Goal: Task Accomplishment & Management: Complete application form

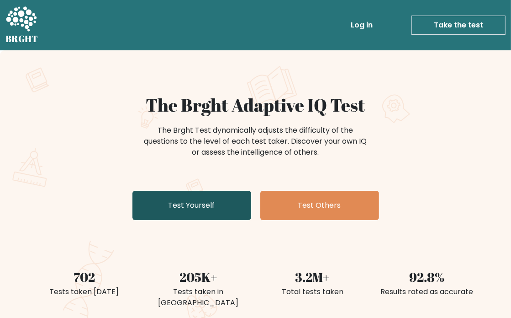
click at [185, 205] on link "Test Yourself" at bounding box center [192, 205] width 119 height 29
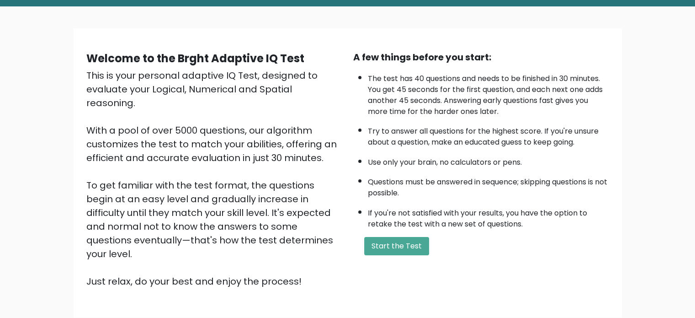
scroll to position [46, 0]
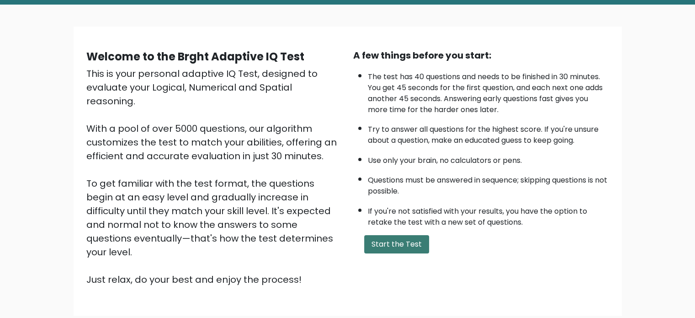
click at [421, 244] on button "Start the Test" at bounding box center [396, 244] width 65 height 18
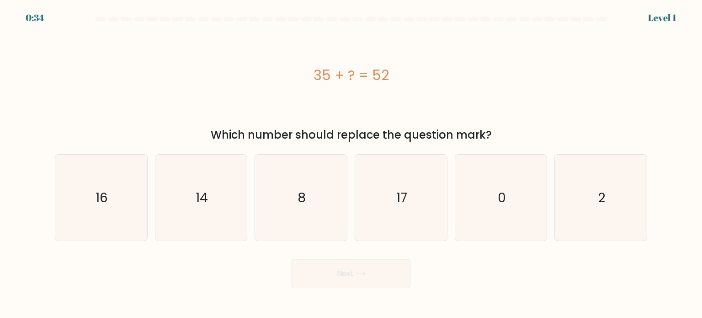
drag, startPoint x: 395, startPoint y: 78, endPoint x: 387, endPoint y: 78, distance: 8.2
click at [387, 78] on div "35 + ? = 52" at bounding box center [351, 75] width 592 height 21
click at [409, 201] on icon "17" at bounding box center [401, 197] width 86 height 86
click at [351, 164] on input "d. 17" at bounding box center [351, 161] width 0 height 5
radio input "true"
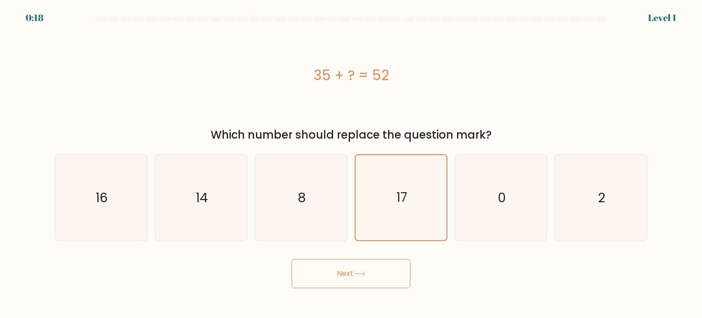
click at [357, 273] on icon at bounding box center [359, 273] width 12 height 5
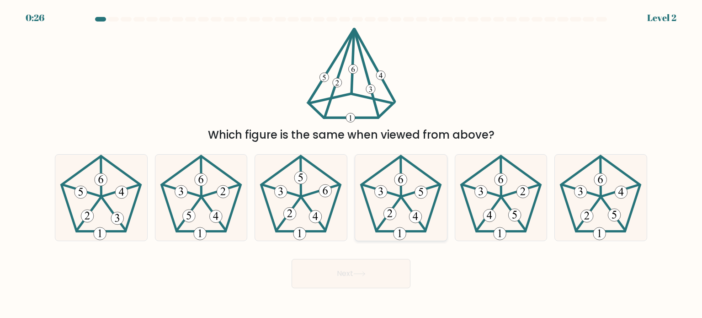
click at [407, 182] on icon at bounding box center [401, 197] width 86 height 86
click at [351, 164] on input "d." at bounding box center [351, 161] width 0 height 5
radio input "true"
click at [338, 281] on button "Next" at bounding box center [351, 273] width 119 height 29
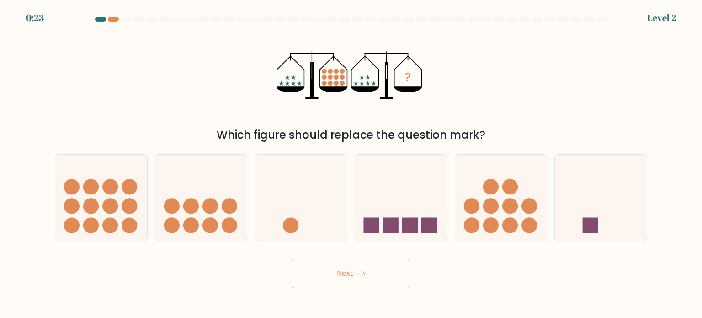
click at [334, 271] on button "Next" at bounding box center [351, 273] width 119 height 29
click at [110, 191] on circle at bounding box center [110, 187] width 16 height 16
click at [351, 164] on input "a." at bounding box center [351, 161] width 0 height 5
radio input "true"
click at [351, 268] on button "Next" at bounding box center [351, 273] width 119 height 29
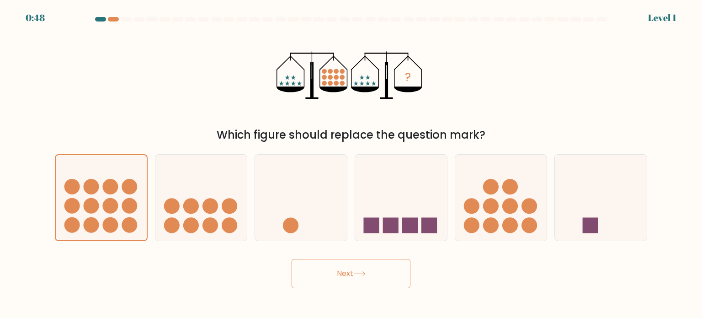
click at [327, 275] on button "Next" at bounding box center [351, 273] width 119 height 29
click at [102, 213] on icon at bounding box center [101, 196] width 91 height 75
click at [351, 164] on input "a." at bounding box center [351, 161] width 0 height 5
click at [102, 213] on icon at bounding box center [101, 196] width 91 height 75
click at [351, 164] on input "a." at bounding box center [351, 161] width 0 height 5
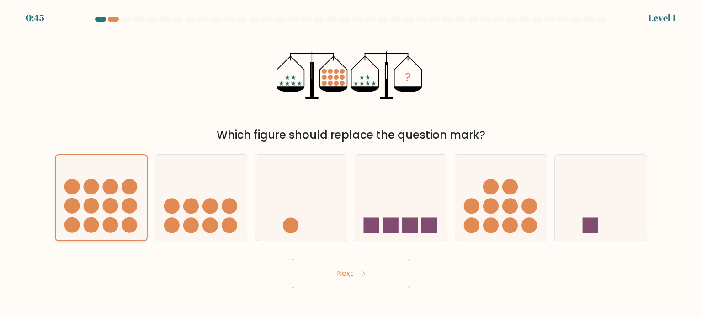
click at [102, 213] on icon at bounding box center [101, 196] width 91 height 75
click at [351, 164] on input "a." at bounding box center [351, 161] width 0 height 5
click at [102, 213] on icon at bounding box center [101, 196] width 91 height 75
click at [351, 164] on input "a." at bounding box center [351, 161] width 0 height 5
click at [102, 213] on icon at bounding box center [101, 196] width 91 height 75
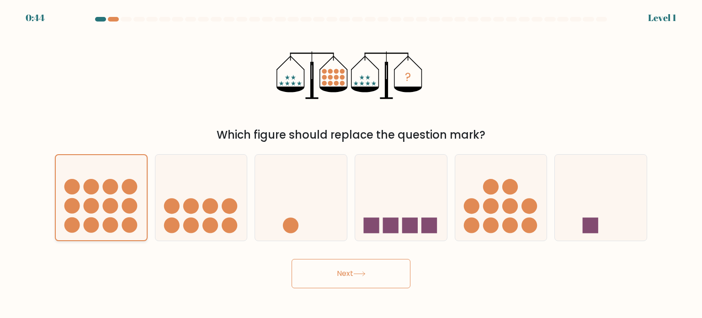
click at [351, 164] on input "a." at bounding box center [351, 161] width 0 height 5
click at [102, 213] on icon at bounding box center [101, 196] width 91 height 75
click at [351, 164] on input "a." at bounding box center [351, 161] width 0 height 5
click at [227, 193] on icon at bounding box center [201, 197] width 92 height 76
click at [351, 164] on input "b." at bounding box center [351, 161] width 0 height 5
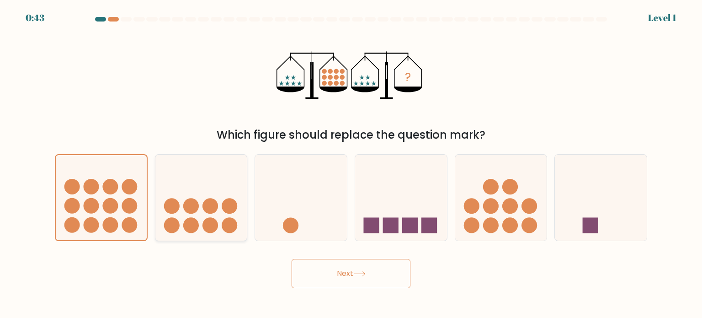
radio input "true"
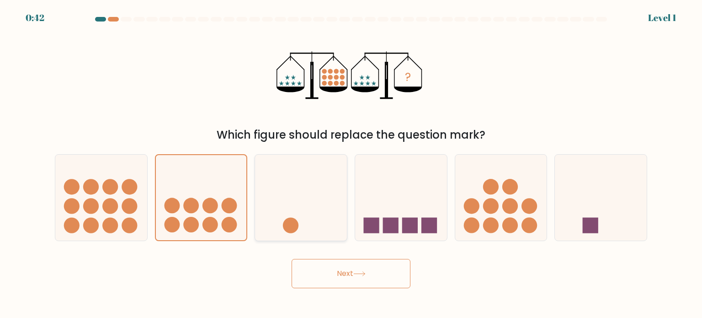
click at [289, 193] on icon at bounding box center [301, 197] width 92 height 76
click at [351, 164] on input "c." at bounding box center [351, 161] width 0 height 5
radio input "true"
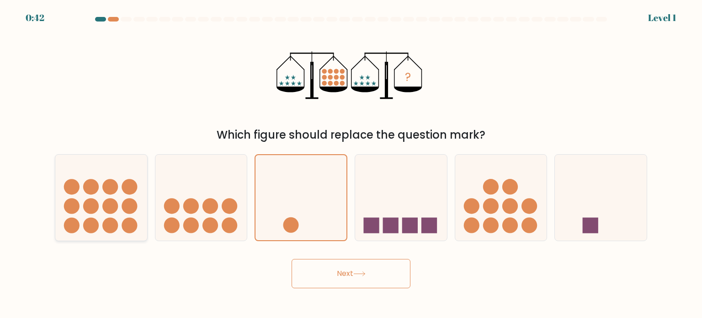
click at [111, 189] on circle at bounding box center [110, 187] width 16 height 16
click at [351, 164] on input "a." at bounding box center [351, 161] width 0 height 5
radio input "true"
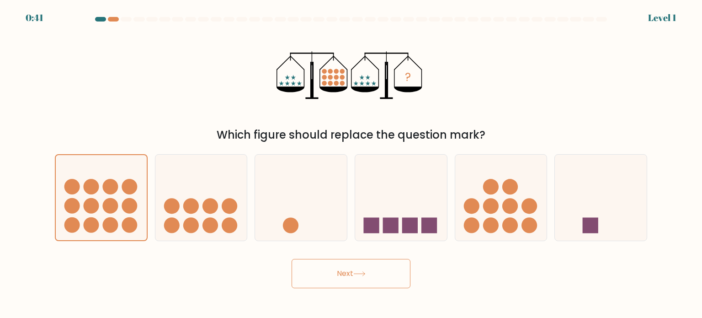
click at [328, 280] on button "Next" at bounding box center [351, 273] width 119 height 29
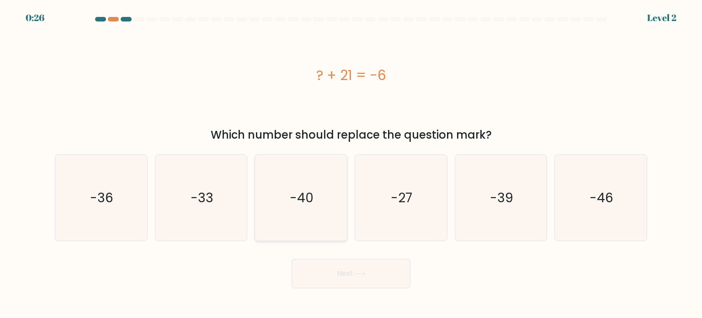
click at [343, 206] on icon "-40" at bounding box center [301, 197] width 86 height 86
click at [351, 164] on input "c. -40" at bounding box center [351, 161] width 0 height 5
radio input "true"
click at [375, 271] on button "Next" at bounding box center [351, 273] width 119 height 29
click at [360, 282] on button "Next" at bounding box center [351, 273] width 119 height 29
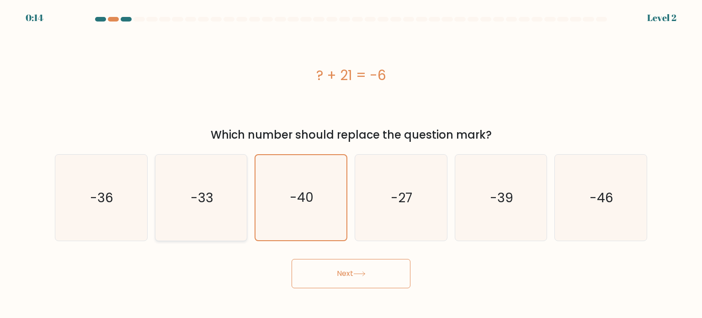
click at [234, 192] on icon "-33" at bounding box center [201, 197] width 86 height 86
click at [351, 164] on input "b. -33" at bounding box center [351, 161] width 0 height 5
radio input "true"
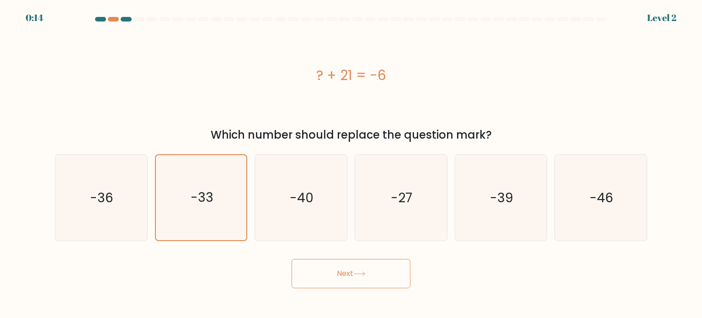
click at [370, 282] on button "Next" at bounding box center [351, 273] width 119 height 29
click at [354, 275] on button "Next" at bounding box center [351, 273] width 119 height 29
click at [350, 272] on button "Next" at bounding box center [351, 273] width 119 height 29
drag, startPoint x: 340, startPoint y: 262, endPoint x: 325, endPoint y: 260, distance: 14.8
click at [340, 263] on button "Next" at bounding box center [351, 273] width 119 height 29
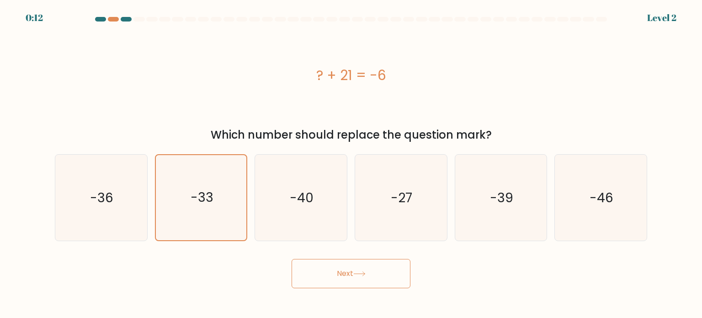
click at [325, 260] on button "Next" at bounding box center [351, 273] width 119 height 29
click at [353, 263] on button "Next" at bounding box center [351, 273] width 119 height 29
click at [349, 269] on button "Next" at bounding box center [351, 273] width 119 height 29
click at [349, 272] on button "Next" at bounding box center [351, 273] width 119 height 29
drag, startPoint x: 364, startPoint y: 270, endPoint x: 451, endPoint y: 258, distance: 87.6
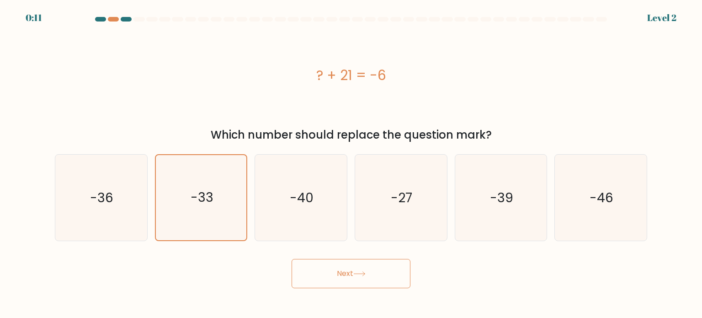
click at [366, 270] on button "Next" at bounding box center [351, 273] width 119 height 29
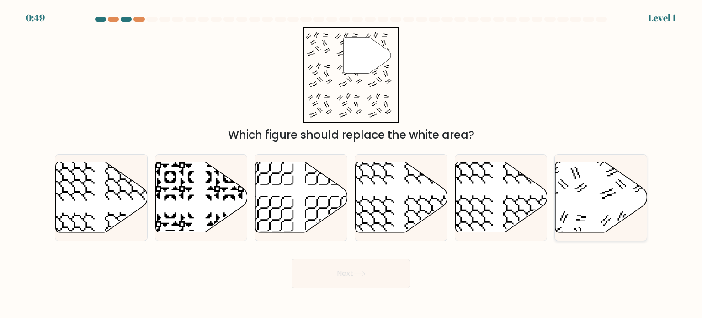
click at [593, 193] on icon at bounding box center [601, 197] width 92 height 70
click at [351, 164] on input "f." at bounding box center [351, 161] width 0 height 5
radio input "true"
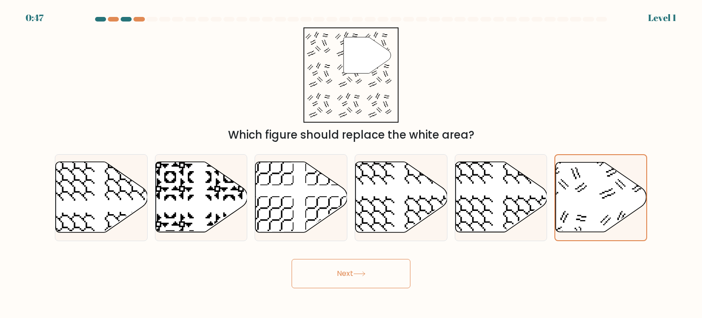
click at [336, 278] on button "Next" at bounding box center [351, 273] width 119 height 29
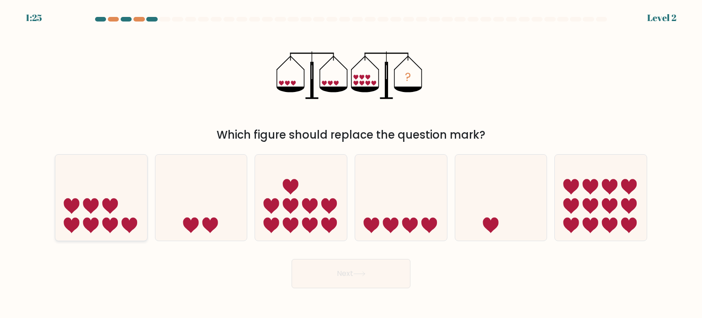
click at [93, 212] on icon at bounding box center [101, 197] width 92 height 76
click at [351, 164] on input "a." at bounding box center [351, 161] width 0 height 5
radio input "true"
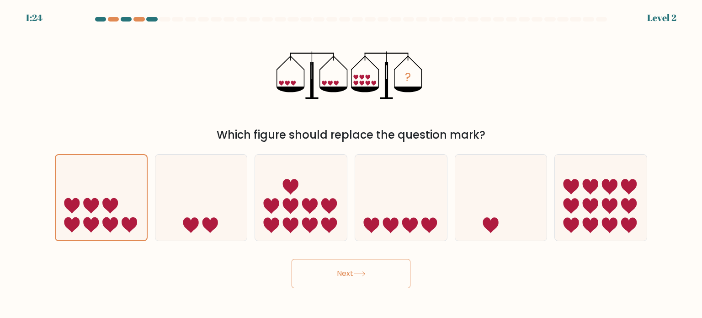
click at [362, 280] on button "Next" at bounding box center [351, 273] width 119 height 29
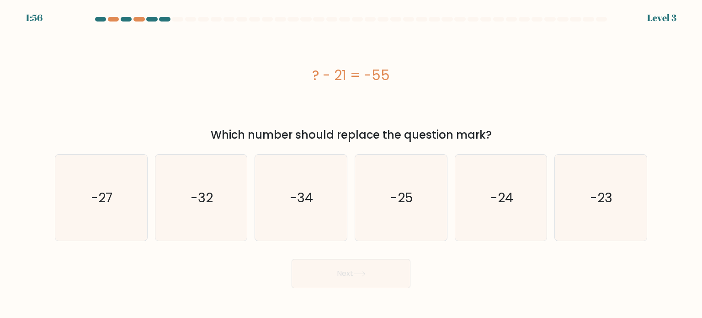
drag, startPoint x: 382, startPoint y: 75, endPoint x: 313, endPoint y: 74, distance: 69.0
click at [313, 74] on div "? - 21 = -55" at bounding box center [351, 75] width 592 height 21
copy div "? - 21 = -55"
click at [250, 91] on div "? - 21 = -55" at bounding box center [351, 75] width 592 height 96
click at [305, 193] on text "-34" at bounding box center [301, 197] width 23 height 18
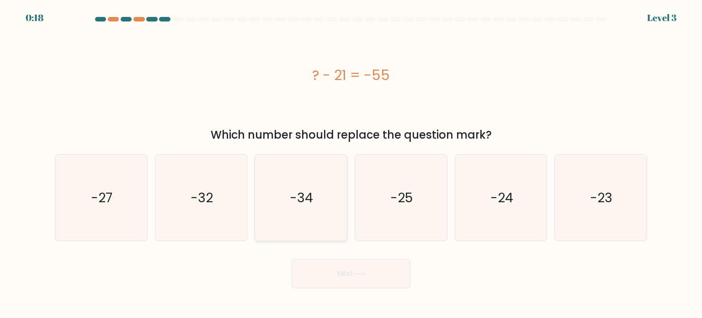
click at [351, 164] on input "c. -34" at bounding box center [351, 161] width 0 height 5
radio input "true"
click at [372, 274] on button "Next" at bounding box center [351, 273] width 119 height 29
click at [300, 198] on text "-34" at bounding box center [301, 197] width 23 height 18
click at [351, 164] on input "c. -34" at bounding box center [351, 161] width 0 height 5
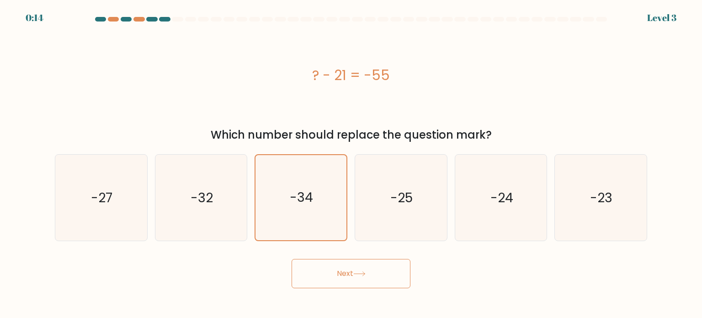
click at [336, 276] on button "Next" at bounding box center [351, 273] width 119 height 29
click at [336, 269] on button "Next" at bounding box center [351, 273] width 119 height 29
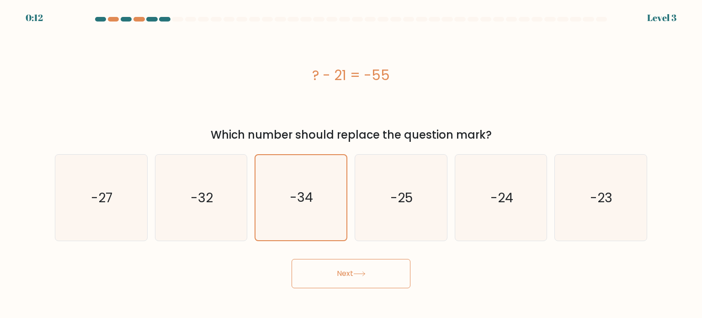
click at [337, 269] on button "Next" at bounding box center [351, 273] width 119 height 29
click at [339, 269] on button "Next" at bounding box center [351, 273] width 119 height 29
click at [342, 268] on button "Next" at bounding box center [351, 273] width 119 height 29
click at [351, 267] on button "Next" at bounding box center [351, 273] width 119 height 29
click at [221, 190] on icon "-32" at bounding box center [201, 197] width 86 height 86
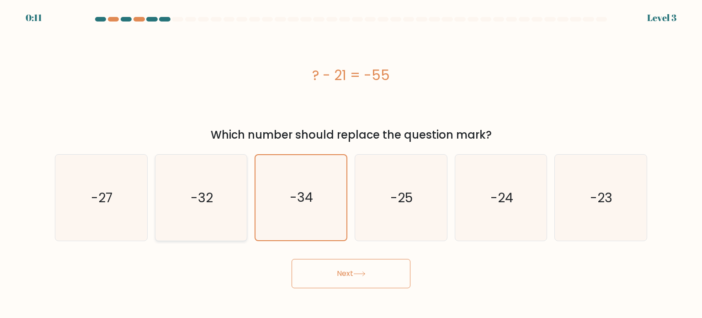
click at [351, 164] on input "b. -32" at bounding box center [351, 161] width 0 height 5
radio input "true"
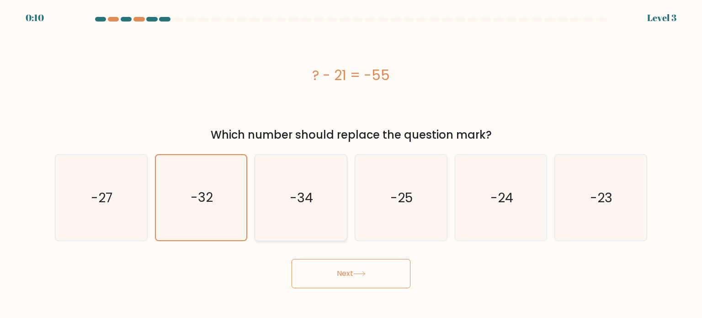
click at [338, 192] on icon "-34" at bounding box center [301, 197] width 86 height 86
click at [351, 164] on input "c. -34" at bounding box center [351, 161] width 0 height 5
radio input "true"
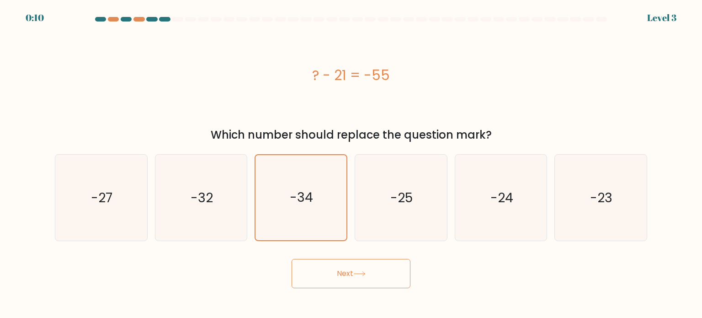
click at [360, 276] on icon at bounding box center [359, 273] width 12 height 5
click at [357, 277] on button "Next" at bounding box center [351, 273] width 119 height 29
click at [356, 277] on button "Next" at bounding box center [351, 273] width 119 height 29
click at [360, 276] on icon at bounding box center [359, 273] width 12 height 5
click at [363, 279] on button "Next" at bounding box center [351, 273] width 119 height 29
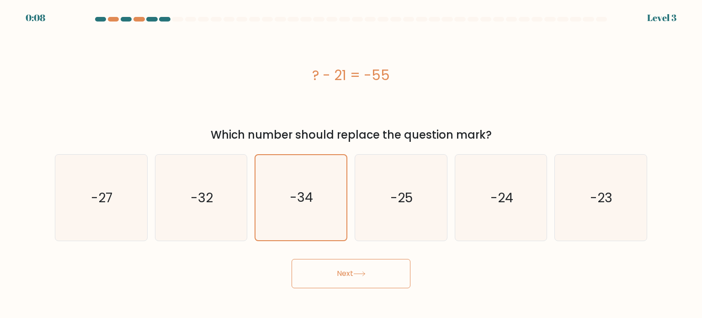
click at [468, 303] on body "0:08 Level 3 a." at bounding box center [351, 159] width 702 height 318
click at [467, 288] on body "0:08 Level 3 a." at bounding box center [351, 159] width 702 height 318
click at [349, 276] on button "Next" at bounding box center [351, 273] width 119 height 29
click at [347, 276] on button "Next" at bounding box center [351, 273] width 119 height 29
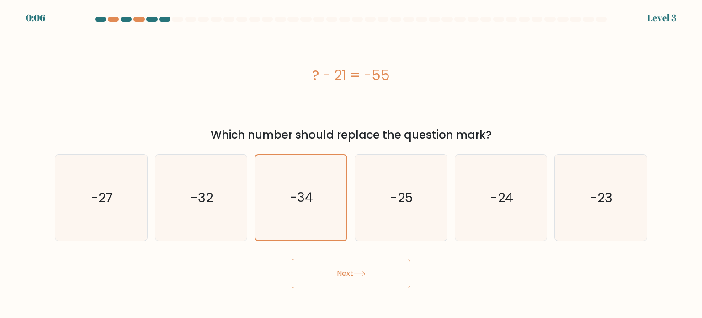
click at [347, 276] on button "Next" at bounding box center [351, 273] width 119 height 29
click at [349, 277] on button "Next" at bounding box center [351, 273] width 119 height 29
click at [353, 276] on button "Next" at bounding box center [351, 273] width 119 height 29
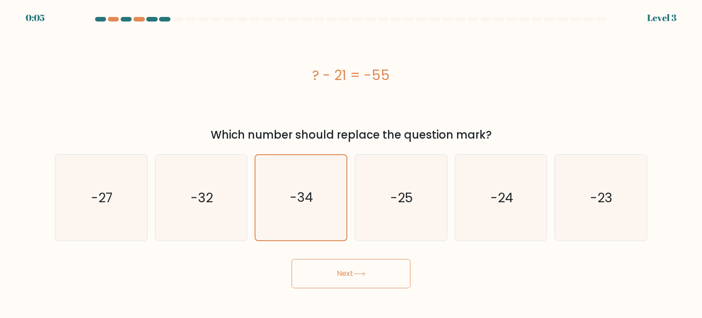
click at [353, 276] on button "Next" at bounding box center [351, 273] width 119 height 29
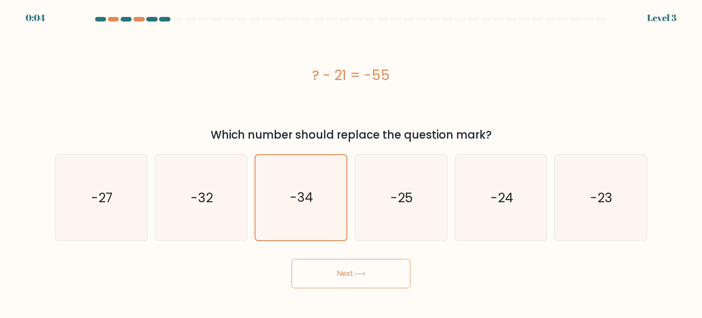
click at [353, 276] on button "Next" at bounding box center [351, 273] width 119 height 29
drag, startPoint x: 133, startPoint y: 197, endPoint x: 220, endPoint y: 203, distance: 87.0
click at [134, 197] on icon "-27" at bounding box center [101, 197] width 86 height 86
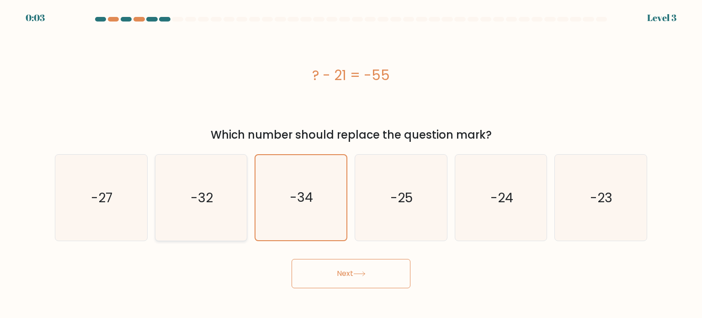
click at [351, 164] on input "a. -27" at bounding box center [351, 161] width 0 height 5
radio input "true"
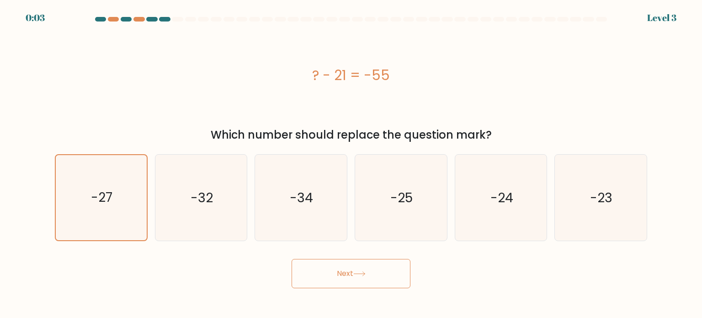
drag, startPoint x: 355, startPoint y: 287, endPoint x: 358, endPoint y: 284, distance: 4.9
click at [357, 287] on button "Next" at bounding box center [351, 273] width 119 height 29
drag, startPoint x: 353, startPoint y: 279, endPoint x: 343, endPoint y: 276, distance: 10.7
click at [346, 277] on button "Next" at bounding box center [351, 273] width 119 height 29
click at [314, 265] on button "Next" at bounding box center [351, 273] width 119 height 29
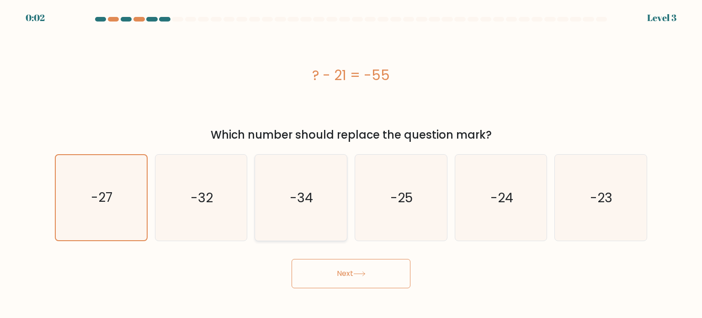
drag, startPoint x: 288, startPoint y: 227, endPoint x: 298, endPoint y: 221, distance: 11.7
click at [296, 223] on icon "-34" at bounding box center [301, 197] width 86 height 86
drag, startPoint x: 383, startPoint y: 290, endPoint x: 362, endPoint y: 290, distance: 21.5
click at [382, 290] on body "0:02 Level 3 a." at bounding box center [351, 159] width 702 height 318
click at [343, 280] on button "Next" at bounding box center [351, 273] width 119 height 29
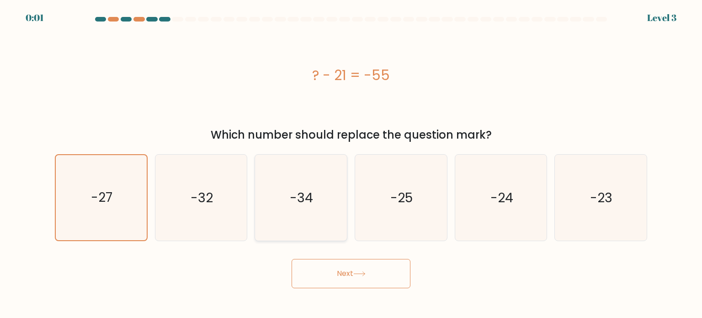
click at [323, 218] on icon "-34" at bounding box center [301, 197] width 86 height 86
click at [351, 164] on input "c. -34" at bounding box center [351, 161] width 0 height 5
radio input "true"
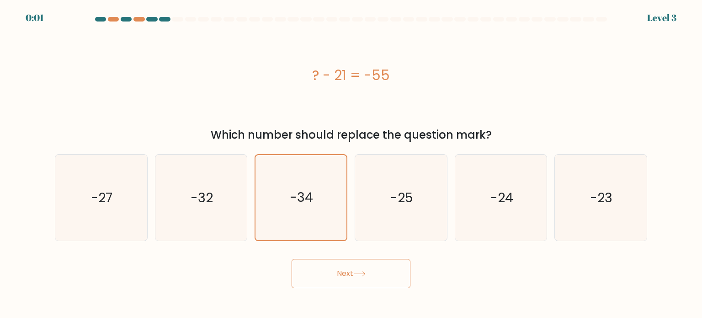
click at [352, 271] on button "Next" at bounding box center [351, 273] width 119 height 29
click at [353, 271] on button "Next" at bounding box center [351, 273] width 119 height 29
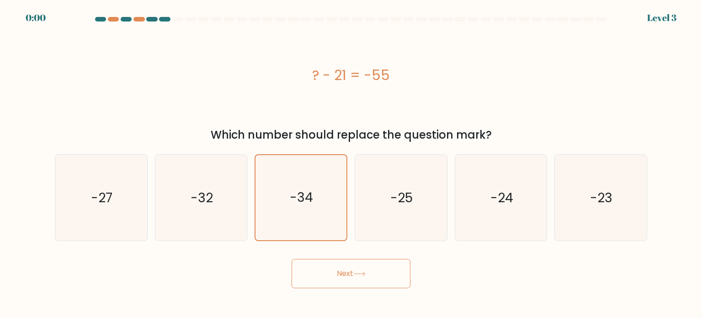
click at [353, 271] on button "Next" at bounding box center [351, 273] width 119 height 29
click at [353, 272] on button "Next" at bounding box center [351, 273] width 119 height 29
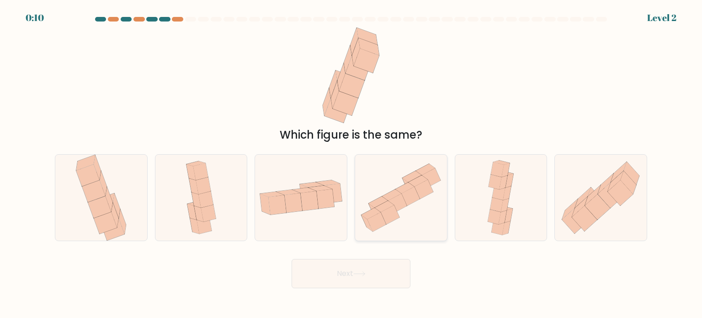
click at [409, 202] on icon at bounding box center [410, 195] width 19 height 19
click at [351, 164] on input "d." at bounding box center [351, 161] width 0 height 5
radio input "true"
click at [603, 201] on icon at bounding box center [597, 207] width 25 height 26
click at [351, 164] on input "f." at bounding box center [351, 161] width 0 height 5
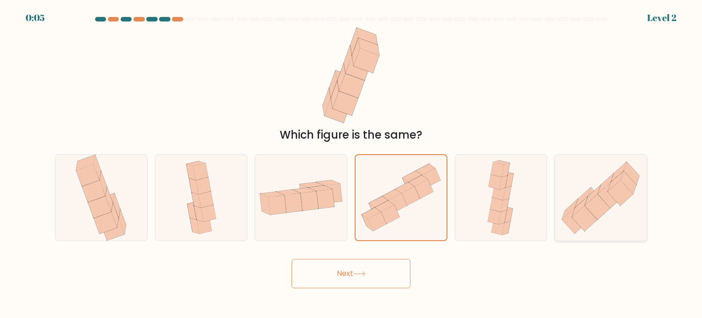
radio input "true"
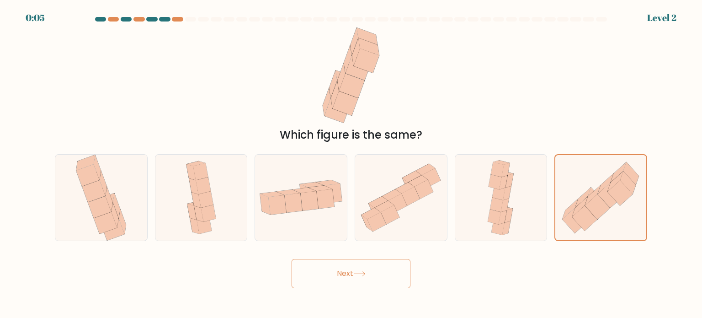
click at [398, 270] on button "Next" at bounding box center [351, 273] width 119 height 29
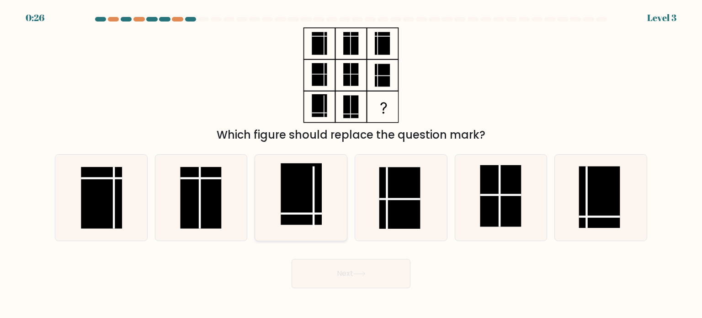
click at [307, 211] on rect at bounding box center [301, 194] width 41 height 62
click at [351, 164] on input "c." at bounding box center [351, 161] width 0 height 5
radio input "true"
click at [597, 217] on rect at bounding box center [599, 197] width 41 height 62
click at [351, 164] on input "f." at bounding box center [351, 161] width 0 height 5
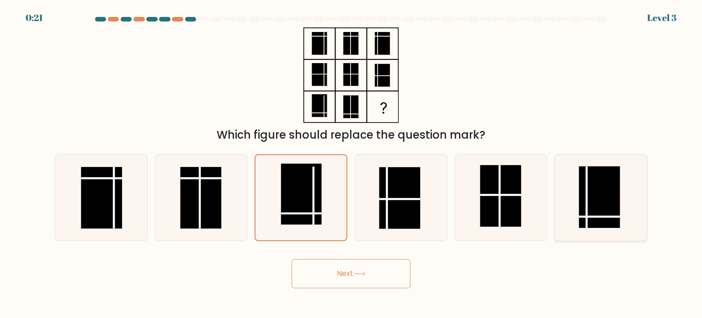
radio input "true"
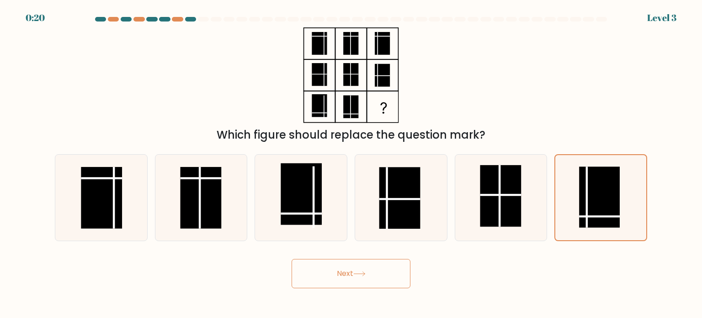
click at [366, 285] on button "Next" at bounding box center [351, 273] width 119 height 29
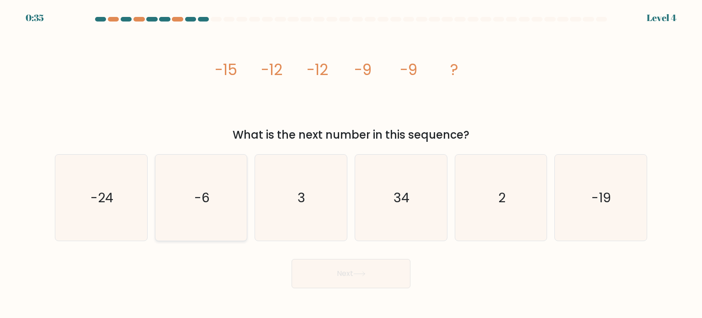
drag, startPoint x: 199, startPoint y: 212, endPoint x: 214, endPoint y: 224, distance: 19.4
click at [199, 212] on icon "-6" at bounding box center [201, 197] width 86 height 86
click at [351, 164] on input "b. -6" at bounding box center [351, 161] width 0 height 5
radio input "true"
click at [316, 266] on button "Next" at bounding box center [351, 273] width 119 height 29
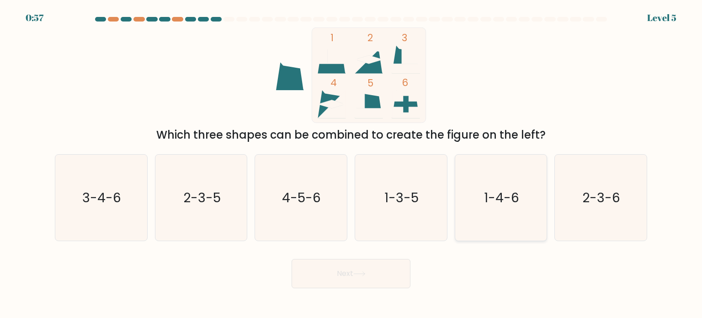
click at [492, 208] on icon "1-4-6" at bounding box center [501, 197] width 86 height 86
click at [351, 164] on input "e. 1-4-6" at bounding box center [351, 161] width 0 height 5
radio input "true"
click at [426, 206] on icon "1-3-5" at bounding box center [401, 197] width 86 height 86
click at [351, 164] on input "d. 1-3-5" at bounding box center [351, 161] width 0 height 5
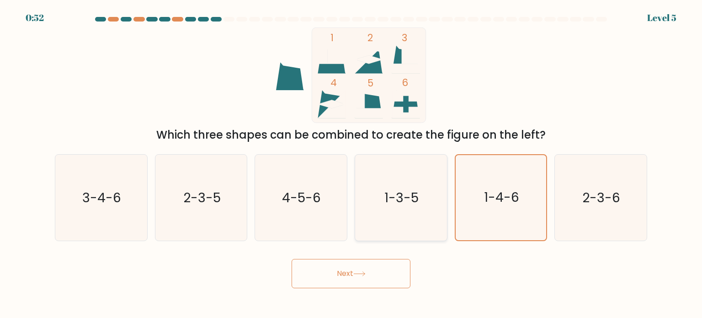
radio input "true"
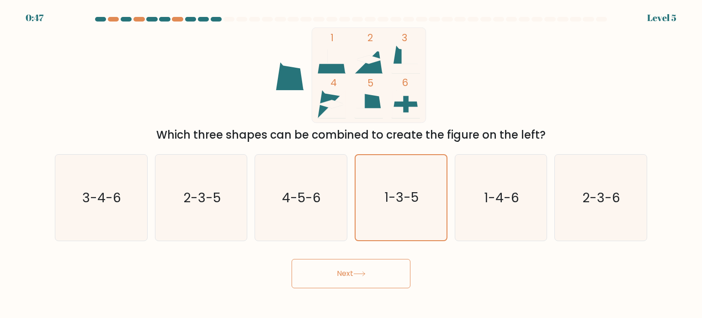
click at [354, 276] on button "Next" at bounding box center [351, 273] width 119 height 29
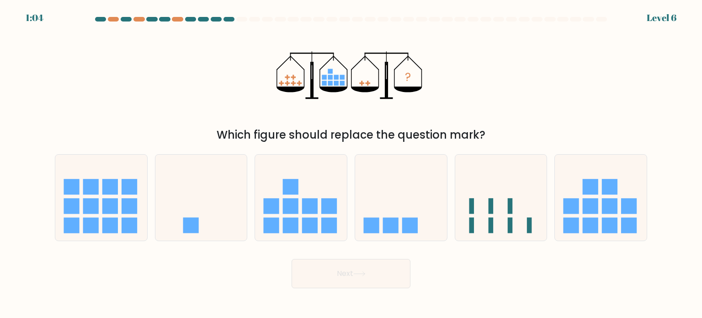
click at [359, 82] on icon "?" at bounding box center [350, 75] width 149 height 96
click at [390, 205] on icon at bounding box center [401, 197] width 92 height 76
click at [351, 164] on input "d." at bounding box center [351, 161] width 0 height 5
radio input "true"
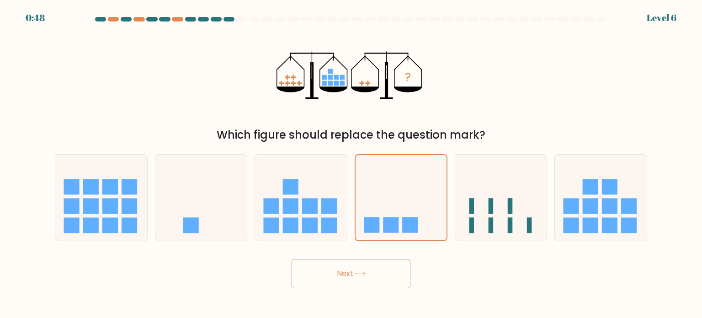
click at [364, 272] on icon at bounding box center [359, 273] width 12 height 5
click at [358, 263] on button "Next" at bounding box center [351, 273] width 119 height 29
click at [345, 270] on button "Next" at bounding box center [351, 273] width 119 height 29
click at [345, 271] on button "Next" at bounding box center [351, 273] width 119 height 29
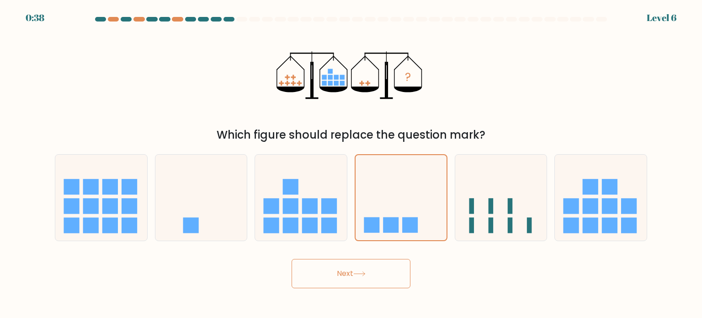
click at [345, 271] on button "Next" at bounding box center [351, 273] width 119 height 29
click at [380, 200] on icon at bounding box center [401, 196] width 91 height 75
click at [351, 164] on input "d." at bounding box center [351, 161] width 0 height 5
click at [306, 204] on rect at bounding box center [310, 206] width 16 height 16
click at [351, 164] on input "c." at bounding box center [351, 161] width 0 height 5
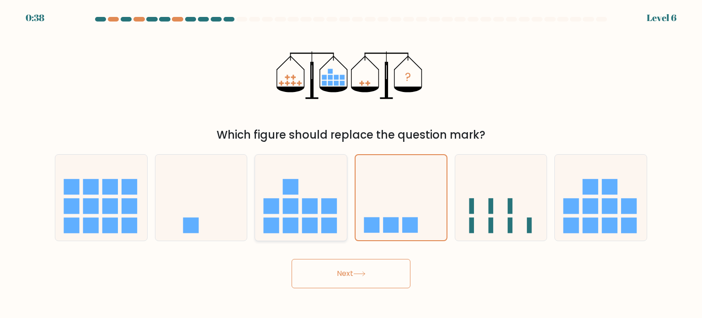
radio input "true"
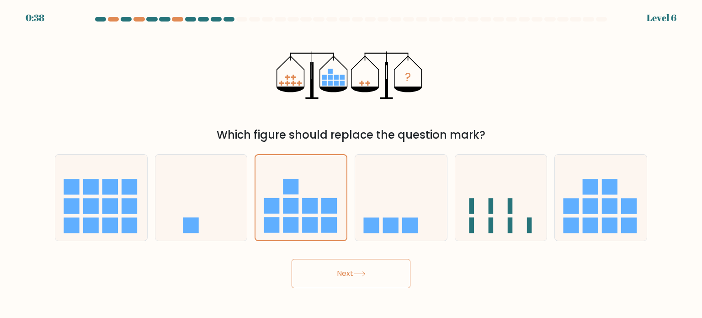
click at [359, 287] on button "Next" at bounding box center [351, 273] width 119 height 29
click at [358, 280] on button "Next" at bounding box center [351, 273] width 119 height 29
click at [358, 279] on button "Next" at bounding box center [351, 273] width 119 height 29
click at [358, 277] on button "Next" at bounding box center [351, 273] width 119 height 29
drag, startPoint x: 446, startPoint y: 181, endPoint x: 415, endPoint y: 193, distance: 33.4
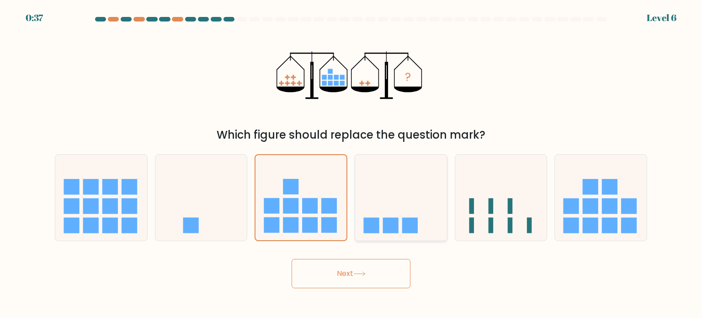
click at [439, 183] on icon at bounding box center [401, 197] width 92 height 76
click at [351, 164] on input "d." at bounding box center [351, 161] width 0 height 5
radio input "true"
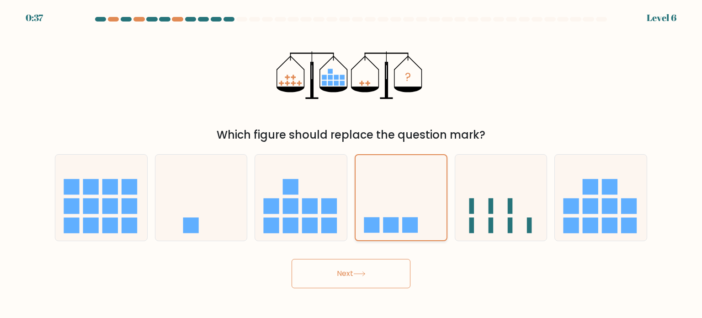
click at [414, 194] on icon at bounding box center [401, 196] width 91 height 75
click at [351, 164] on input "d." at bounding box center [351, 161] width 0 height 5
drag, startPoint x: 374, startPoint y: 263, endPoint x: 342, endPoint y: 277, distance: 35.6
click at [374, 263] on button "Next" at bounding box center [351, 273] width 119 height 29
click at [342, 277] on button "Next" at bounding box center [351, 273] width 119 height 29
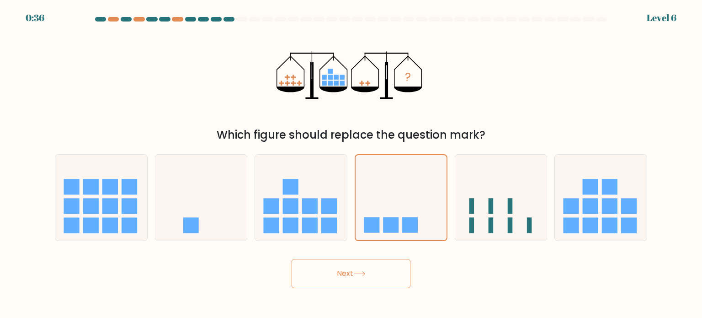
click at [341, 276] on button "Next" at bounding box center [351, 273] width 119 height 29
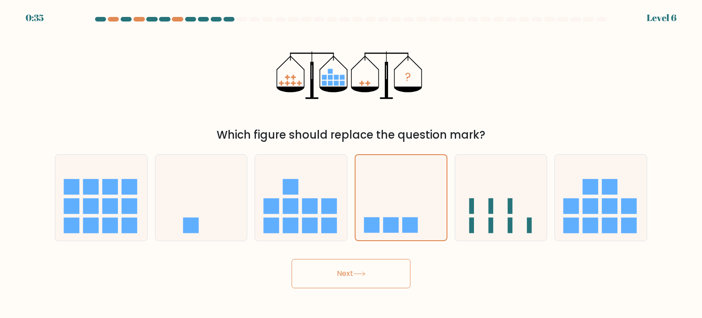
click at [341, 276] on button "Next" at bounding box center [351, 273] width 119 height 29
click at [341, 277] on button "Next" at bounding box center [351, 273] width 119 height 29
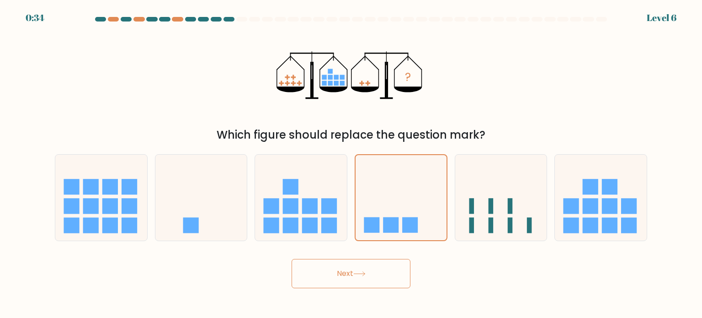
click at [341, 278] on button "Next" at bounding box center [351, 273] width 119 height 29
click at [341, 279] on button "Next" at bounding box center [351, 273] width 119 height 29
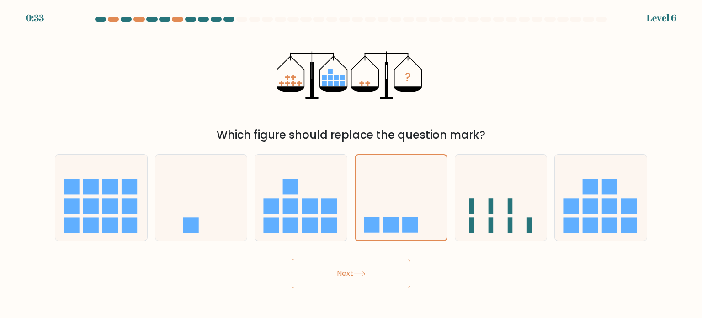
click at [341, 279] on button "Next" at bounding box center [351, 273] width 119 height 29
click at [353, 277] on button "Next" at bounding box center [351, 273] width 119 height 29
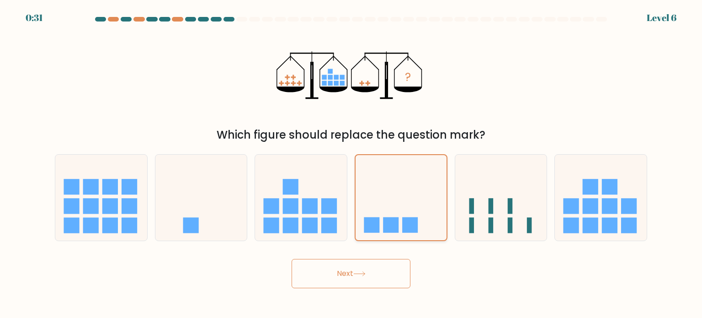
click at [375, 226] on rect at bounding box center [372, 225] width 16 height 16
click at [351, 164] on input "d." at bounding box center [351, 161] width 0 height 5
click at [289, 203] on rect at bounding box center [291, 206] width 16 height 16
click at [351, 164] on input "c." at bounding box center [351, 161] width 0 height 5
radio input "true"
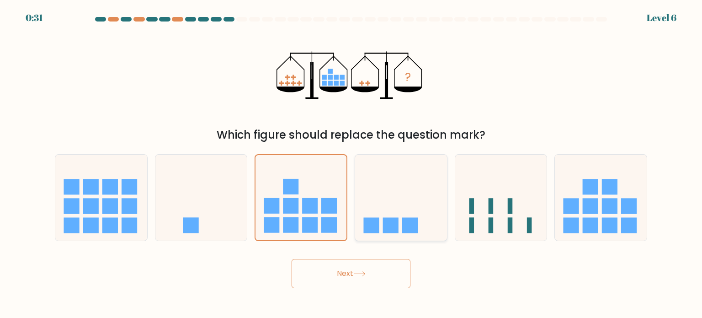
click at [404, 204] on icon at bounding box center [401, 197] width 92 height 76
click at [351, 164] on input "d." at bounding box center [351, 161] width 0 height 5
radio input "true"
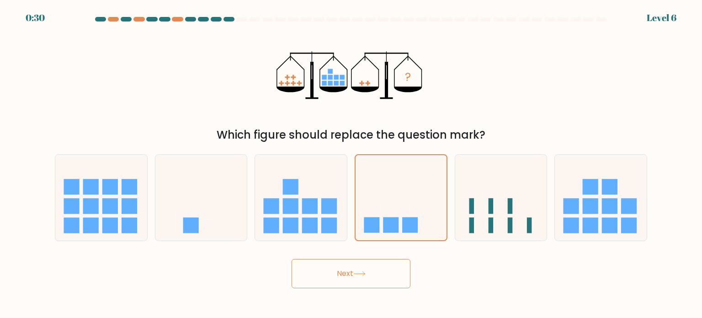
click at [369, 286] on button "Next" at bounding box center [351, 273] width 119 height 29
drag, startPoint x: 357, startPoint y: 282, endPoint x: 350, endPoint y: 281, distance: 7.0
click at [350, 281] on button "Next" at bounding box center [351, 273] width 119 height 29
click at [339, 275] on button "Next" at bounding box center [351, 273] width 119 height 29
click at [338, 272] on button "Next" at bounding box center [351, 273] width 119 height 29
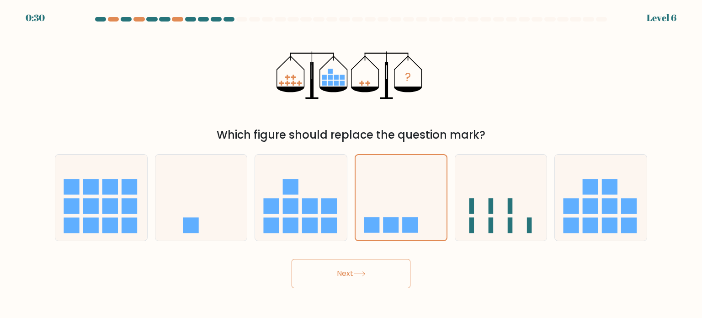
click at [338, 272] on button "Next" at bounding box center [351, 273] width 119 height 29
click at [341, 272] on button "Next" at bounding box center [351, 273] width 119 height 29
click at [345, 271] on button "Next" at bounding box center [351, 273] width 119 height 29
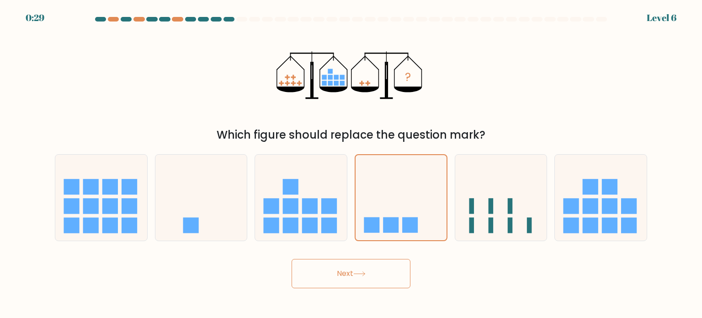
click at [348, 271] on button "Next" at bounding box center [351, 273] width 119 height 29
click at [292, 259] on button "Next" at bounding box center [351, 273] width 119 height 29
click at [350, 271] on button "Next" at bounding box center [351, 273] width 119 height 29
click at [292, 259] on button "Next" at bounding box center [351, 273] width 119 height 29
click at [350, 271] on button "Next" at bounding box center [351, 273] width 119 height 29
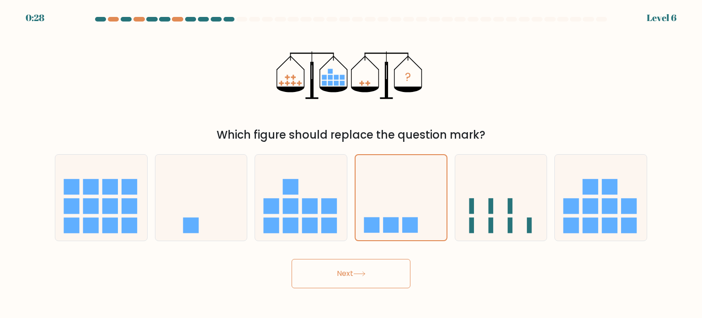
click at [292, 259] on button "Next" at bounding box center [351, 273] width 119 height 29
click at [350, 271] on button "Next" at bounding box center [351, 273] width 119 height 29
click at [292, 259] on button "Next" at bounding box center [351, 273] width 119 height 29
drag, startPoint x: 355, startPoint y: 271, endPoint x: 536, endPoint y: 182, distance: 201.7
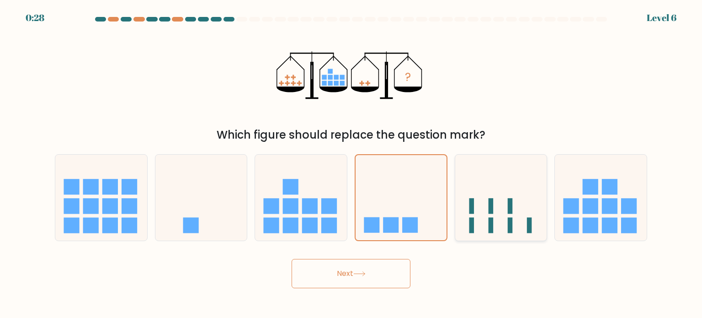
click at [360, 272] on button "Next" at bounding box center [351, 273] width 119 height 29
click at [536, 182] on icon at bounding box center [501, 197] width 92 height 76
click at [351, 164] on input "e." at bounding box center [351, 161] width 0 height 5
radio input "true"
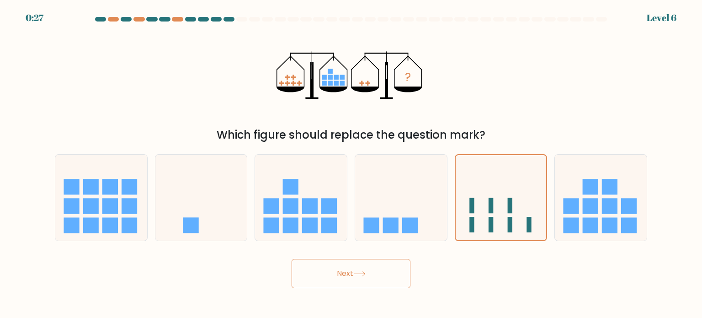
drag, startPoint x: 390, startPoint y: 263, endPoint x: 364, endPoint y: 266, distance: 26.2
click at [386, 264] on button "Next" at bounding box center [351, 273] width 119 height 29
click at [363, 267] on button "Next" at bounding box center [351, 273] width 119 height 29
drag, startPoint x: 356, startPoint y: 268, endPoint x: 342, endPoint y: 268, distance: 14.6
click at [351, 270] on button "Next" at bounding box center [351, 273] width 119 height 29
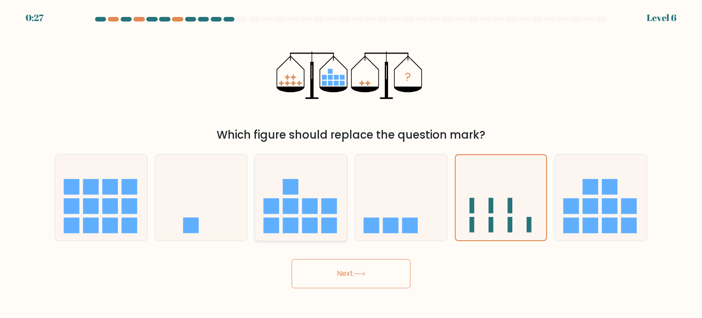
drag, startPoint x: 342, startPoint y: 268, endPoint x: 339, endPoint y: 239, distance: 29.4
click at [341, 263] on button "Next" at bounding box center [351, 273] width 119 height 29
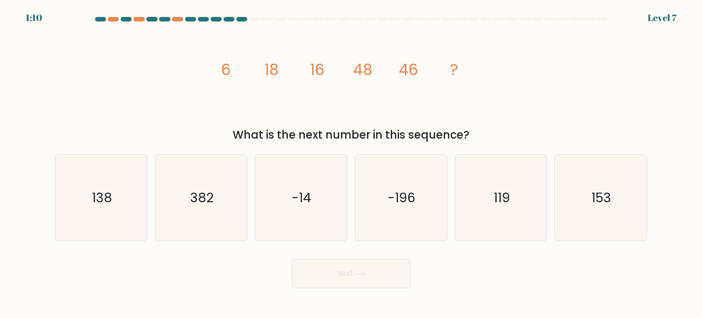
click at [245, 101] on icon "image/svg+xml 6 18 16 48 46 ?" at bounding box center [351, 75] width 274 height 96
click at [271, 70] on tspan "18" at bounding box center [272, 69] width 14 height 21
click at [361, 72] on tspan "48" at bounding box center [362, 69] width 19 height 21
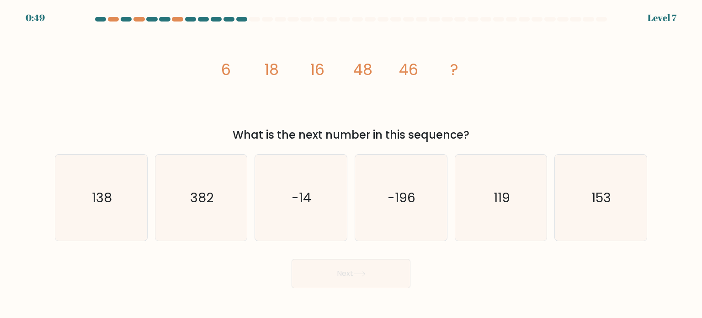
click at [351, 84] on icon "image/svg+xml 6 18 16 48 46 ?" at bounding box center [351, 75] width 274 height 96
click at [266, 69] on tspan "18" at bounding box center [272, 69] width 14 height 21
click at [361, 67] on tspan "48" at bounding box center [362, 69] width 19 height 21
click at [267, 72] on tspan "18" at bounding box center [272, 69] width 14 height 21
click at [358, 71] on tspan "48" at bounding box center [362, 69] width 19 height 21
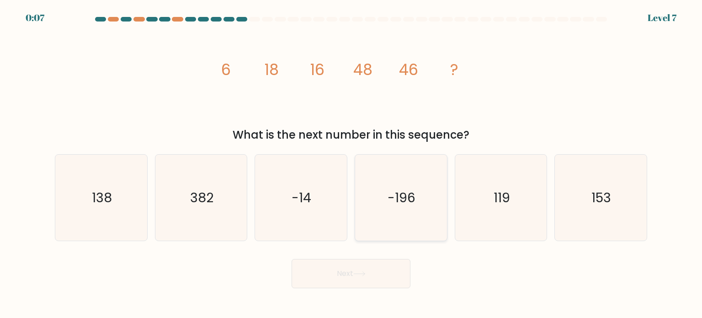
click at [398, 199] on text "-196" at bounding box center [402, 197] width 28 height 18
click at [351, 164] on input "d. -196" at bounding box center [351, 161] width 0 height 5
radio input "true"
click at [307, 212] on icon "-14" at bounding box center [301, 197] width 86 height 86
click at [351, 164] on input "c. -14" at bounding box center [351, 161] width 0 height 5
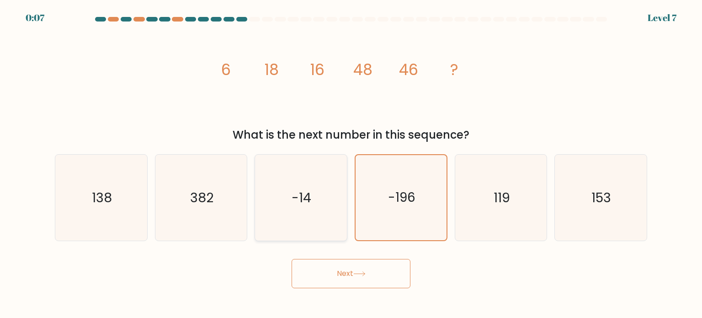
radio input "true"
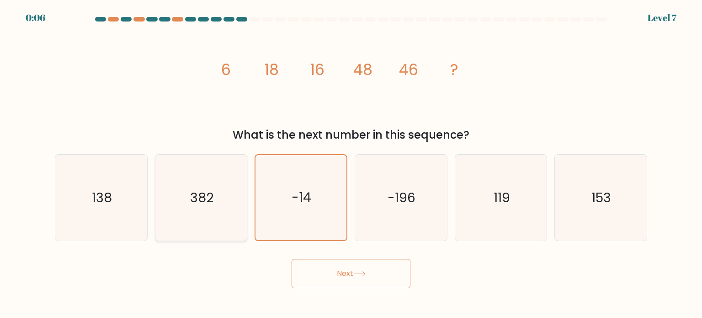
click at [195, 202] on text "382" at bounding box center [201, 197] width 23 height 18
click at [351, 164] on input "b. 382" at bounding box center [351, 161] width 0 height 5
radio input "true"
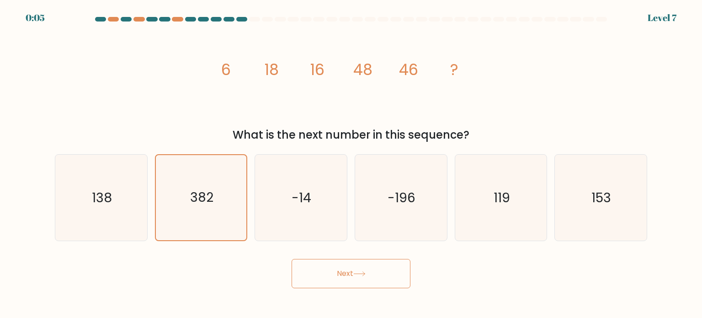
click at [340, 270] on button "Next" at bounding box center [351, 273] width 119 height 29
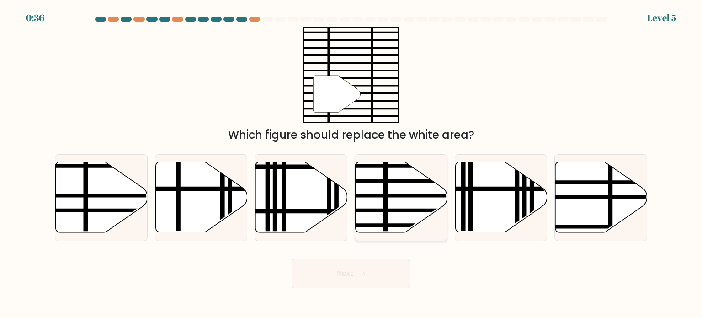
click at [363, 222] on icon at bounding box center [402, 197] width 92 height 70
click at [351, 164] on input "d." at bounding box center [351, 161] width 0 height 5
radio input "true"
click at [360, 271] on button "Next" at bounding box center [351, 273] width 119 height 29
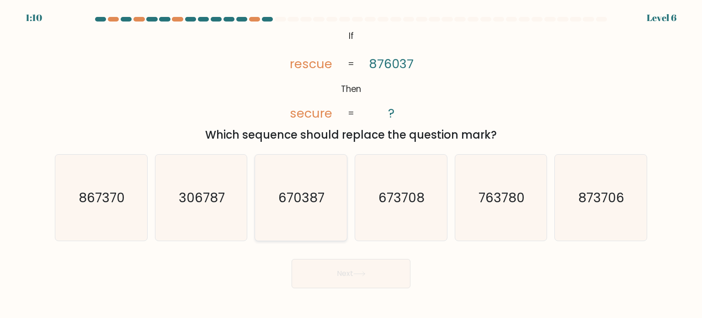
click at [298, 190] on text "670387" at bounding box center [302, 197] width 46 height 18
click at [351, 164] on input "c. 670387" at bounding box center [351, 161] width 0 height 5
radio input "true"
click at [346, 272] on button "Next" at bounding box center [351, 273] width 119 height 29
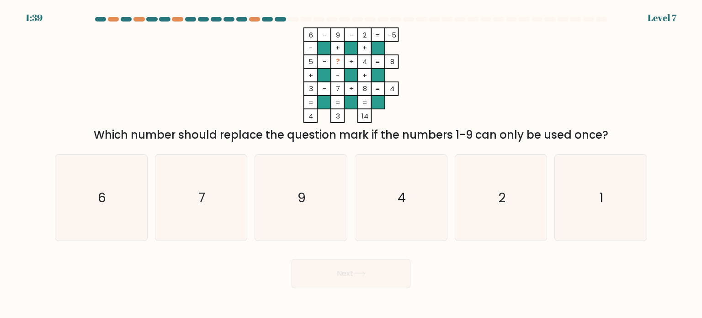
click at [336, 63] on tspan "?" at bounding box center [338, 62] width 4 height 10
click at [311, 63] on tspan "5" at bounding box center [310, 62] width 5 height 10
click at [323, 63] on tspan "-" at bounding box center [325, 62] width 4 height 10
click at [338, 63] on tspan "?" at bounding box center [338, 62] width 4 height 10
click at [366, 62] on tspan "4" at bounding box center [364, 62] width 5 height 10
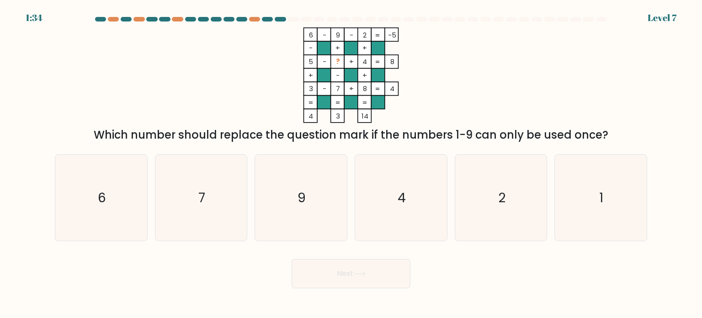
click at [311, 62] on tspan "5" at bounding box center [310, 62] width 5 height 10
click at [325, 60] on tspan "-" at bounding box center [325, 62] width 4 height 10
click at [334, 59] on rect at bounding box center [338, 62] width 14 height 14
click at [311, 60] on tspan "5" at bounding box center [310, 62] width 5 height 10
drag, startPoint x: 324, startPoint y: 62, endPoint x: 333, endPoint y: 63, distance: 8.8
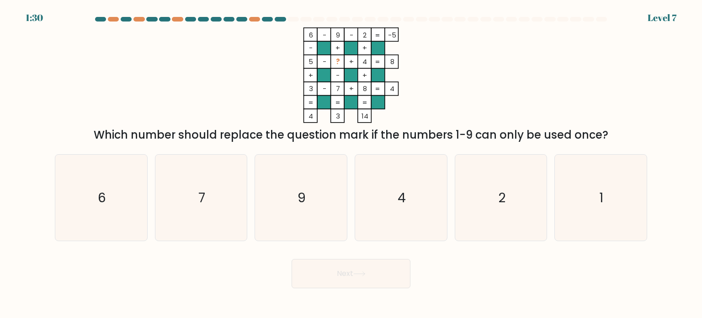
click at [324, 62] on tspan "-" at bounding box center [325, 62] width 4 height 10
click at [333, 63] on rect at bounding box center [338, 62] width 14 height 14
click at [334, 63] on rect at bounding box center [338, 62] width 14 height 14
click at [592, 184] on icon "1" at bounding box center [600, 197] width 86 height 86
click at [351, 164] on input "f. 1" at bounding box center [351, 161] width 0 height 5
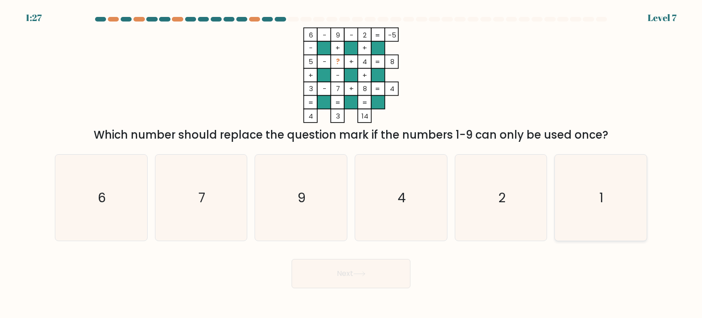
radio input "true"
click at [372, 287] on button "Next" at bounding box center [351, 273] width 119 height 29
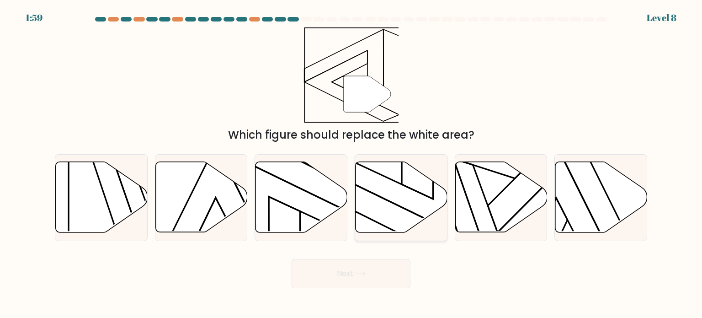
click at [387, 188] on icon at bounding box center [402, 197] width 92 height 70
click at [351, 164] on input "d." at bounding box center [351, 161] width 0 height 5
radio input "true"
click at [307, 191] on icon at bounding box center [304, 242] width 131 height 166
click at [351, 164] on input "c." at bounding box center [351, 161] width 0 height 5
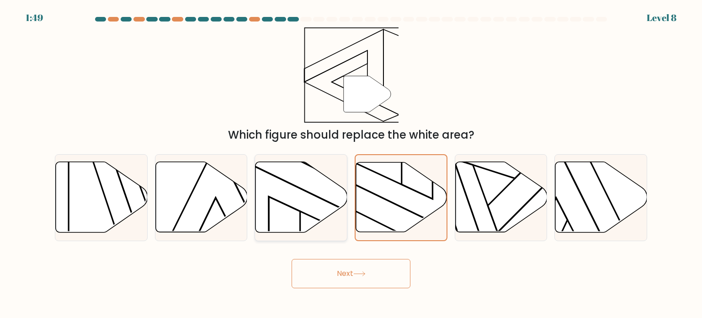
radio input "true"
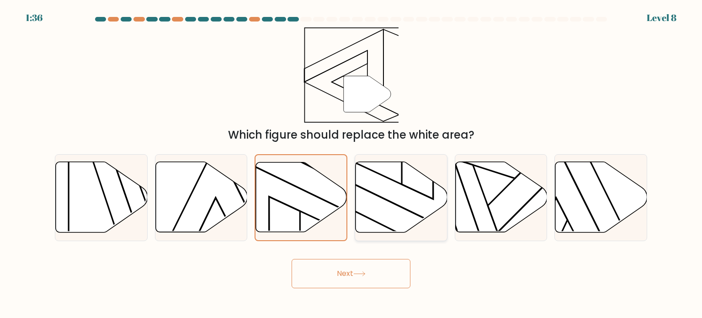
click at [375, 208] on icon at bounding box center [402, 197] width 92 height 70
click at [351, 164] on input "d." at bounding box center [351, 161] width 0 height 5
radio input "true"
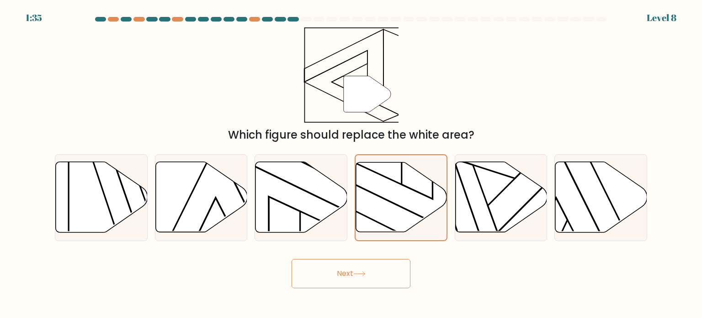
click at [372, 289] on body "1:35 Level 8" at bounding box center [351, 159] width 702 height 318
click at [372, 280] on button "Next" at bounding box center [351, 273] width 119 height 29
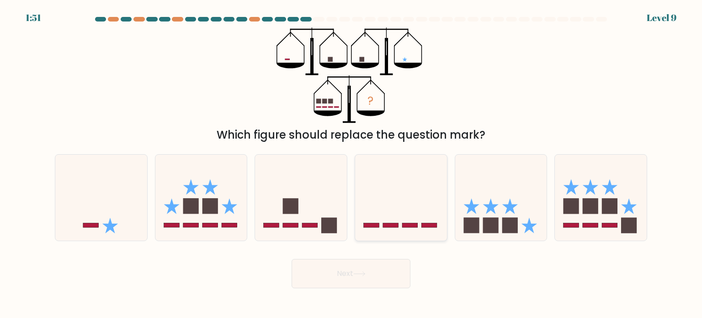
click at [389, 188] on icon at bounding box center [401, 197] width 92 height 76
click at [351, 164] on input "d." at bounding box center [351, 161] width 0 height 5
radio input "true"
click at [308, 202] on icon at bounding box center [301, 197] width 92 height 76
click at [351, 164] on input "c." at bounding box center [351, 161] width 0 height 5
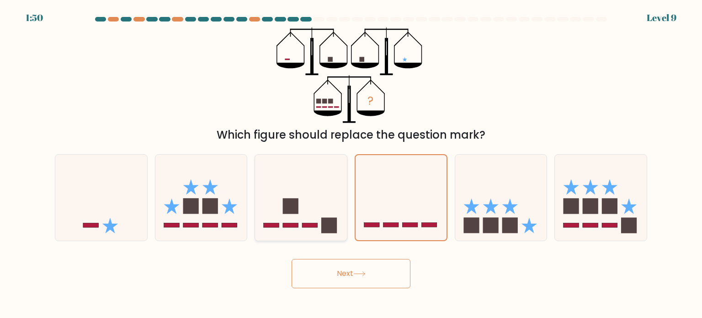
radio input "true"
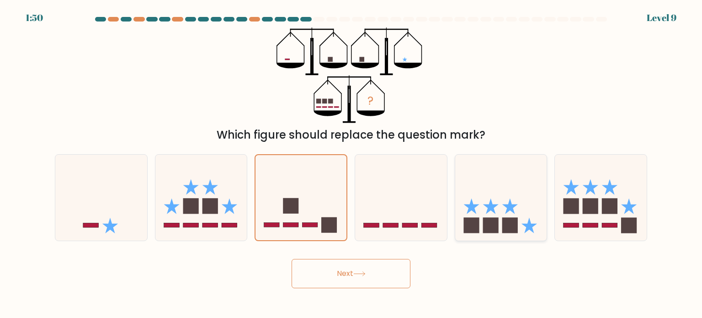
click at [477, 209] on icon at bounding box center [501, 197] width 92 height 76
click at [351, 164] on input "e." at bounding box center [351, 161] width 0 height 5
radio input "true"
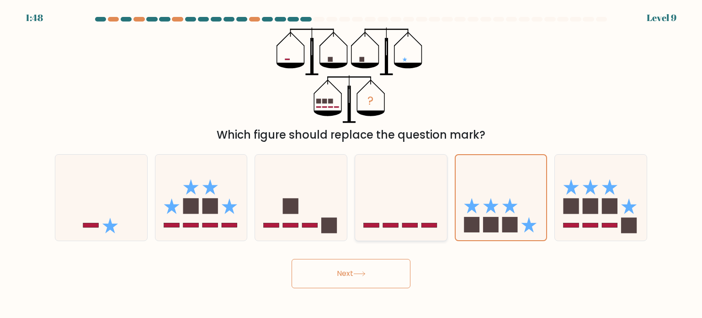
click at [389, 209] on icon at bounding box center [401, 197] width 92 height 76
click at [351, 164] on input "d." at bounding box center [351, 161] width 0 height 5
radio input "true"
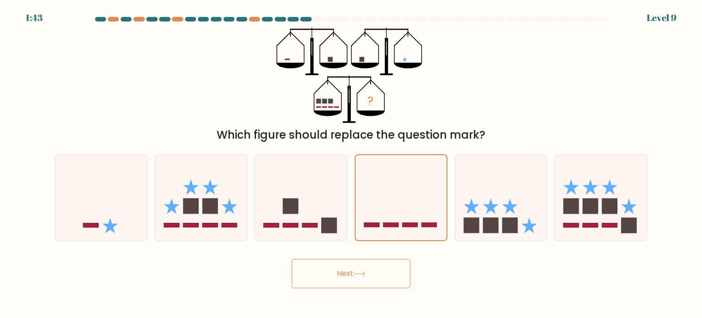
click at [342, 278] on button "Next" at bounding box center [351, 273] width 119 height 29
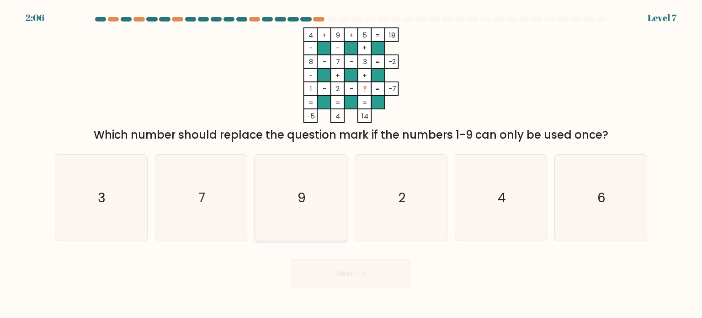
click at [332, 175] on icon "9" at bounding box center [301, 197] width 86 height 86
click at [351, 164] on input "c. 9" at bounding box center [351, 161] width 0 height 5
radio input "true"
click at [371, 277] on button "Next" at bounding box center [351, 273] width 119 height 29
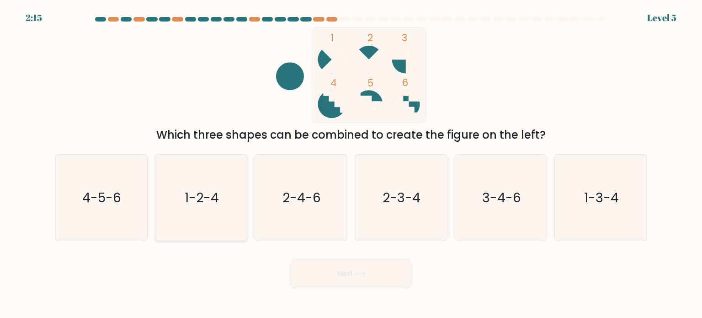
drag, startPoint x: 108, startPoint y: 205, endPoint x: 202, endPoint y: 228, distance: 97.0
click at [108, 206] on text "4-5-6" at bounding box center [102, 197] width 39 height 18
click at [351, 164] on input "a. 4-5-6" at bounding box center [351, 161] width 0 height 5
radio input "true"
click at [360, 274] on icon at bounding box center [359, 273] width 12 height 5
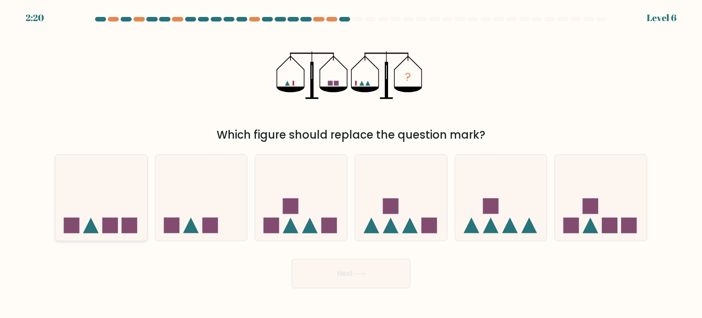
click at [128, 210] on icon at bounding box center [101, 197] width 92 height 76
click at [351, 164] on input "a." at bounding box center [351, 161] width 0 height 5
radio input "true"
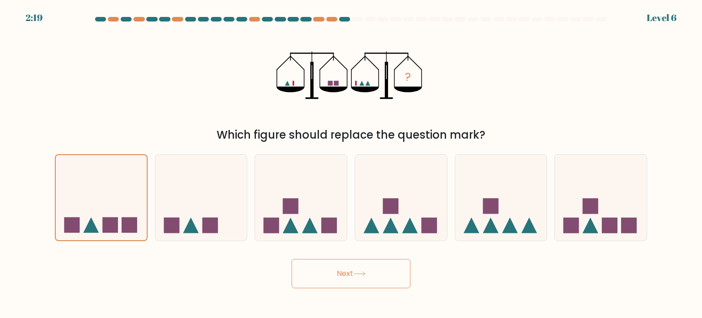
click at [318, 265] on button "Next" at bounding box center [351, 273] width 119 height 29
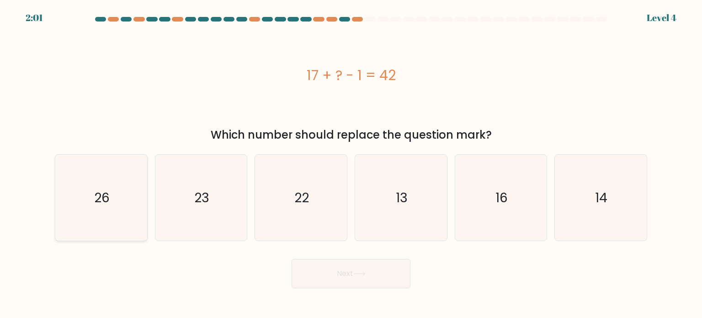
drag, startPoint x: 99, startPoint y: 196, endPoint x: 138, endPoint y: 213, distance: 42.3
click at [100, 196] on text "26" at bounding box center [102, 197] width 16 height 18
click at [351, 164] on input "a. 26" at bounding box center [351, 161] width 0 height 5
radio input "true"
click at [366, 276] on icon at bounding box center [359, 273] width 12 height 5
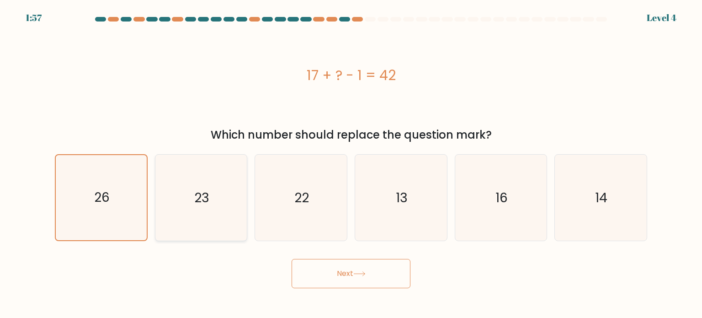
click at [210, 210] on icon "23" at bounding box center [201, 197] width 86 height 86
click at [351, 164] on input "b. 23" at bounding box center [351, 161] width 0 height 5
radio input "true"
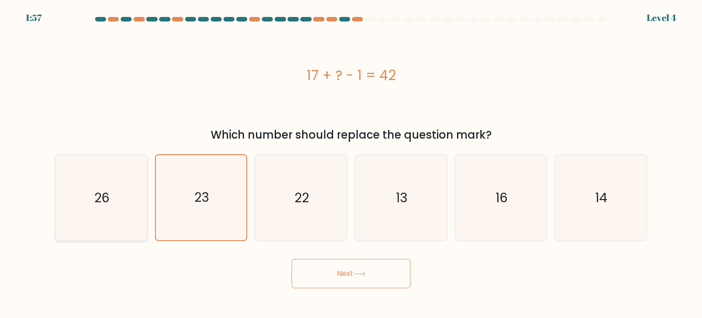
click at [128, 195] on icon "26" at bounding box center [101, 197] width 86 height 86
click at [351, 164] on input "a. 26" at bounding box center [351, 161] width 0 height 5
radio input "true"
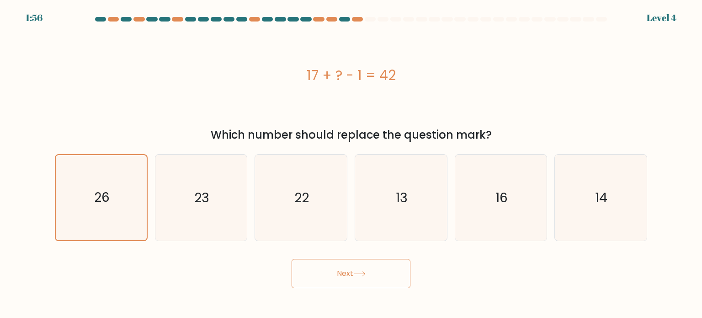
click at [373, 284] on button "Next" at bounding box center [351, 273] width 119 height 29
click at [353, 274] on button "Next" at bounding box center [351, 273] width 119 height 29
click at [349, 271] on button "Next" at bounding box center [351, 273] width 119 height 29
click at [348, 271] on button "Next" at bounding box center [351, 273] width 119 height 29
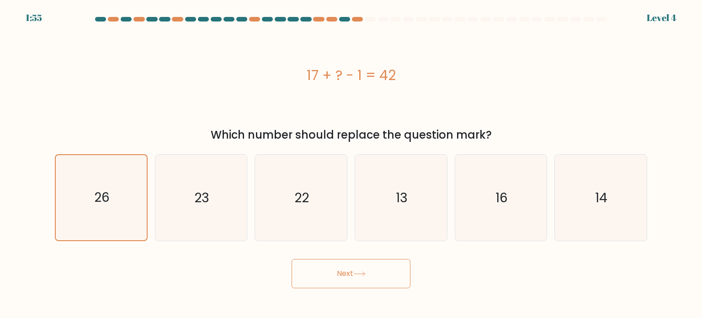
click at [348, 271] on button "Next" at bounding box center [351, 273] width 119 height 29
drag, startPoint x: 348, startPoint y: 271, endPoint x: 323, endPoint y: 228, distance: 49.8
click at [347, 271] on button "Next" at bounding box center [351, 273] width 119 height 29
click at [320, 218] on icon "22" at bounding box center [301, 197] width 86 height 86
click at [351, 164] on input "c. 22" at bounding box center [351, 161] width 0 height 5
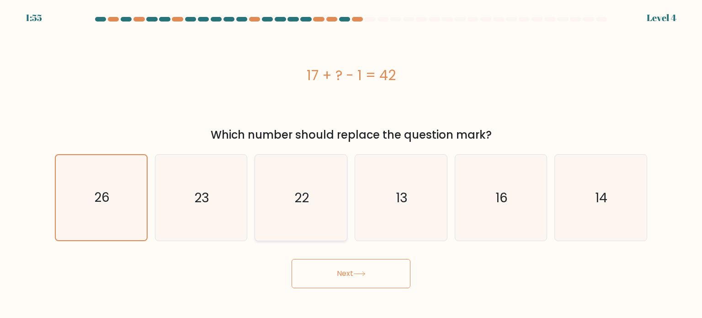
radio input "true"
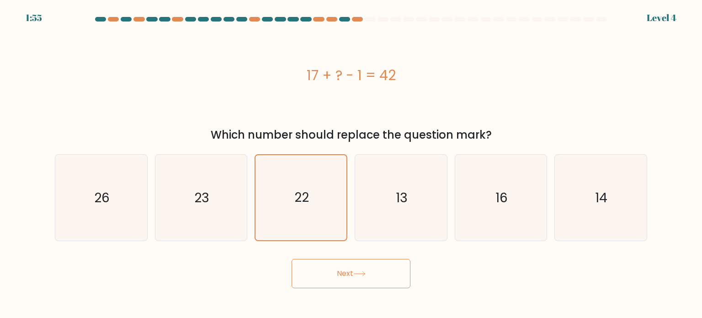
click at [351, 283] on button "Next" at bounding box center [351, 273] width 119 height 29
drag, startPoint x: 351, startPoint y: 283, endPoint x: 347, endPoint y: 266, distance: 17.0
click at [350, 280] on button "Next" at bounding box center [351, 273] width 119 height 29
click at [347, 266] on button "Next" at bounding box center [351, 273] width 119 height 29
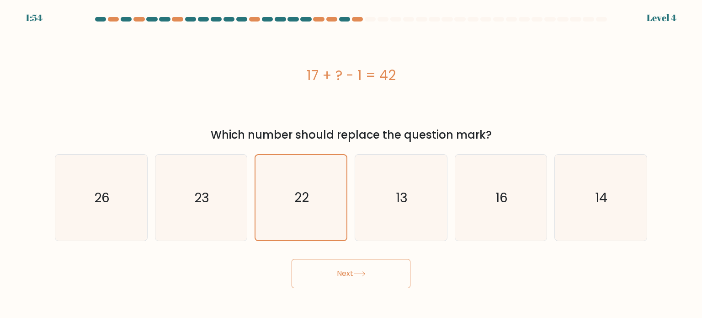
click at [347, 266] on button "Next" at bounding box center [351, 273] width 119 height 29
click at [292, 197] on icon "22" at bounding box center [300, 197] width 85 height 85
click at [351, 164] on input "c. 22" at bounding box center [351, 161] width 0 height 5
click at [200, 186] on icon "23" at bounding box center [201, 197] width 86 height 86
click at [351, 164] on input "b. 23" at bounding box center [351, 161] width 0 height 5
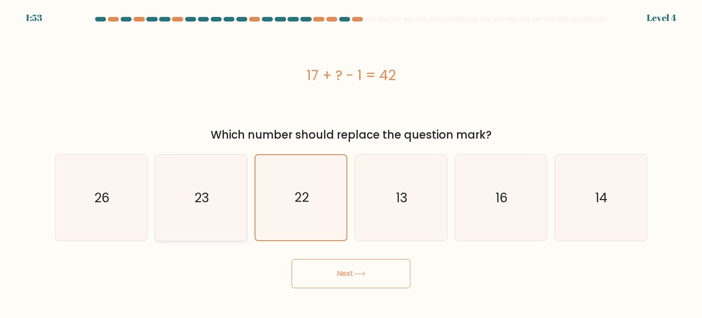
radio input "true"
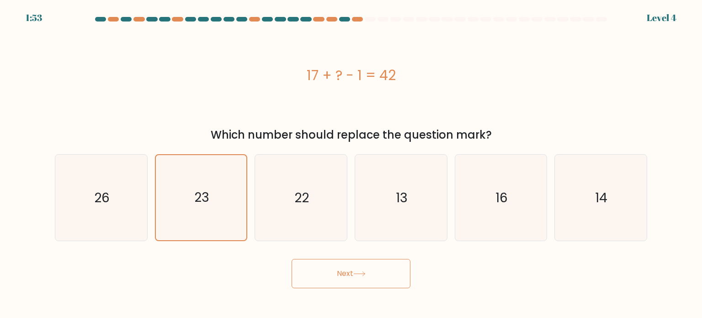
click at [347, 288] on body "1:53 Level 4 a." at bounding box center [351, 159] width 702 height 318
drag, startPoint x: 347, startPoint y: 288, endPoint x: 350, endPoint y: 281, distance: 8.2
click at [350, 281] on body "1:53 Level 4 a." at bounding box center [351, 159] width 702 height 318
click at [352, 278] on button "Next" at bounding box center [351, 273] width 119 height 29
click at [352, 274] on button "Next" at bounding box center [351, 273] width 119 height 29
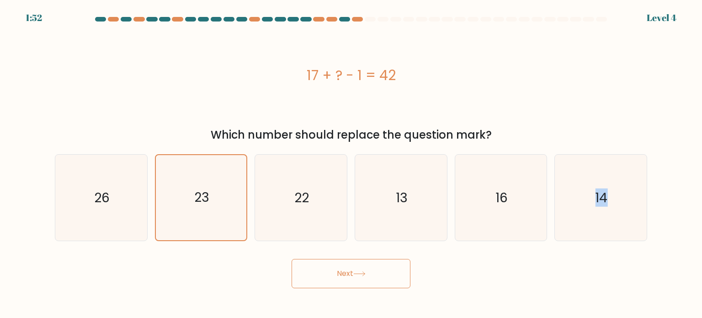
click at [358, 262] on button "Next" at bounding box center [351, 273] width 119 height 29
drag, startPoint x: 370, startPoint y: 261, endPoint x: 530, endPoint y: 221, distance: 164.8
click at [373, 260] on button "Next" at bounding box center [351, 273] width 119 height 29
click at [583, 182] on icon "14" at bounding box center [600, 197] width 86 height 86
click at [351, 164] on input "f. 14" at bounding box center [351, 161] width 0 height 5
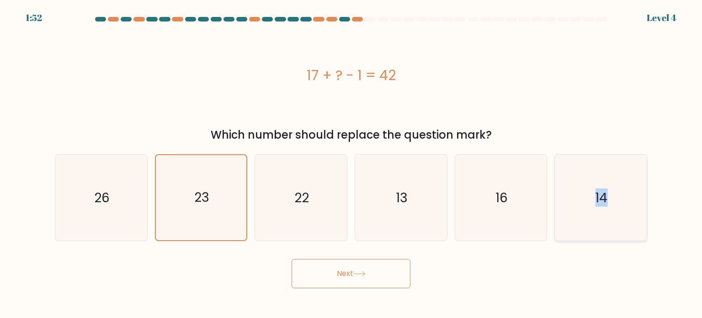
radio input "true"
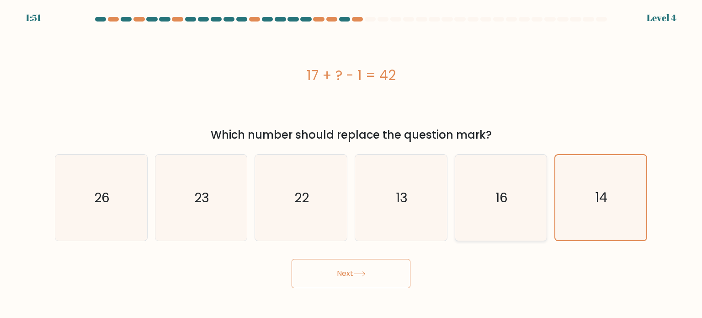
drag, startPoint x: 490, startPoint y: 202, endPoint x: 491, endPoint y: 206, distance: 4.7
click at [490, 201] on icon "16" at bounding box center [501, 197] width 86 height 86
click at [351, 164] on input "e. 16" at bounding box center [351, 161] width 0 height 5
radio input "true"
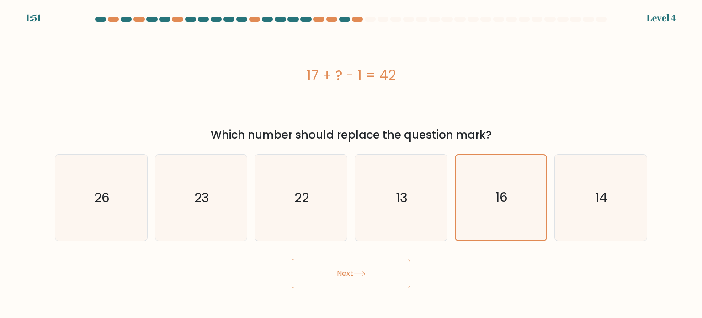
drag, startPoint x: 402, startPoint y: 263, endPoint x: 381, endPoint y: 280, distance: 27.3
click at [402, 263] on button "Next" at bounding box center [351, 273] width 119 height 29
click at [379, 275] on button "Next" at bounding box center [351, 273] width 119 height 29
drag, startPoint x: 374, startPoint y: 268, endPoint x: 373, endPoint y: 263, distance: 5.6
click at [373, 268] on button "Next" at bounding box center [351, 273] width 119 height 29
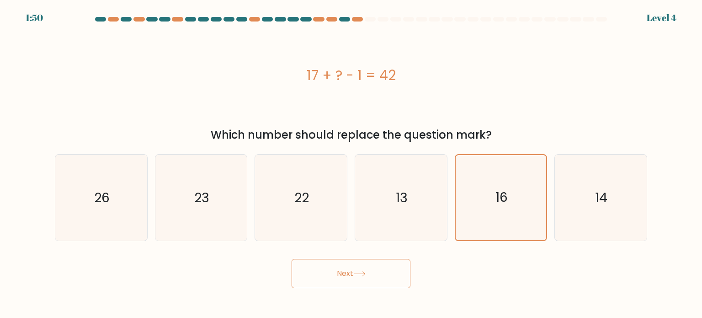
drag, startPoint x: 373, startPoint y: 263, endPoint x: 386, endPoint y: 262, distance: 13.3
click at [374, 263] on button "Next" at bounding box center [351, 273] width 119 height 29
click at [387, 261] on button "Next" at bounding box center [351, 273] width 119 height 29
click at [391, 261] on button "Next" at bounding box center [351, 273] width 119 height 29
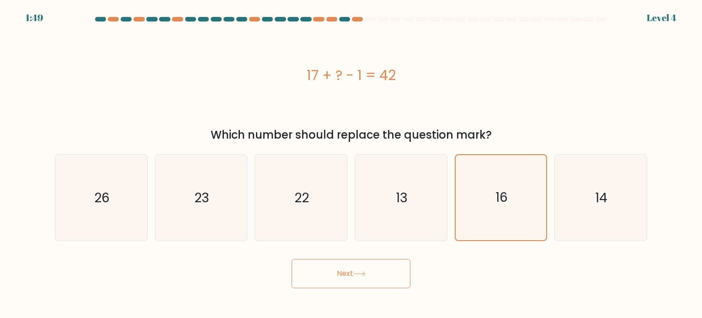
click at [391, 261] on button "Next" at bounding box center [351, 273] width 119 height 29
drag, startPoint x: 382, startPoint y: 260, endPoint x: 361, endPoint y: 260, distance: 21.0
click at [363, 259] on button "Next" at bounding box center [351, 273] width 119 height 29
drag, startPoint x: 361, startPoint y: 260, endPoint x: 351, endPoint y: 274, distance: 16.7
click at [360, 262] on button "Next" at bounding box center [351, 273] width 119 height 29
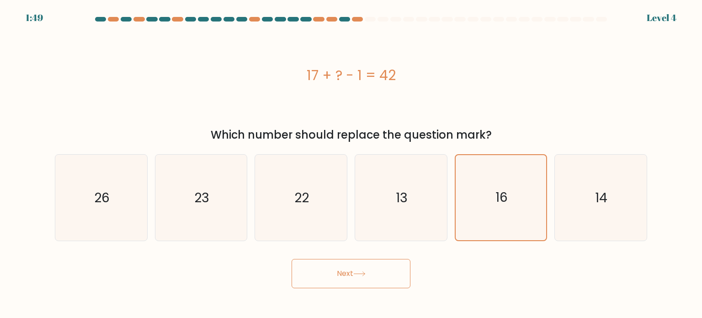
click at [351, 274] on button "Next" at bounding box center [351, 273] width 119 height 29
click at [350, 275] on button "Next" at bounding box center [351, 273] width 119 height 29
click at [320, 221] on icon "22" at bounding box center [301, 197] width 86 height 86
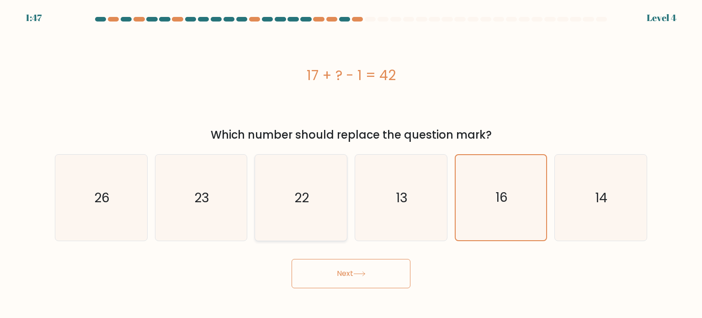
click at [351, 164] on input "c. 22" at bounding box center [351, 161] width 0 height 5
radio input "true"
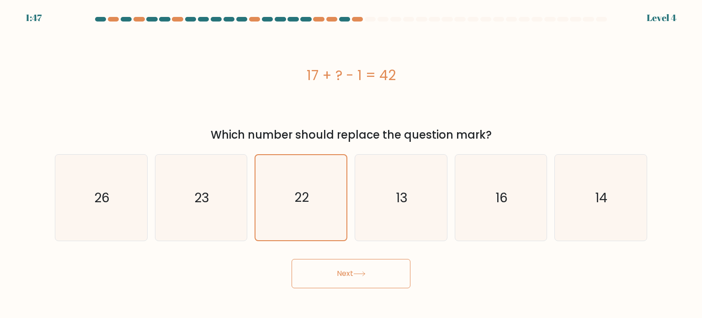
drag, startPoint x: 402, startPoint y: 225, endPoint x: 350, endPoint y: 240, distance: 54.5
click at [402, 225] on icon "13" at bounding box center [401, 197] width 86 height 86
click at [351, 164] on input "d. 13" at bounding box center [351, 161] width 0 height 5
radio input "true"
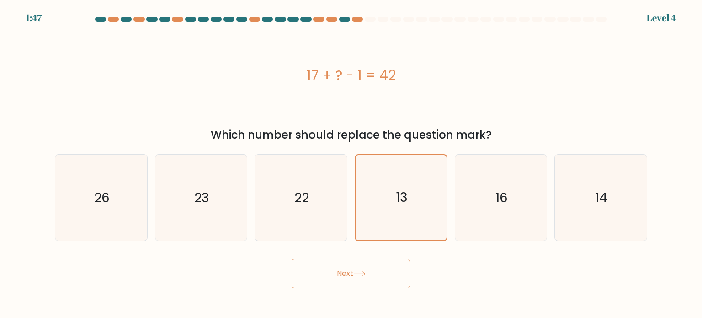
click at [346, 282] on button "Next" at bounding box center [351, 273] width 119 height 29
click at [347, 280] on button "Next" at bounding box center [351, 273] width 119 height 29
click at [347, 279] on button "Next" at bounding box center [351, 273] width 119 height 29
click at [342, 267] on button "Next" at bounding box center [351, 273] width 119 height 29
drag, startPoint x: 321, startPoint y: 223, endPoint x: 349, endPoint y: 299, distance: 81.2
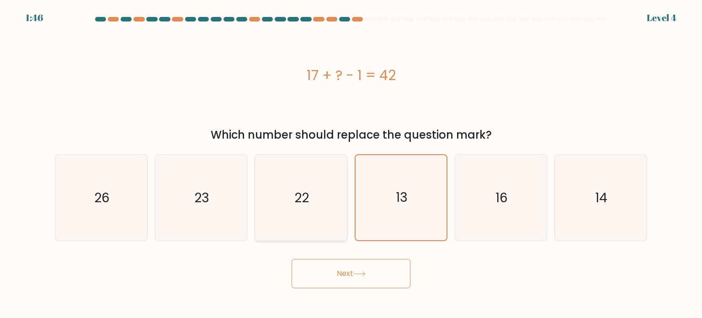
click at [321, 226] on icon "22" at bounding box center [301, 197] width 86 height 86
click at [351, 164] on input "c. 22" at bounding box center [351, 161] width 0 height 5
radio input "true"
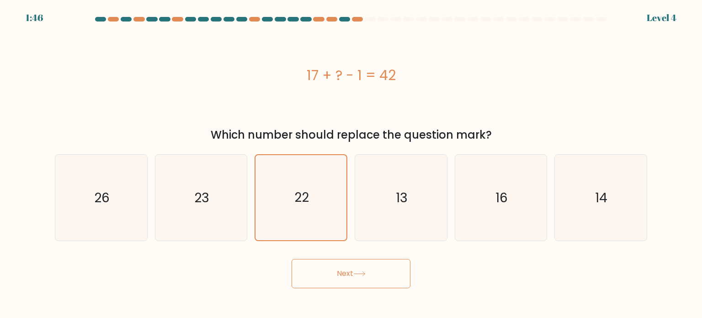
drag, startPoint x: 349, startPoint y: 300, endPoint x: 335, endPoint y: 272, distance: 30.9
click at [345, 291] on body "1:46 Level 4 a." at bounding box center [351, 159] width 702 height 318
click at [335, 271] on button "Next" at bounding box center [351, 273] width 119 height 29
drag, startPoint x: 335, startPoint y: 271, endPoint x: 329, endPoint y: 266, distance: 8.4
click at [334, 272] on button "Next" at bounding box center [351, 273] width 119 height 29
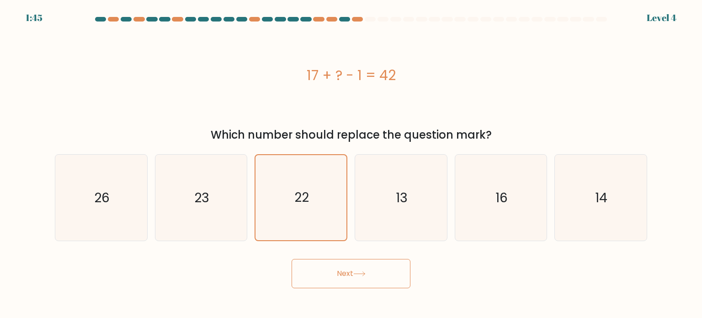
click at [297, 142] on div "Which number should replace the question mark?" at bounding box center [350, 135] width 581 height 16
drag, startPoint x: 397, startPoint y: 164, endPoint x: 380, endPoint y: 171, distance: 18.4
click at [391, 169] on icon "13" at bounding box center [401, 197] width 86 height 86
click at [351, 164] on input "d. 13" at bounding box center [351, 161] width 0 height 5
radio input "true"
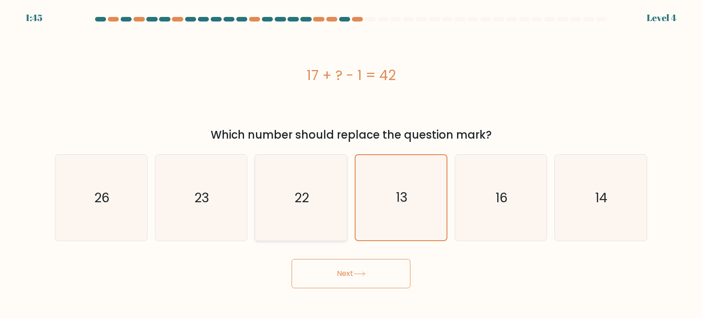
drag, startPoint x: 375, startPoint y: 174, endPoint x: 285, endPoint y: 186, distance: 90.9
click at [323, 178] on div "a. 26 b. 23 c." at bounding box center [351, 194] width 600 height 94
drag, startPoint x: 283, startPoint y: 190, endPoint x: 250, endPoint y: 192, distance: 33.9
click at [283, 191] on icon "22" at bounding box center [301, 197] width 86 height 86
click at [351, 164] on input "c. 22" at bounding box center [351, 161] width 0 height 5
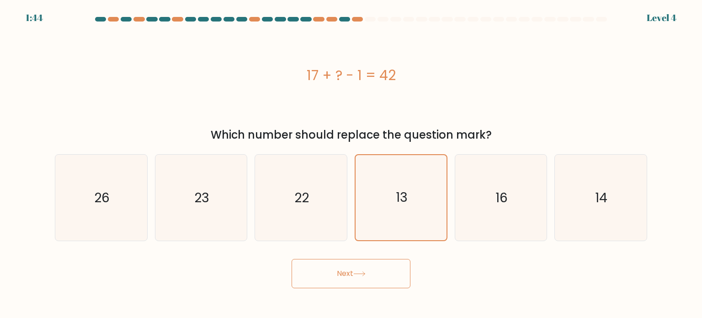
radio input "true"
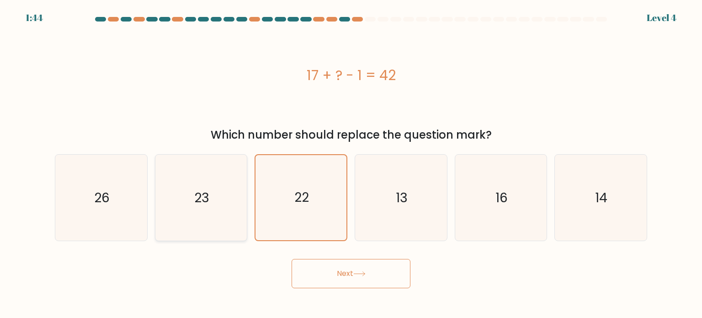
drag, startPoint x: 207, startPoint y: 193, endPoint x: 199, endPoint y: 193, distance: 7.3
click at [199, 193] on icon "23" at bounding box center [201, 197] width 86 height 86
drag, startPoint x: 207, startPoint y: 195, endPoint x: 474, endPoint y: 198, distance: 267.3
click at [225, 197] on icon "23" at bounding box center [201, 197] width 86 height 86
drag, startPoint x: 506, startPoint y: 200, endPoint x: 574, endPoint y: 192, distance: 68.0
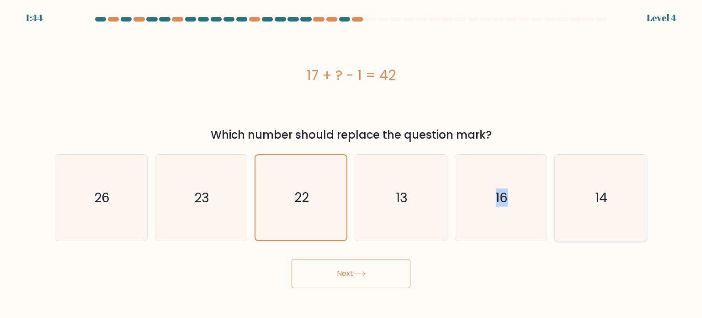
click at [536, 199] on icon "16" at bounding box center [501, 197] width 86 height 86
drag, startPoint x: 605, startPoint y: 193, endPoint x: 620, endPoint y: 193, distance: 15.1
click at [616, 194] on icon "14" at bounding box center [600, 197] width 86 height 86
click at [506, 215] on icon "16" at bounding box center [501, 197] width 86 height 86
click at [351, 164] on input "e. 16" at bounding box center [351, 161] width 0 height 5
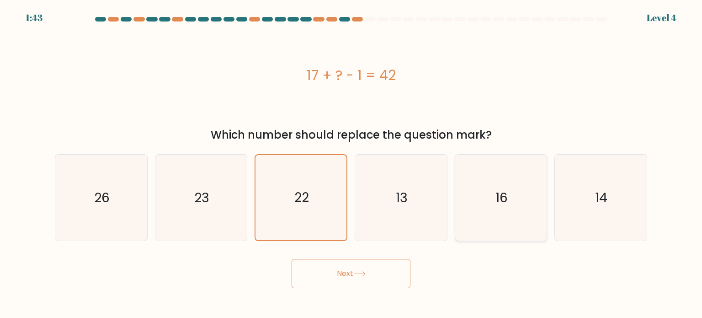
radio input "true"
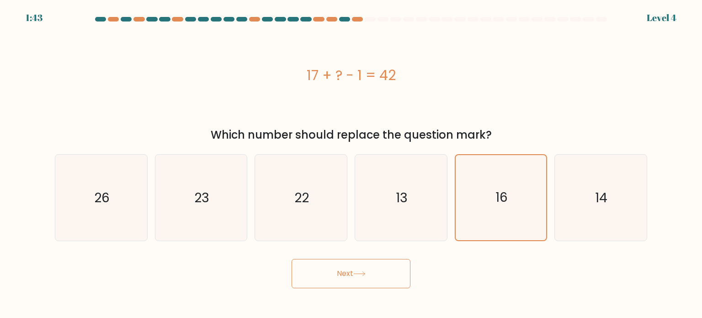
click at [375, 277] on button "Next" at bounding box center [351, 273] width 119 height 29
click at [374, 277] on button "Next" at bounding box center [351, 273] width 119 height 29
click at [372, 278] on button "Next" at bounding box center [351, 273] width 119 height 29
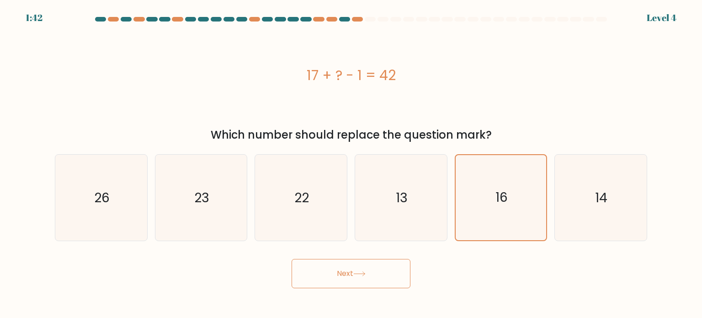
click at [372, 278] on button "Next" at bounding box center [351, 273] width 119 height 29
click at [572, 215] on icon "14" at bounding box center [600, 197] width 86 height 86
click at [351, 164] on input "f. 14" at bounding box center [351, 161] width 0 height 5
radio input "true"
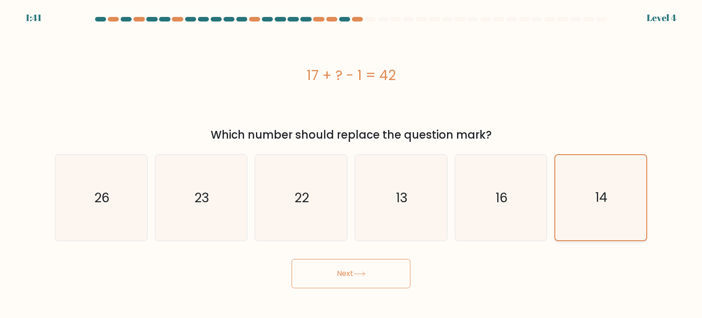
click at [577, 201] on icon "14" at bounding box center [600, 197] width 85 height 85
click at [351, 164] on input "f. 14" at bounding box center [351, 161] width 0 height 5
click at [338, 280] on button "Next" at bounding box center [351, 273] width 119 height 29
click at [343, 278] on button "Next" at bounding box center [351, 273] width 119 height 29
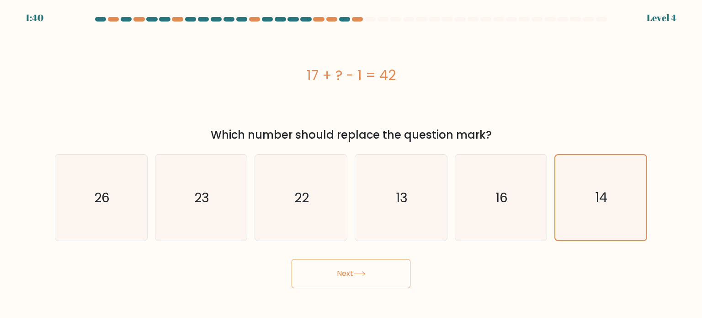
click at [350, 275] on button "Next" at bounding box center [351, 273] width 119 height 29
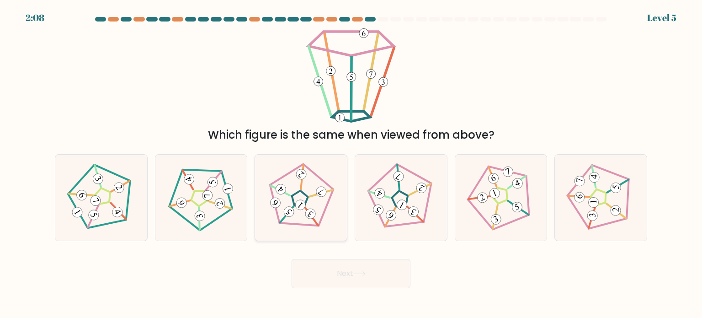
click at [305, 209] on 27 at bounding box center [312, 216] width 20 height 18
click at [351, 164] on input "c." at bounding box center [351, 161] width 0 height 5
radio input "true"
click at [340, 276] on button "Next" at bounding box center [351, 273] width 119 height 29
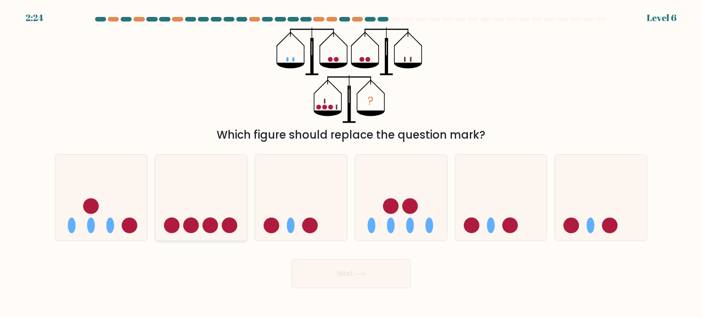
click at [199, 197] on icon at bounding box center [201, 197] width 92 height 76
click at [351, 164] on input "b." at bounding box center [351, 161] width 0 height 5
radio input "true"
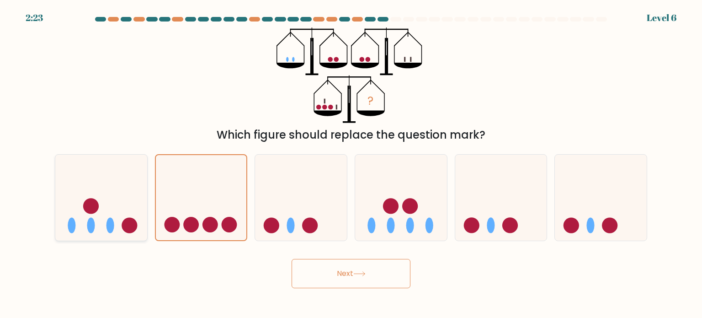
click at [104, 184] on icon at bounding box center [101, 197] width 92 height 76
click at [351, 164] on input "a." at bounding box center [351, 161] width 0 height 5
radio input "true"
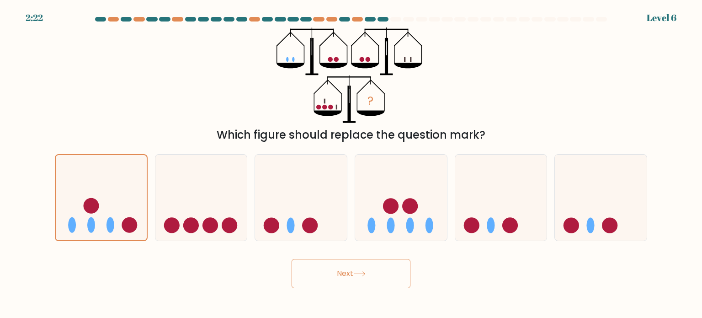
click at [351, 268] on button "Next" at bounding box center [351, 273] width 119 height 29
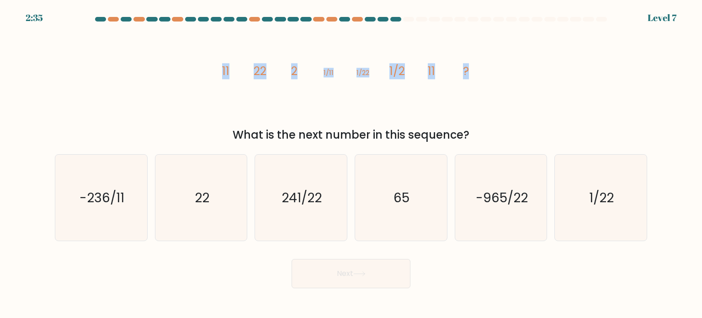
drag, startPoint x: 476, startPoint y: 69, endPoint x: 198, endPoint y: 74, distance: 278.3
click at [198, 74] on div "image/svg+xml 11 22 2 1/11 1/22 1/2 11 ? What is the next number in this sequen…" at bounding box center [350, 85] width 603 height 116
copy g "11 22 2 1/11 1/22 1/2 11 ?"
click at [198, 195] on text "22" at bounding box center [202, 197] width 15 height 18
click at [351, 164] on input "b. 22" at bounding box center [351, 161] width 0 height 5
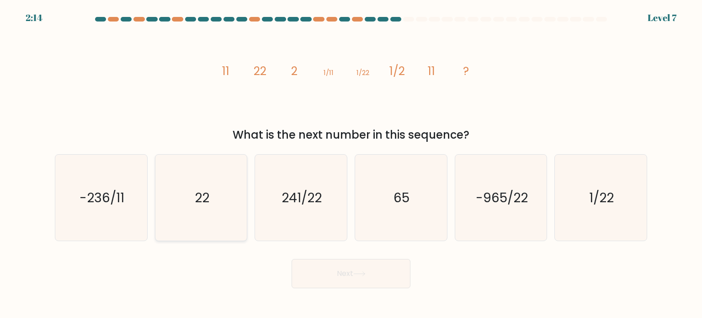
radio input "true"
click at [360, 265] on button "Next" at bounding box center [351, 273] width 119 height 29
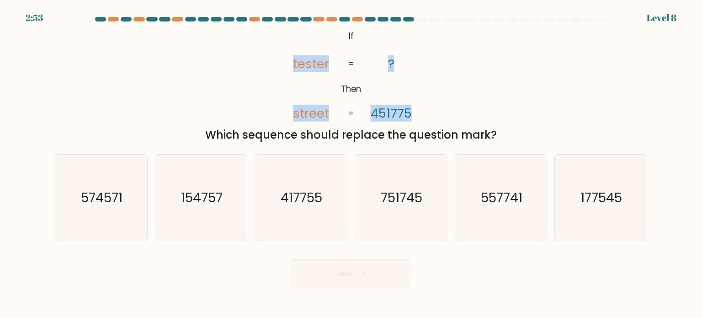
drag, startPoint x: 417, startPoint y: 113, endPoint x: 290, endPoint y: 46, distance: 144.1
click at [290, 46] on icon "@import url('https://fonts.googleapis.com/css?family=Abril+Fatface:400,100,100i…" at bounding box center [351, 75] width 154 height 96
copy icon "tester street ? 451775"
click at [455, 118] on div "@import url('https://fonts.googleapis.com/css?family=Abril+Fatface:400,100,100i…" at bounding box center [350, 85] width 603 height 116
click at [303, 196] on text "417755" at bounding box center [302, 197] width 42 height 18
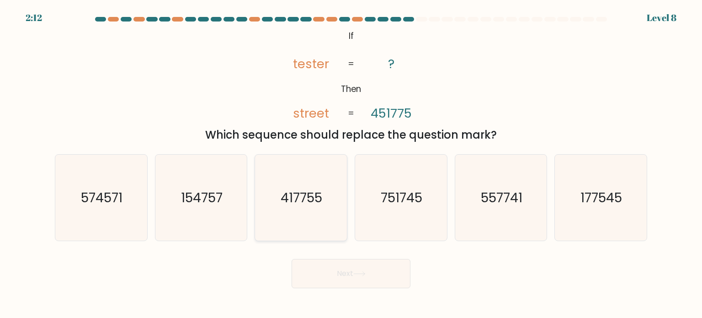
click at [351, 164] on input "c. 417755" at bounding box center [351, 161] width 0 height 5
radio input "true"
click at [360, 280] on button "Next" at bounding box center [351, 273] width 119 height 29
click at [284, 197] on text "417755" at bounding box center [302, 197] width 42 height 18
click at [351, 164] on input "c. 417755" at bounding box center [351, 161] width 0 height 5
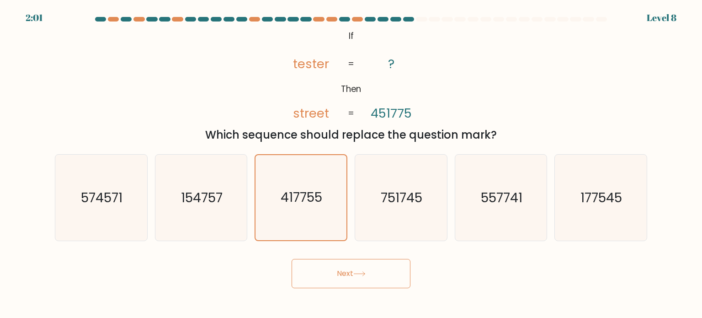
click at [356, 268] on button "Next" at bounding box center [351, 273] width 119 height 29
click at [353, 272] on button "Next" at bounding box center [351, 273] width 119 height 29
click at [349, 273] on button "Next" at bounding box center [351, 273] width 119 height 29
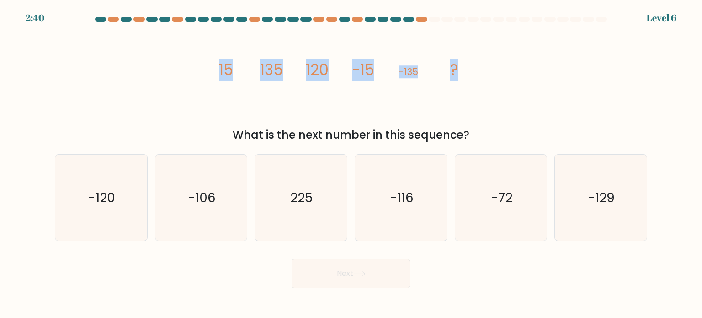
drag, startPoint x: 220, startPoint y: 69, endPoint x: 488, endPoint y: 43, distance: 269.0
click at [495, 74] on div "image/svg+xml 15 135 120 -15 -135 ? What is the next number in this sequence?" at bounding box center [350, 85] width 603 height 116
copy g "15 135 120 -15 -135 ?"
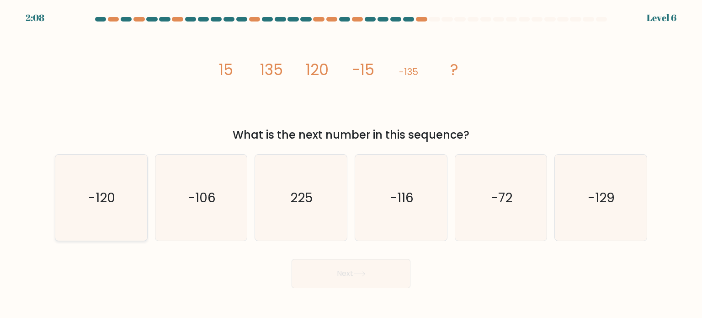
click at [80, 215] on icon "-120" at bounding box center [101, 197] width 86 height 86
click at [351, 164] on input "a. -120" at bounding box center [351, 161] width 0 height 5
radio input "true"
click at [365, 276] on button "Next" at bounding box center [351, 273] width 119 height 29
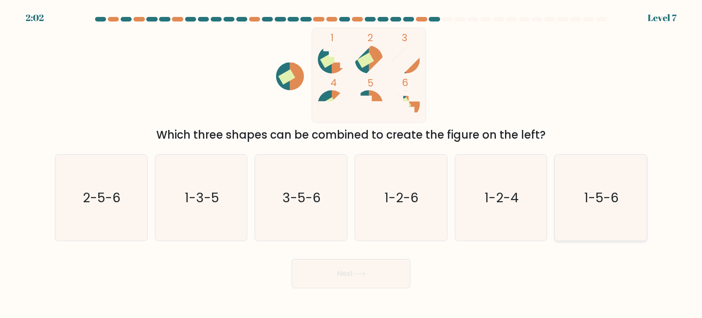
click at [602, 184] on icon "1-5-6" at bounding box center [600, 197] width 86 height 86
click at [351, 164] on input "f. 1-5-6" at bounding box center [351, 161] width 0 height 5
radio input "true"
click at [348, 275] on button "Next" at bounding box center [351, 273] width 119 height 29
click at [358, 275] on icon at bounding box center [359, 273] width 12 height 5
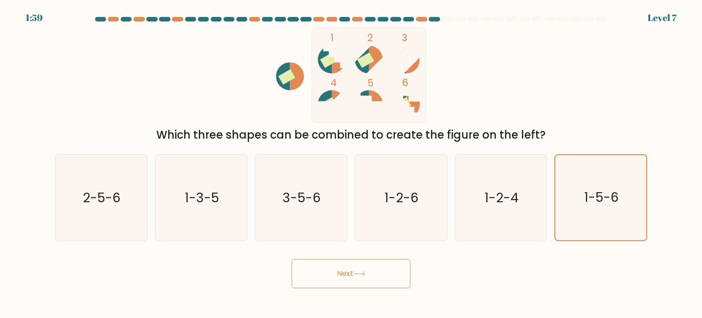
click at [358, 275] on icon at bounding box center [359, 273] width 12 height 5
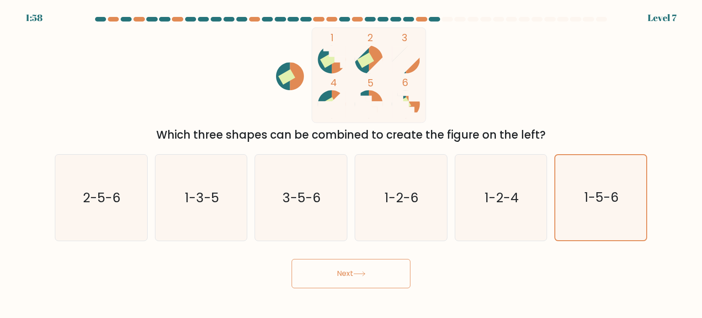
click at [358, 275] on icon at bounding box center [359, 273] width 12 height 5
click at [356, 274] on icon at bounding box center [359, 273] width 12 height 5
drag, startPoint x: 352, startPoint y: 273, endPoint x: 345, endPoint y: 273, distance: 6.9
click at [349, 273] on button "Next" at bounding box center [351, 273] width 119 height 29
click at [345, 273] on button "Next" at bounding box center [351, 273] width 119 height 29
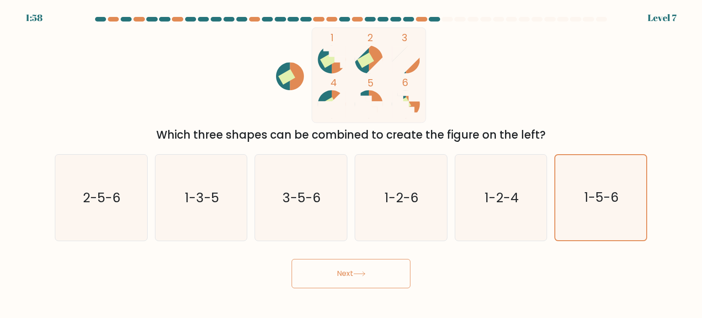
click at [344, 272] on button "Next" at bounding box center [351, 273] width 119 height 29
drag, startPoint x: 340, startPoint y: 272, endPoint x: 141, endPoint y: 102, distance: 261.3
click at [334, 268] on button "Next" at bounding box center [351, 273] width 119 height 29
click at [563, 181] on icon "1-5-6" at bounding box center [600, 197] width 86 height 86
click at [351, 164] on input "f. 1-5-6" at bounding box center [351, 161] width 0 height 5
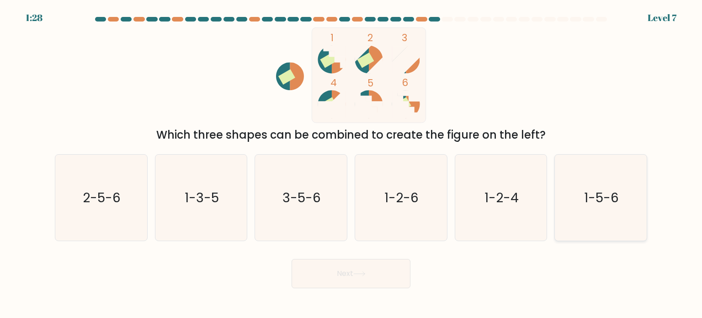
radio input "true"
click at [356, 275] on icon at bounding box center [359, 273] width 12 height 5
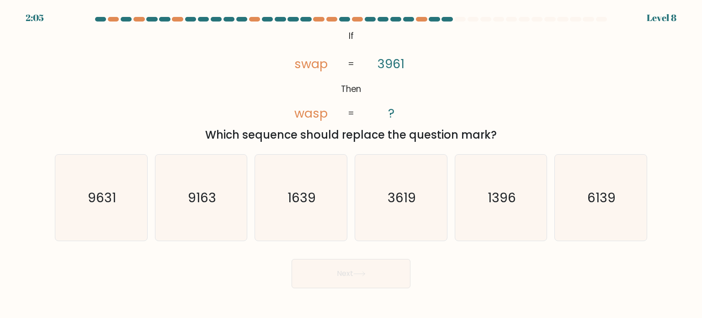
drag, startPoint x: 330, startPoint y: 31, endPoint x: 503, endPoint y: 135, distance: 201.9
click at [503, 135] on div "@import url('[URL][DOMAIN_NAME]); If Then swap wasp 3961 ? = = Which sequence s…" at bounding box center [350, 85] width 603 height 116
copy div "If Then swap wasp 3961 ? = = Which sequence should replace the question mark?"
click at [430, 110] on div "@import url('[URL][DOMAIN_NAME]); If Then swap wasp 3961 ? = = Which sequence s…" at bounding box center [350, 85] width 603 height 116
click at [286, 202] on icon "1639" at bounding box center [301, 197] width 86 height 86
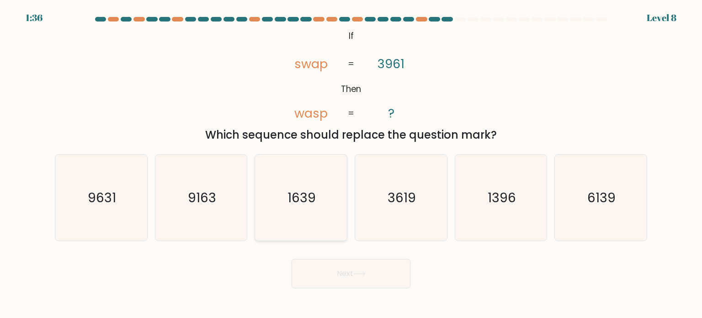
click at [351, 164] on input "c. [DATE]" at bounding box center [351, 161] width 0 height 5
radio input "true"
click at [369, 287] on button "Next" at bounding box center [351, 273] width 119 height 29
click at [350, 268] on button "Next" at bounding box center [351, 273] width 119 height 29
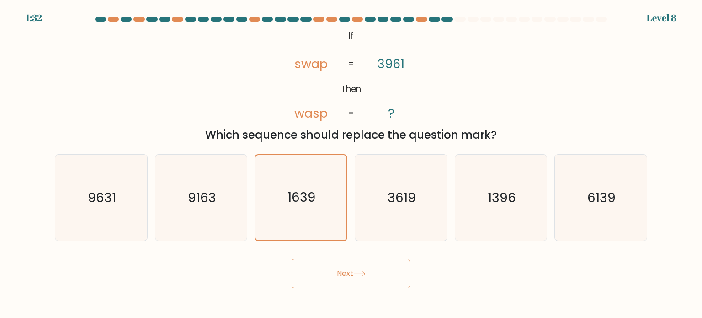
click at [348, 275] on button "Next" at bounding box center [351, 273] width 119 height 29
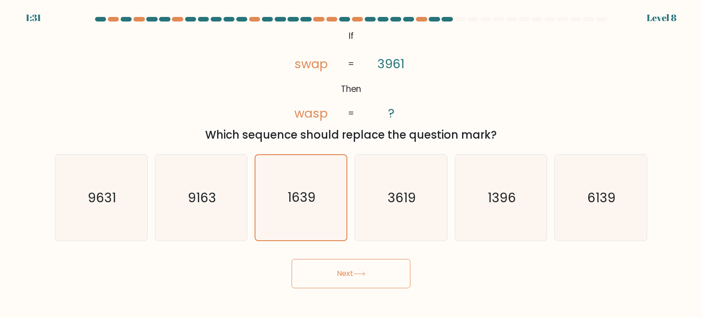
click at [345, 276] on button "Next" at bounding box center [351, 273] width 119 height 29
click at [345, 275] on button "Next" at bounding box center [351, 273] width 119 height 29
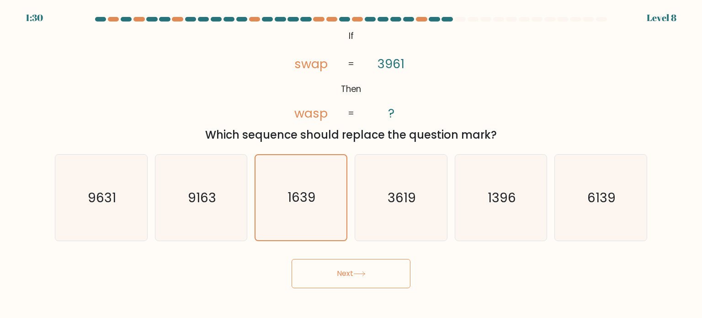
click at [345, 275] on button "Next" at bounding box center [351, 273] width 119 height 29
click at [345, 274] on button "Next" at bounding box center [351, 273] width 119 height 29
click at [190, 186] on icon "9163" at bounding box center [201, 197] width 86 height 86
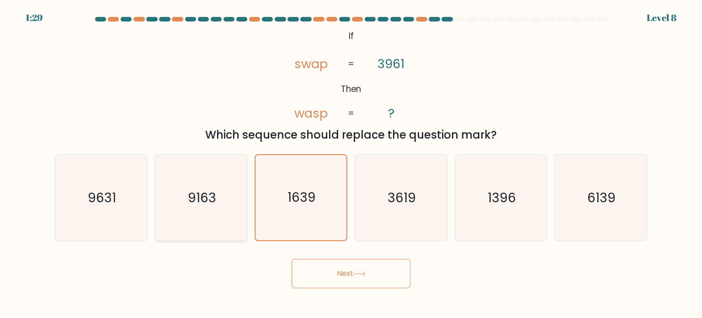
click at [351, 164] on input "b. 9163" at bounding box center [351, 161] width 0 height 5
radio input "true"
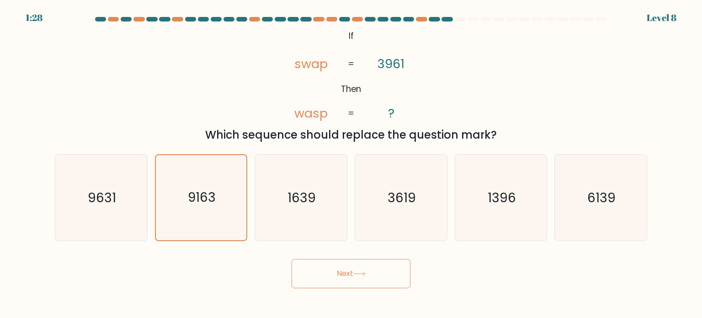
click at [346, 267] on button "Next" at bounding box center [351, 273] width 119 height 29
click at [316, 201] on icon "1639" at bounding box center [301, 197] width 86 height 86
click at [351, 164] on input "c. [DATE]" at bounding box center [351, 161] width 0 height 5
radio input "true"
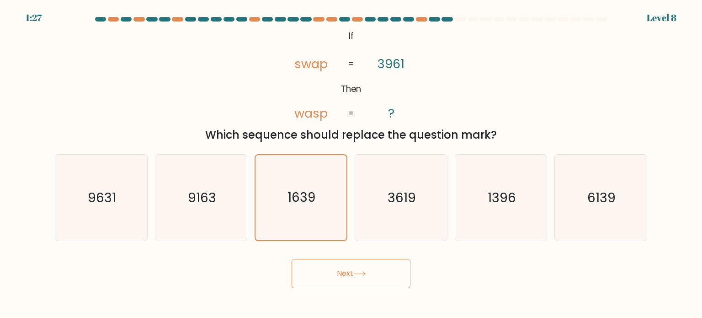
click at [349, 274] on button "Next" at bounding box center [351, 273] width 119 height 29
click at [314, 195] on text "1639" at bounding box center [302, 197] width 28 height 18
click at [351, 164] on input "c. [DATE]" at bounding box center [351, 161] width 0 height 5
radio input "true"
click at [361, 281] on button "Next" at bounding box center [351, 273] width 119 height 29
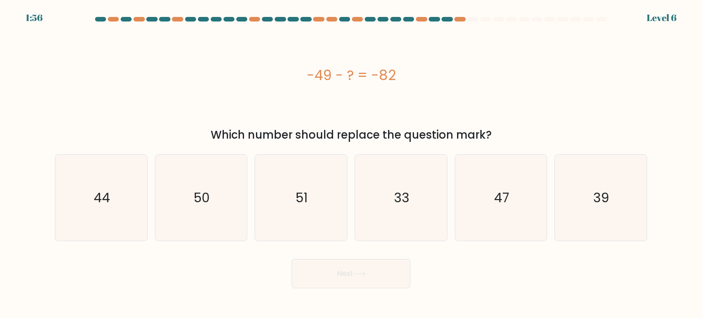
drag, startPoint x: 353, startPoint y: 75, endPoint x: 403, endPoint y: 74, distance: 49.8
click at [403, 74] on div "-49 - ? = -82" at bounding box center [351, 75] width 592 height 21
copy div "-49 - ? = -82"
click at [426, 186] on icon "33" at bounding box center [401, 197] width 86 height 86
click at [351, 164] on input "d. 33" at bounding box center [351, 161] width 0 height 5
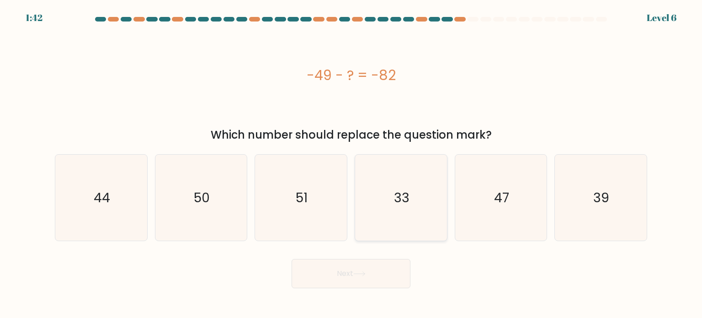
radio input "true"
click at [364, 280] on button "Next" at bounding box center [351, 273] width 119 height 29
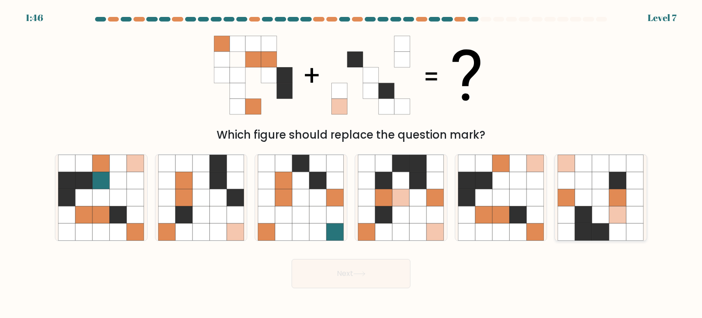
click at [609, 196] on icon at bounding box center [600, 197] width 17 height 17
click at [351, 164] on input "f." at bounding box center [351, 161] width 0 height 5
radio input "true"
click at [378, 274] on button "Next" at bounding box center [351, 273] width 119 height 29
click at [361, 271] on button "Next" at bounding box center [351, 273] width 119 height 29
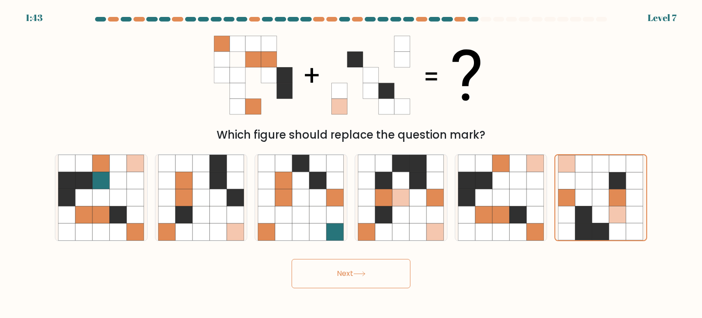
click at [348, 276] on button "Next" at bounding box center [351, 273] width 119 height 29
click at [348, 274] on button "Next" at bounding box center [351, 273] width 119 height 29
click at [348, 271] on button "Next" at bounding box center [351, 273] width 119 height 29
drag, startPoint x: 347, startPoint y: 271, endPoint x: 347, endPoint y: 276, distance: 5.0
click at [346, 272] on button "Next" at bounding box center [351, 273] width 119 height 29
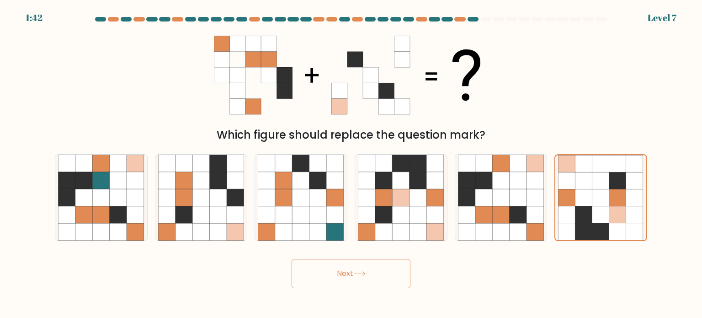
click at [347, 274] on button "Next" at bounding box center [351, 273] width 119 height 29
click at [361, 267] on button "Next" at bounding box center [351, 273] width 119 height 29
click at [364, 271] on icon at bounding box center [359, 273] width 12 height 5
click at [597, 197] on icon at bounding box center [600, 197] width 17 height 17
click at [351, 164] on input "f." at bounding box center [351, 161] width 0 height 5
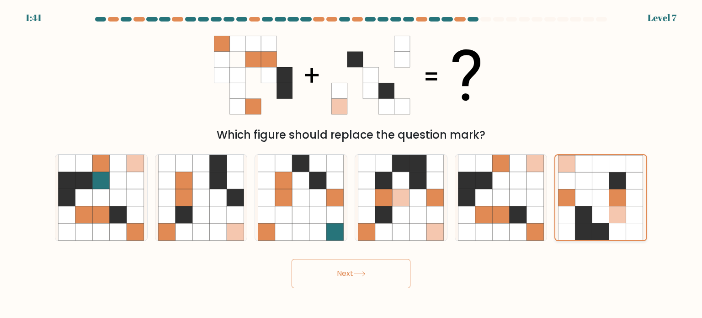
click at [594, 197] on icon at bounding box center [600, 197] width 17 height 17
click at [351, 164] on input "f." at bounding box center [351, 161] width 0 height 5
drag, startPoint x: 593, startPoint y: 197, endPoint x: 561, endPoint y: 197, distance: 32.4
click at [592, 197] on icon at bounding box center [600, 197] width 17 height 17
click at [351, 164] on input "f." at bounding box center [351, 161] width 0 height 5
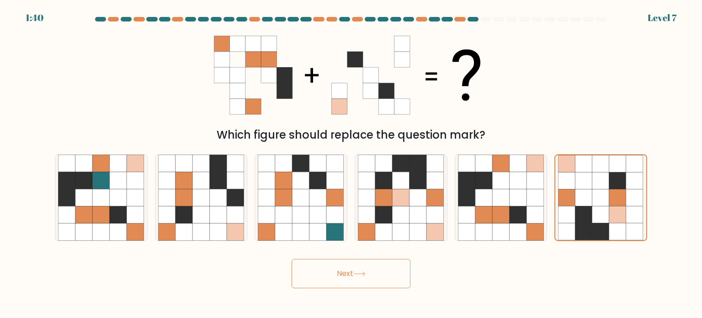
drag, startPoint x: 397, startPoint y: 252, endPoint x: 391, endPoint y: 254, distance: 6.2
click at [391, 254] on form at bounding box center [351, 152] width 702 height 271
click at [354, 272] on button "Next" at bounding box center [351, 273] width 119 height 29
drag, startPoint x: 354, startPoint y: 272, endPoint x: 332, endPoint y: 258, distance: 26.1
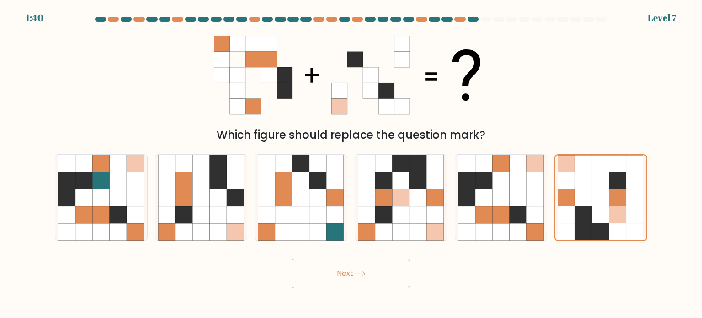
click at [347, 271] on button "Next" at bounding box center [351, 273] width 119 height 29
drag, startPoint x: 581, startPoint y: 193, endPoint x: 577, endPoint y: 195, distance: 4.7
click at [582, 193] on icon at bounding box center [583, 197] width 17 height 17
click at [351, 164] on input "f." at bounding box center [351, 161] width 0 height 5
radio input "true"
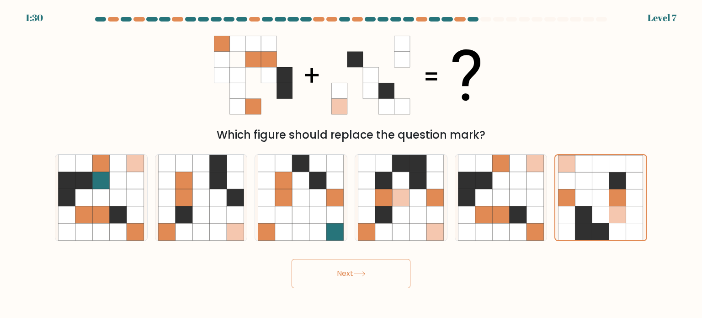
click at [366, 276] on button "Next" at bounding box center [351, 273] width 119 height 29
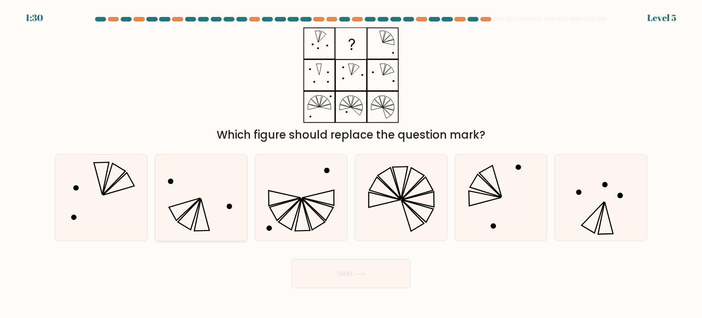
click at [228, 202] on icon at bounding box center [201, 197] width 86 height 86
click at [351, 164] on input "b." at bounding box center [351, 161] width 0 height 5
radio input "true"
click at [345, 283] on button "Next" at bounding box center [351, 273] width 119 height 29
click at [335, 280] on button "Next" at bounding box center [351, 273] width 119 height 29
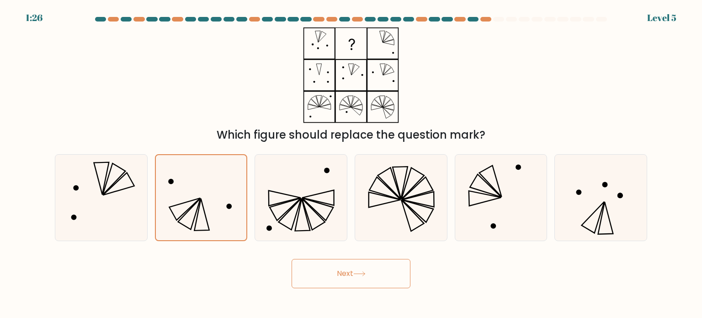
click at [335, 279] on button "Next" at bounding box center [351, 273] width 119 height 29
drag, startPoint x: 336, startPoint y: 279, endPoint x: 324, endPoint y: 267, distance: 17.1
click at [336, 278] on button "Next" at bounding box center [351, 273] width 119 height 29
click at [393, 209] on icon at bounding box center [401, 197] width 86 height 86
click at [351, 164] on input "d." at bounding box center [351, 161] width 0 height 5
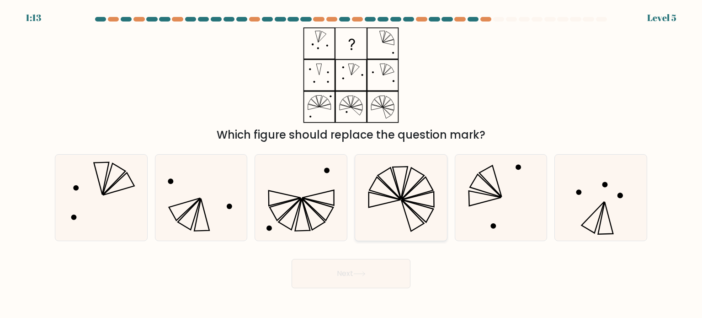
radio input "true"
click at [499, 203] on icon at bounding box center [501, 197] width 86 height 86
click at [351, 164] on input "e." at bounding box center [351, 161] width 0 height 5
radio input "true"
click at [358, 270] on button "Next" at bounding box center [351, 273] width 119 height 29
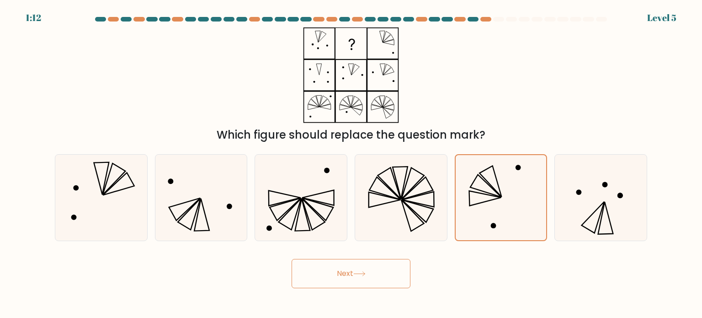
click at [357, 271] on button "Next" at bounding box center [351, 273] width 119 height 29
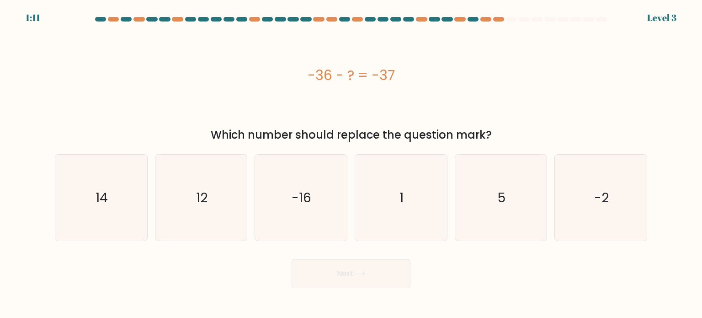
click at [356, 273] on icon at bounding box center [359, 273] width 12 height 5
click at [219, 110] on div "-36 - ? = -37" at bounding box center [351, 75] width 592 height 96
drag, startPoint x: 299, startPoint y: 72, endPoint x: 420, endPoint y: 77, distance: 121.2
click at [420, 77] on div "-36 - ? = -37" at bounding box center [351, 75] width 592 height 21
copy div "-36 - ? = -37"
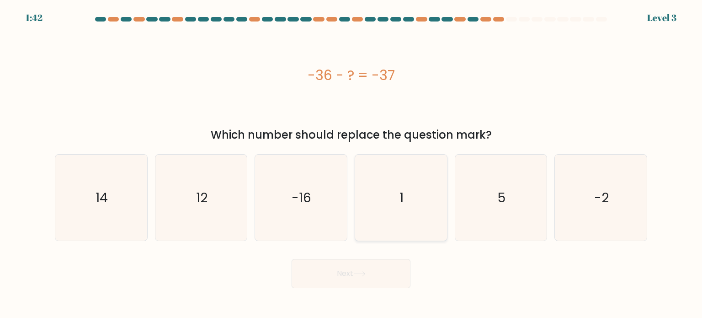
click at [404, 213] on icon "1" at bounding box center [401, 197] width 86 height 86
click at [351, 164] on input "d. 1" at bounding box center [351, 161] width 0 height 5
radio input "true"
click at [366, 270] on button "Next" at bounding box center [351, 273] width 119 height 29
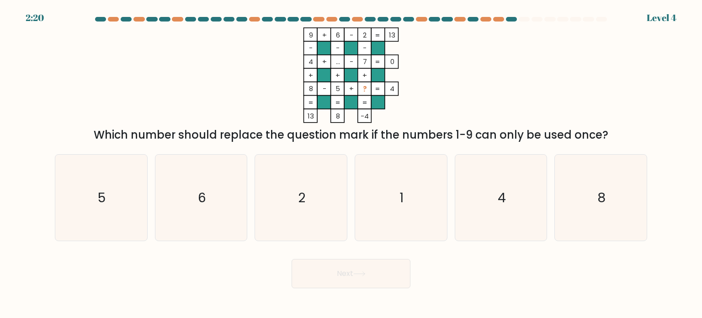
drag, startPoint x: 308, startPoint y: 89, endPoint x: 408, endPoint y: 88, distance: 99.2
click at [408, 88] on icon "9 + 6 - 2 13 - - - 4 + ... - 7 0 + + + 8 - 5 + ? = 4 = = = = 13 8 -4 =" at bounding box center [351, 75] width 274 height 96
copy icon "8 - 5 + ? = 4"
click at [400, 197] on text "1" at bounding box center [402, 197] width 4 height 18
click at [351, 164] on input "d. 1" at bounding box center [351, 161] width 0 height 5
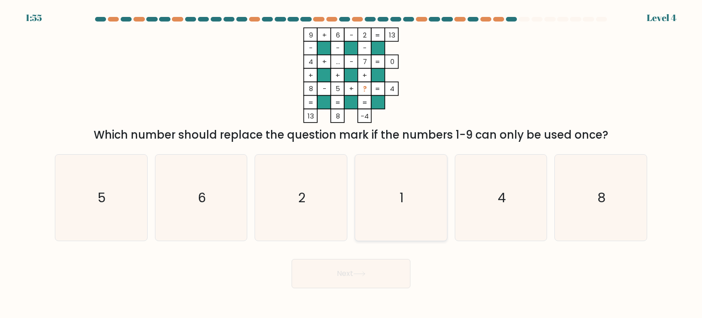
radio input "true"
click at [351, 272] on button "Next" at bounding box center [351, 273] width 119 height 29
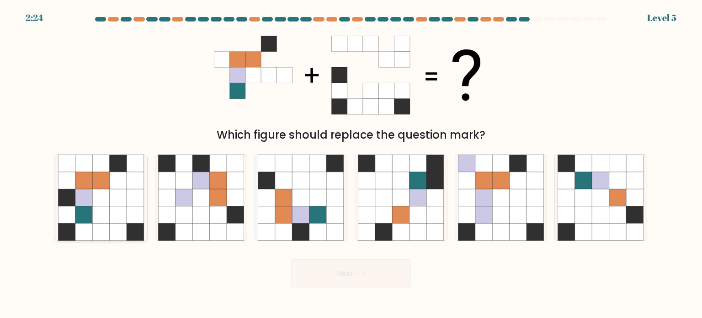
click at [90, 211] on icon at bounding box center [83, 214] width 17 height 17
click at [351, 164] on input "a." at bounding box center [351, 161] width 0 height 5
radio input "true"
click at [361, 274] on icon at bounding box center [359, 273] width 12 height 5
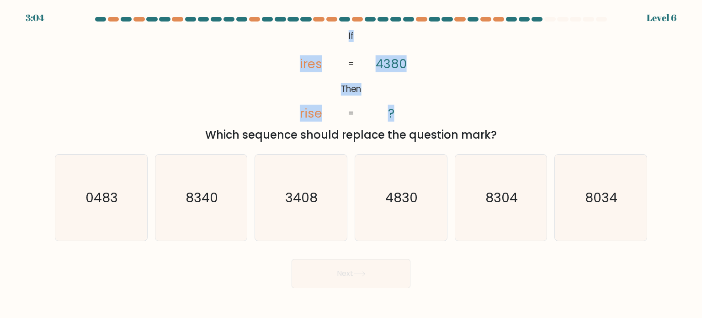
drag, startPoint x: 339, startPoint y: 40, endPoint x: 447, endPoint y: 111, distance: 130.0
click at [454, 116] on div "@import url('https://fonts.googleapis.com/css?family=Abril+Fatface:400,100,100i…" at bounding box center [350, 85] width 603 height 116
click at [322, 45] on icon "@import url('https://fonts.googleapis.com/css?family=Abril+Fatface:400,100,100i…" at bounding box center [351, 75] width 154 height 96
drag, startPoint x: 307, startPoint y: 32, endPoint x: 434, endPoint y: 112, distance: 150.0
click at [434, 112] on div "@import url('https://fonts.googleapis.com/css?family=Abril+Fatface:400,100,100i…" at bounding box center [350, 85] width 603 height 116
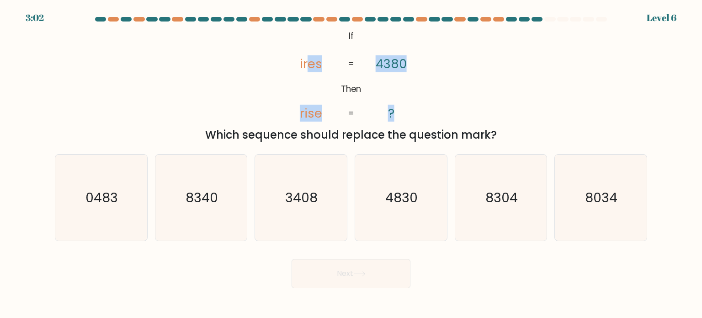
click at [395, 69] on tspan "4380" at bounding box center [391, 63] width 31 height 17
drag, startPoint x: 349, startPoint y: 35, endPoint x: 422, endPoint y: 107, distance: 103.4
click at [422, 107] on icon "@import url('https://fonts.googleapis.com/css?family=Abril+Fatface:400,100,100i…" at bounding box center [351, 75] width 154 height 96
copy icon "If Then ires rise 4380 ?"
click at [505, 83] on div "@import url('https://fonts.googleapis.com/css?family=Abril+Fatface:400,100,100i…" at bounding box center [350, 85] width 603 height 116
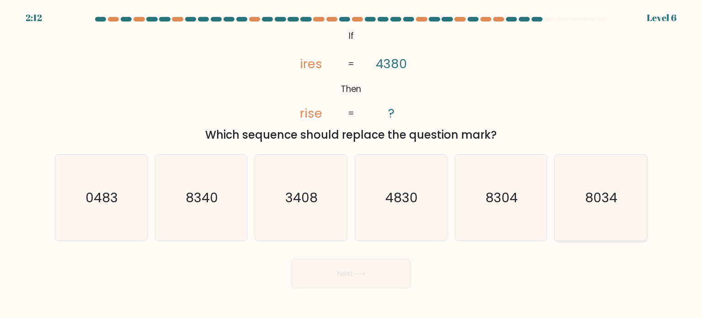
click at [586, 201] on text "8034" at bounding box center [601, 197] width 32 height 18
click at [351, 164] on input "f. 8034" at bounding box center [351, 161] width 0 height 5
radio input "true"
click at [350, 268] on button "Next" at bounding box center [351, 273] width 119 height 29
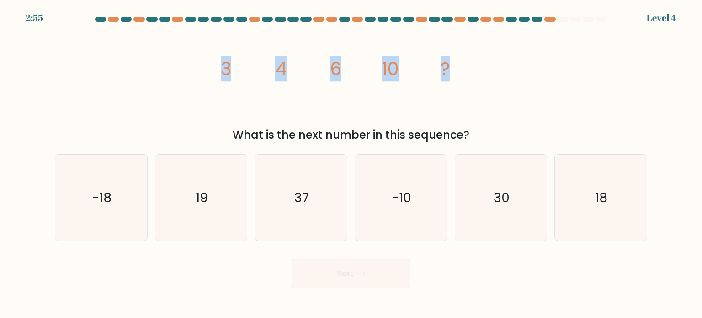
drag, startPoint x: 221, startPoint y: 68, endPoint x: 467, endPoint y: 75, distance: 245.5
click at [467, 75] on icon "image/svg+xml 3 4 6 10 ?" at bounding box center [351, 75] width 274 height 96
copy g "3 4 6 10 ?"
click at [578, 186] on icon "18" at bounding box center [600, 197] width 86 height 86
click at [351, 164] on input "f. 18" at bounding box center [351, 161] width 0 height 5
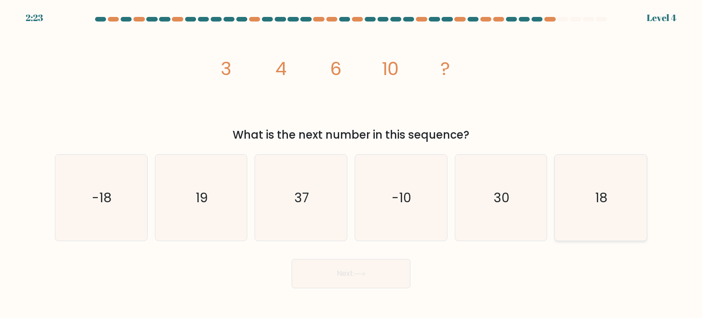
radio input "true"
click at [324, 276] on button "Next" at bounding box center [351, 273] width 119 height 29
drag, startPoint x: 597, startPoint y: 162, endPoint x: 597, endPoint y: 194, distance: 32.0
click at [597, 167] on icon "18" at bounding box center [600, 197] width 85 height 85
click at [351, 164] on input "f. 18" at bounding box center [351, 161] width 0 height 5
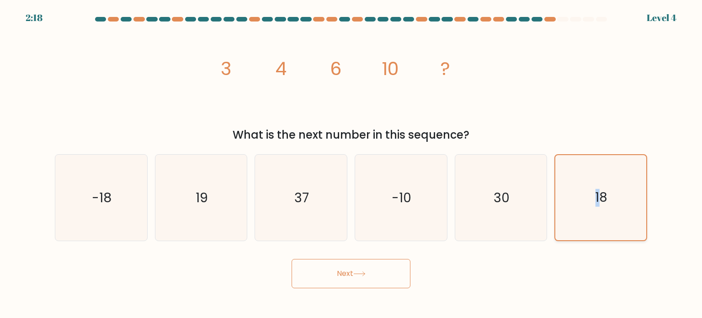
click at [598, 195] on text "18" at bounding box center [601, 197] width 12 height 18
drag, startPoint x: 598, startPoint y: 195, endPoint x: 589, endPoint y: 195, distance: 8.7
click at [596, 195] on text "18" at bounding box center [601, 197] width 12 height 18
click at [351, 164] on input "f. 18" at bounding box center [351, 161] width 0 height 5
click at [345, 274] on button "Next" at bounding box center [351, 273] width 119 height 29
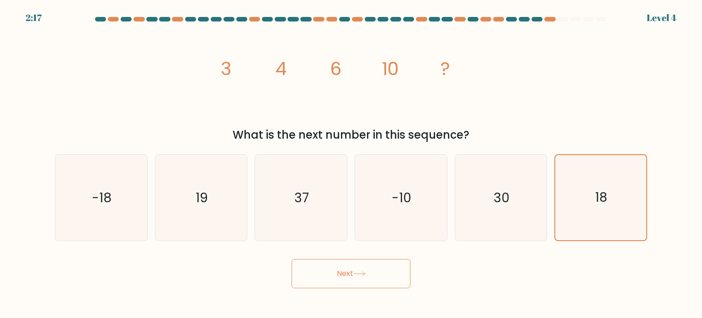
click at [345, 274] on button "Next" at bounding box center [351, 273] width 119 height 29
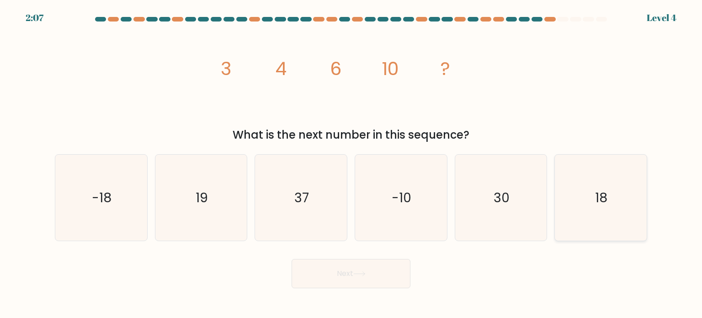
click at [608, 204] on icon "18" at bounding box center [600, 197] width 86 height 86
click at [351, 164] on input "f. 18" at bounding box center [351, 161] width 0 height 5
radio input "true"
click at [350, 282] on button "Next" at bounding box center [351, 273] width 119 height 29
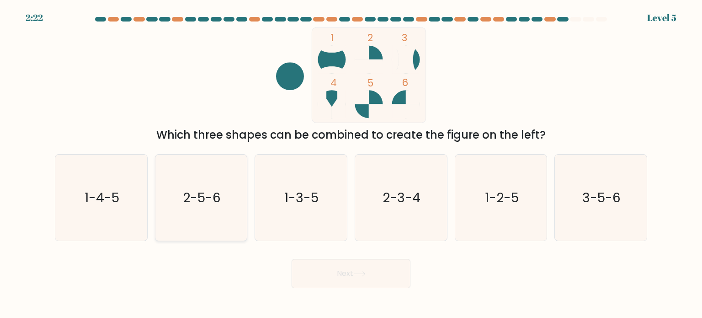
click at [227, 187] on icon "2-5-6" at bounding box center [201, 197] width 86 height 86
click at [351, 164] on input "b. 2-5-6" at bounding box center [351, 161] width 0 height 5
radio input "true"
click at [380, 282] on button "Next" at bounding box center [351, 273] width 119 height 29
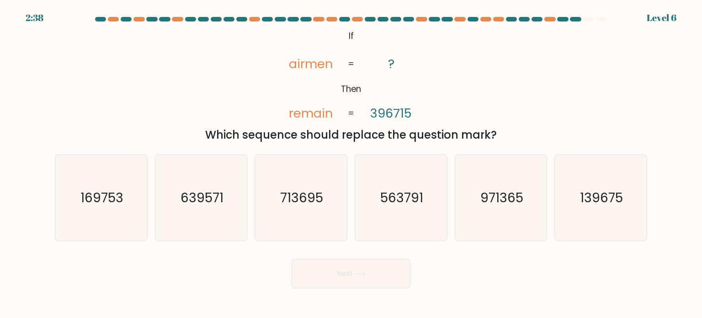
click at [198, 105] on div "@import url('[URL][DOMAIN_NAME]); If Then airmen remain ? 396715 = = Which sequ…" at bounding box center [350, 85] width 603 height 116
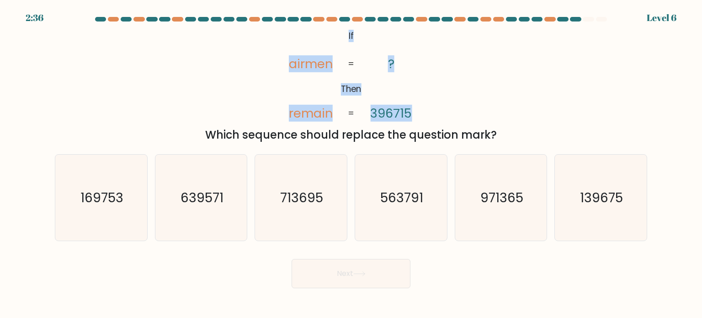
drag, startPoint x: 346, startPoint y: 35, endPoint x: 457, endPoint y: 118, distance: 139.4
click at [457, 118] on div "@import url('[URL][DOMAIN_NAME]); If Then airmen remain ? 396715 = = Which sequ…" at bounding box center [350, 85] width 603 height 116
copy icon "If Then airmen remain ? 396715"
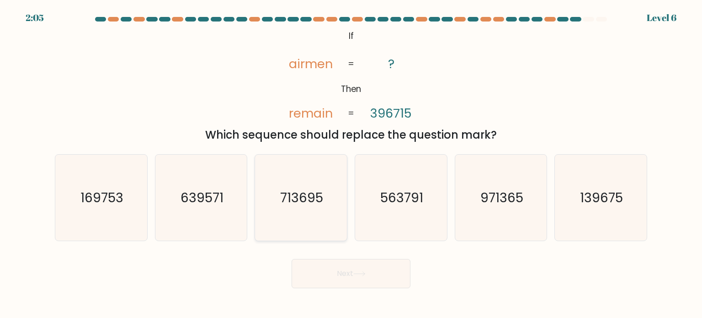
click at [288, 193] on text "713695" at bounding box center [302, 197] width 43 height 18
click at [351, 164] on input "c. 713695" at bounding box center [351, 161] width 0 height 5
radio input "true"
click at [341, 277] on button "Next" at bounding box center [351, 273] width 119 height 29
click at [355, 269] on button "Next" at bounding box center [351, 273] width 119 height 29
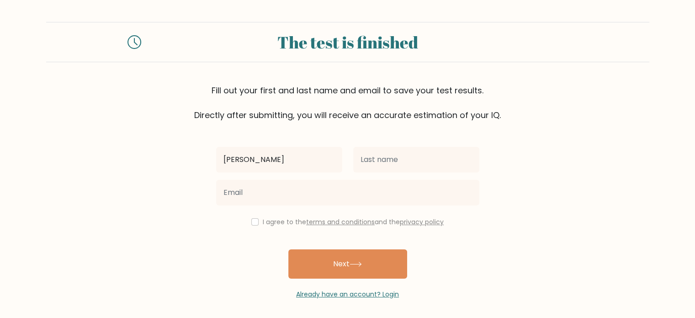
type input "[PERSON_NAME]"
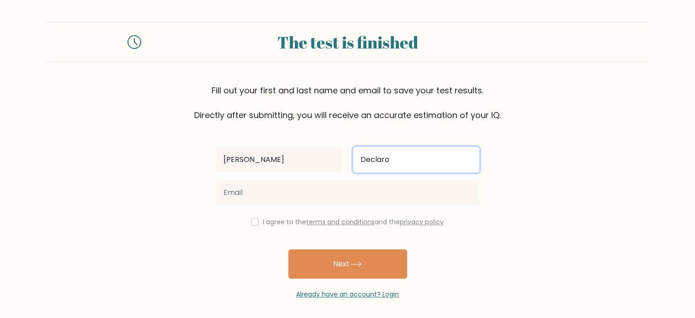
type input "Declaro"
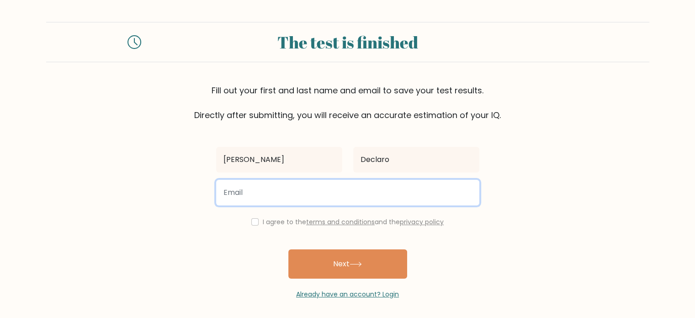
type input "@"
type input "declaro.warren@gmail.com"
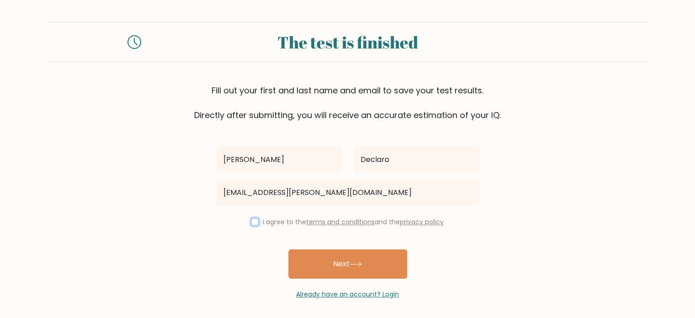
click at [254, 221] on input "checkbox" at bounding box center [254, 221] width 7 height 7
checkbox input "true"
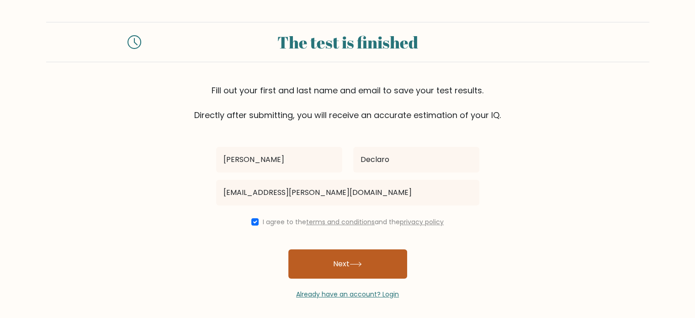
click at [356, 268] on button "Next" at bounding box center [347, 263] width 119 height 29
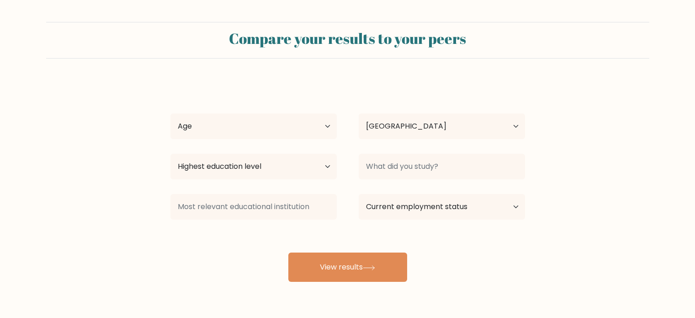
select select "PH"
click at [275, 119] on select "Age Under [DEMOGRAPHIC_DATA] [DEMOGRAPHIC_DATA] [DEMOGRAPHIC_DATA] [DEMOGRAPHIC…" at bounding box center [253, 126] width 166 height 26
select select "25_34"
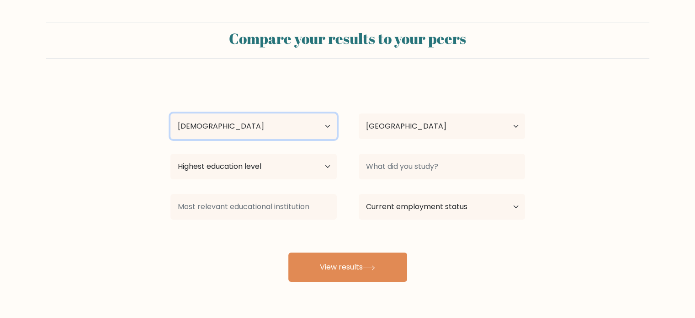
click at [170, 113] on select "Age Under [DEMOGRAPHIC_DATA] [DEMOGRAPHIC_DATA] [DEMOGRAPHIC_DATA] [DEMOGRAPHIC…" at bounding box center [253, 126] width 166 height 26
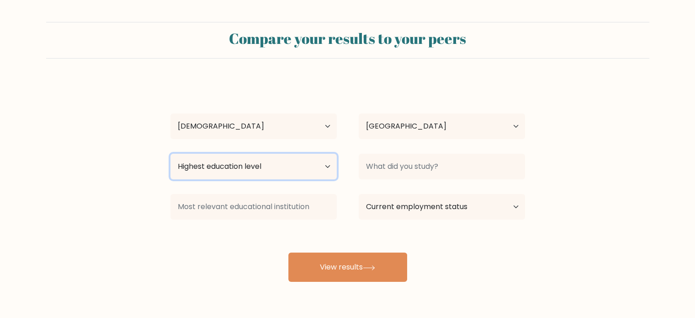
click at [290, 170] on select "Highest education level No schooling Primary Lower Secondary Upper Secondary Oc…" at bounding box center [253, 167] width 166 height 26
click at [170, 154] on select "Highest education level No schooling Primary Lower Secondary Upper Secondary Oc…" at bounding box center [253, 167] width 166 height 26
click at [275, 168] on select "Highest education level No schooling Primary Lower Secondary Upper Secondary Oc…" at bounding box center [253, 167] width 166 height 26
select select "occupation_specific"
click at [170, 154] on select "Highest education level No schooling Primary Lower Secondary Upper Secondary Oc…" at bounding box center [253, 167] width 166 height 26
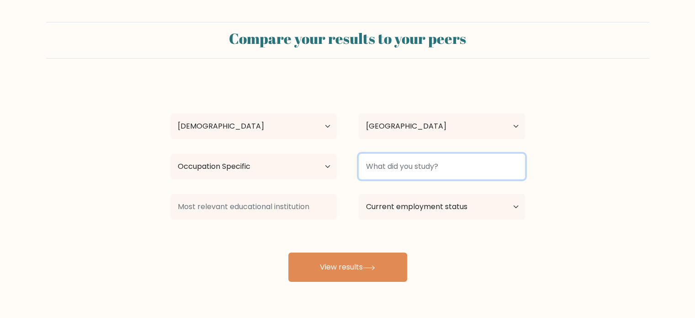
click at [415, 162] on input at bounding box center [442, 167] width 166 height 26
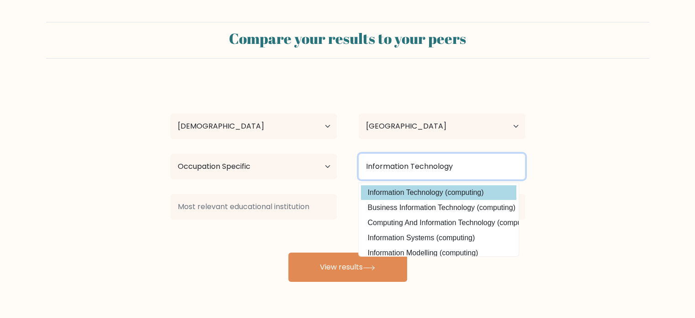
type input "Information Technology"
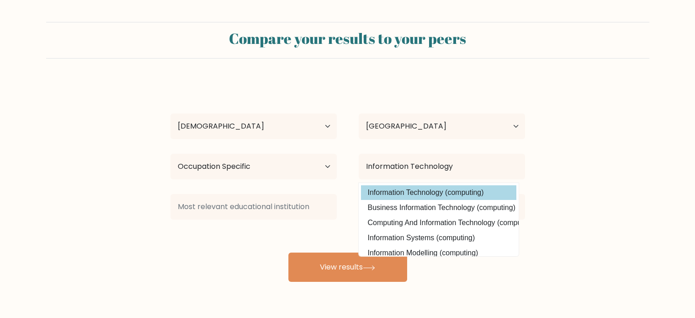
click at [435, 191] on option "Information Technology (computing)" at bounding box center [438, 192] width 155 height 15
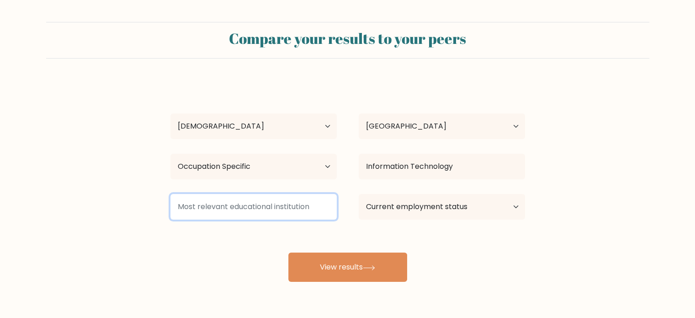
click at [232, 206] on input at bounding box center [253, 207] width 166 height 26
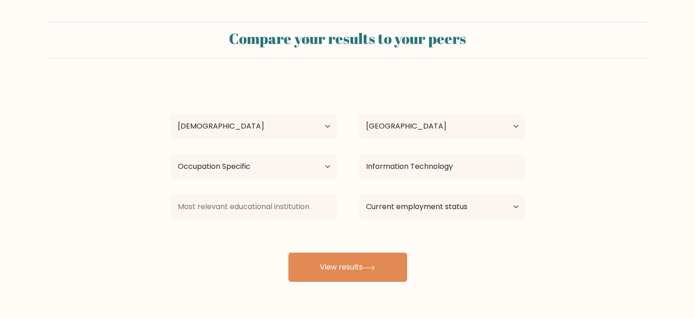
click at [503, 254] on div "[PERSON_NAME] Age Under [DEMOGRAPHIC_DATA] [DEMOGRAPHIC_DATA] [DEMOGRAPHIC_DATA…" at bounding box center [348, 180] width 366 height 201
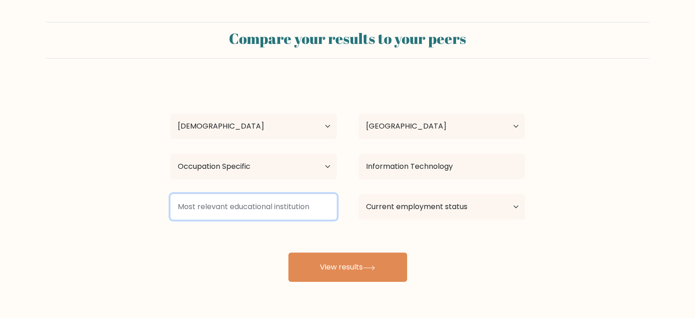
click at [287, 211] on input at bounding box center [253, 207] width 166 height 26
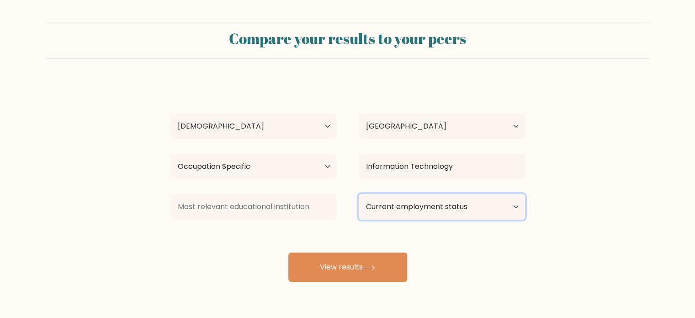
click at [452, 211] on select "Current employment status Employed Student Retired Other / prefer not to answer" at bounding box center [442, 207] width 166 height 26
select select "other"
click at [359, 194] on select "Current employment status Employed Student Retired Other / prefer not to answer" at bounding box center [442, 207] width 166 height 26
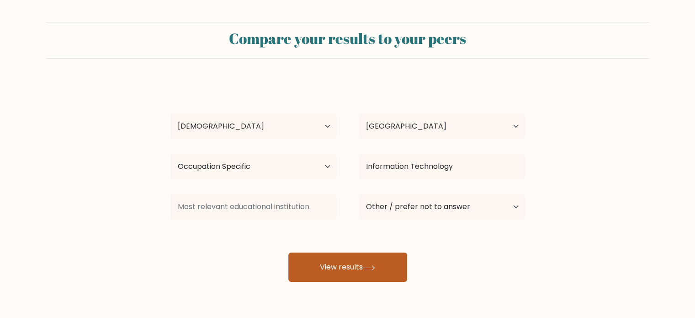
click at [369, 268] on icon at bounding box center [369, 267] width 12 height 5
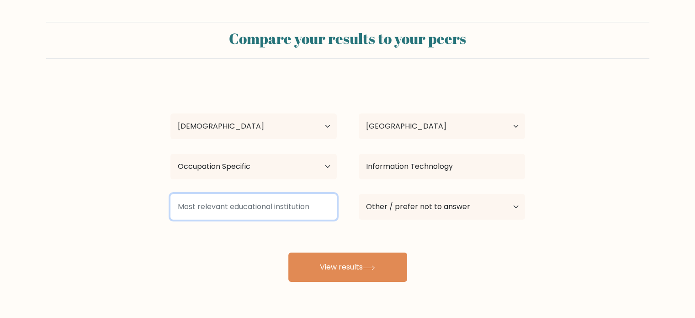
click at [245, 211] on input at bounding box center [253, 207] width 166 height 26
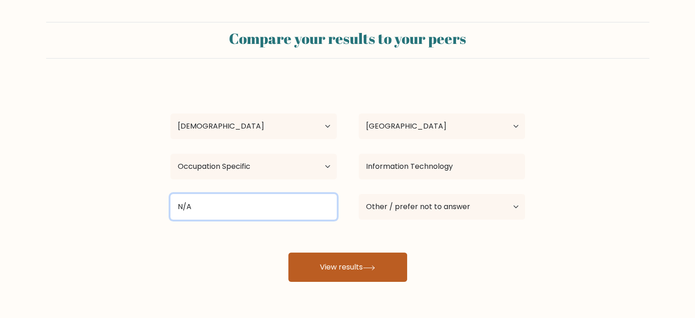
type input "N/A"
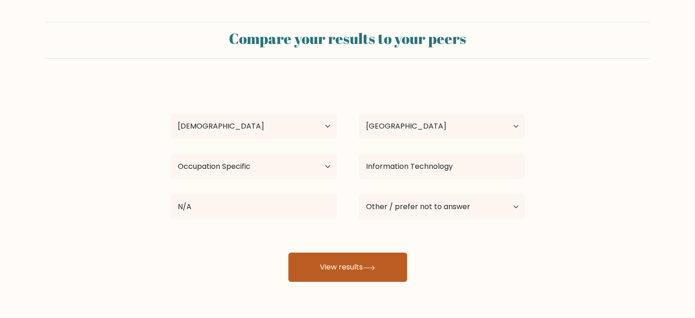
click at [331, 259] on button "View results" at bounding box center [347, 266] width 119 height 29
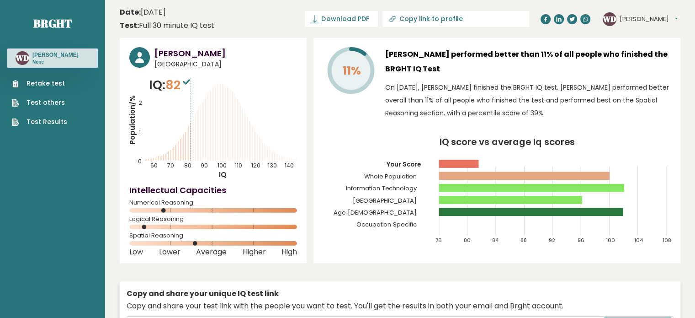
click at [57, 85] on link "Retake test" at bounding box center [39, 84] width 55 height 10
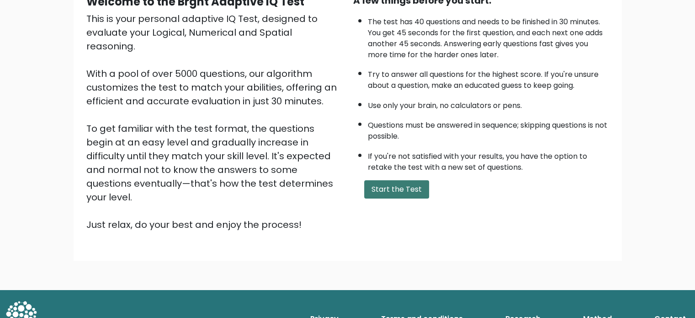
click at [392, 190] on button "Start the Test" at bounding box center [396, 189] width 65 height 18
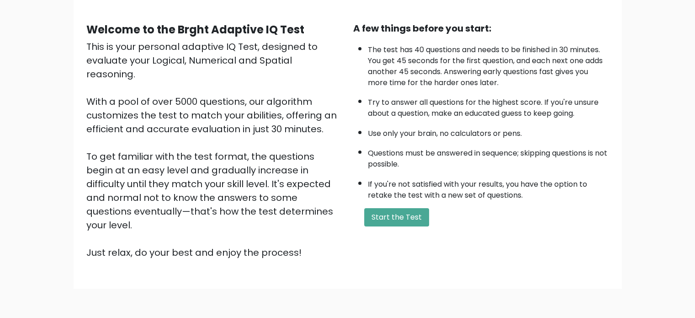
scroll to position [27, 0]
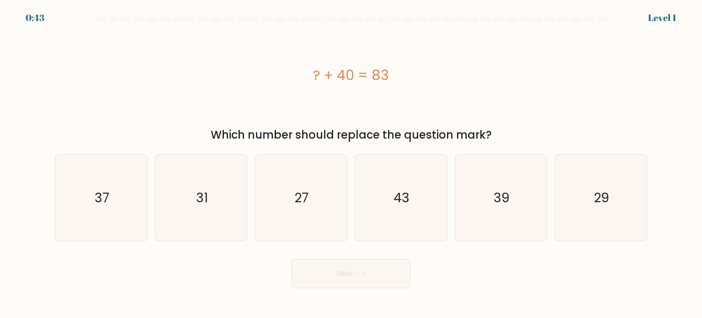
click at [319, 71] on div "? + 40 = 83" at bounding box center [351, 75] width 592 height 21
drag, startPoint x: 306, startPoint y: 71, endPoint x: 409, endPoint y: 72, distance: 102.4
click at [409, 72] on div "? + 40 = 83" at bounding box center [351, 75] width 592 height 21
copy div "? + 40 = 83"
click at [415, 206] on icon "43" at bounding box center [401, 197] width 86 height 86
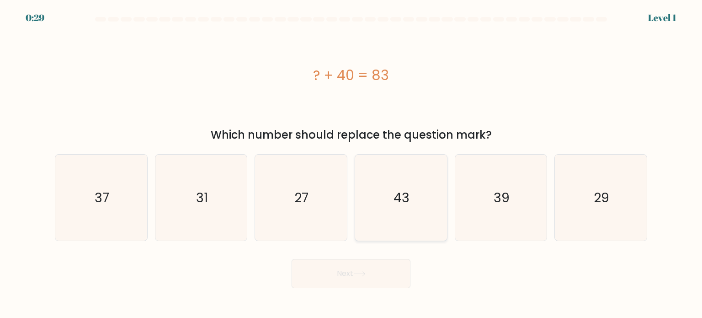
click at [351, 164] on input "d. 43" at bounding box center [351, 161] width 0 height 5
radio input "true"
click at [372, 272] on button "Next" at bounding box center [351, 273] width 119 height 29
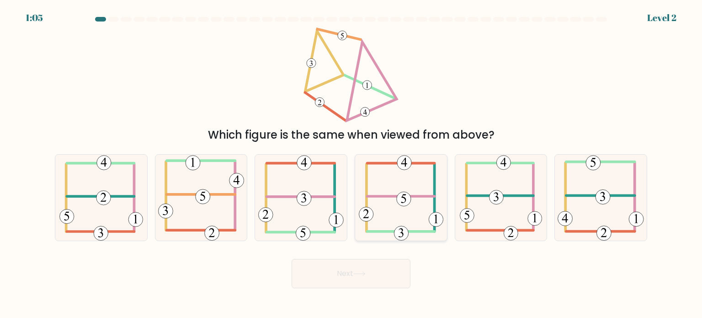
click at [401, 199] on 115 at bounding box center [403, 198] width 14 height 14
click at [351, 164] on input "d." at bounding box center [351, 161] width 0 height 5
radio input "true"
click at [313, 202] on icon at bounding box center [300, 197] width 85 height 86
click at [351, 164] on input "c." at bounding box center [351, 161] width 0 height 5
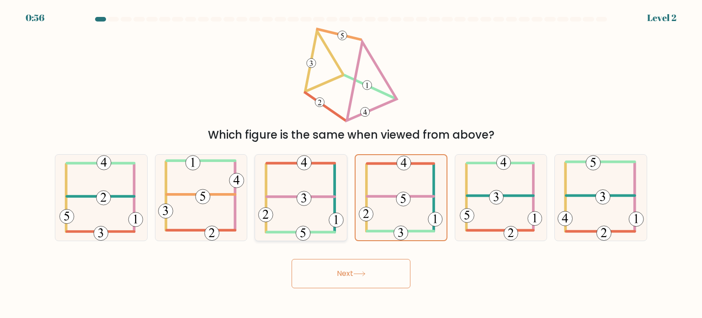
radio input "true"
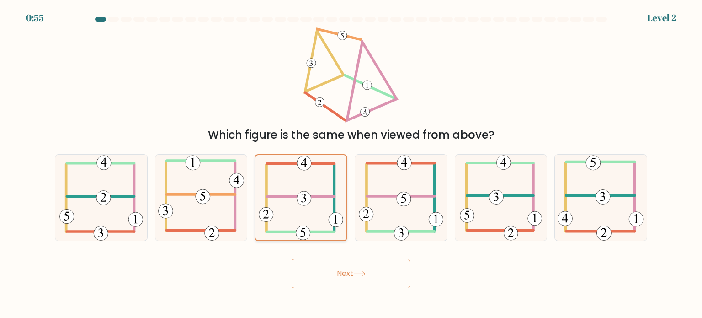
click at [307, 197] on g at bounding box center [301, 197] width 84 height 84
click at [351, 164] on input "c." at bounding box center [351, 161] width 0 height 5
click at [310, 197] on 352 at bounding box center [304, 198] width 14 height 14
click at [351, 164] on input "c." at bounding box center [351, 161] width 0 height 5
click at [350, 283] on button "Next" at bounding box center [351, 273] width 119 height 29
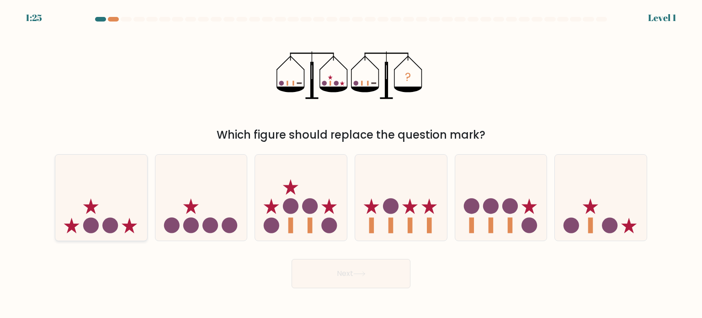
click at [85, 231] on icon at bounding box center [101, 197] width 92 height 76
click at [351, 164] on input "a." at bounding box center [351, 161] width 0 height 5
radio input "true"
click at [99, 204] on icon at bounding box center [101, 196] width 91 height 75
click at [351, 164] on input "a." at bounding box center [351, 161] width 0 height 5
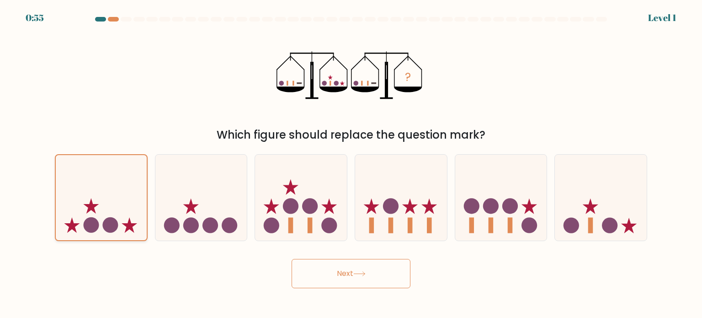
click at [109, 210] on icon at bounding box center [101, 196] width 91 height 75
click at [351, 164] on input "a." at bounding box center [351, 161] width 0 height 5
click at [371, 280] on button "Next" at bounding box center [351, 273] width 119 height 29
click at [340, 287] on button "Next" at bounding box center [351, 273] width 119 height 29
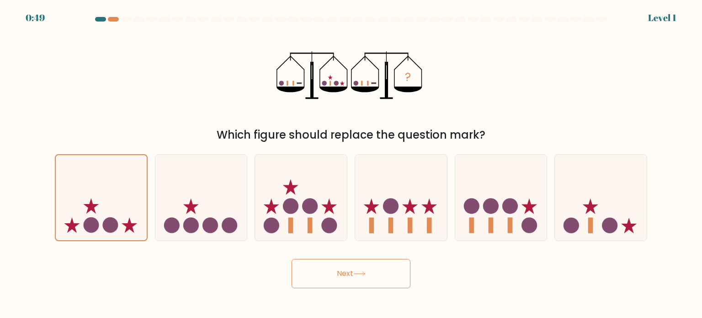
click at [341, 277] on button "Next" at bounding box center [351, 273] width 119 height 29
click at [137, 191] on icon at bounding box center [101, 197] width 92 height 76
click at [351, 164] on input "a." at bounding box center [351, 161] width 0 height 5
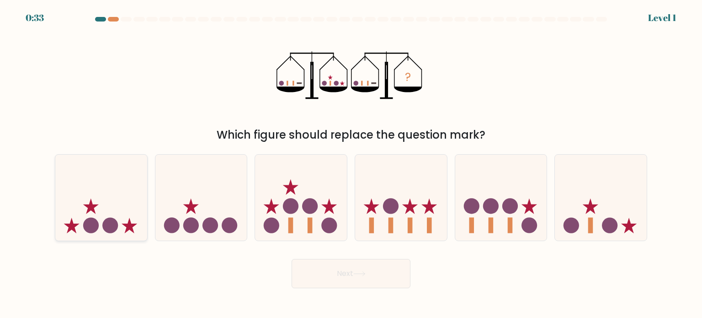
radio input "true"
click at [358, 270] on button "Next" at bounding box center [351, 273] width 119 height 29
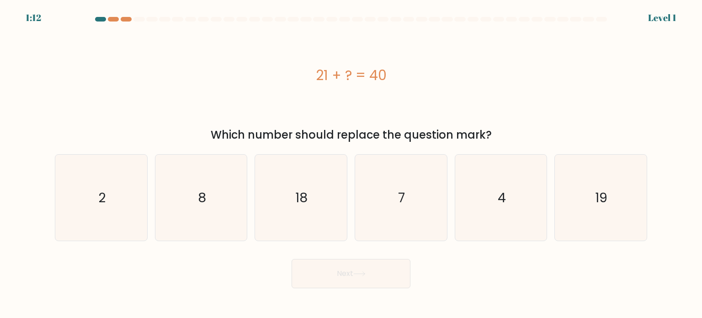
drag, startPoint x: 313, startPoint y: 75, endPoint x: 417, endPoint y: 74, distance: 104.7
click at [417, 74] on div "21 + ? = 40" at bounding box center [351, 75] width 592 height 21
copy div "21 + ? = 40"
click at [633, 204] on icon "19" at bounding box center [600, 197] width 86 height 86
click at [351, 164] on input "f. 19" at bounding box center [351, 161] width 0 height 5
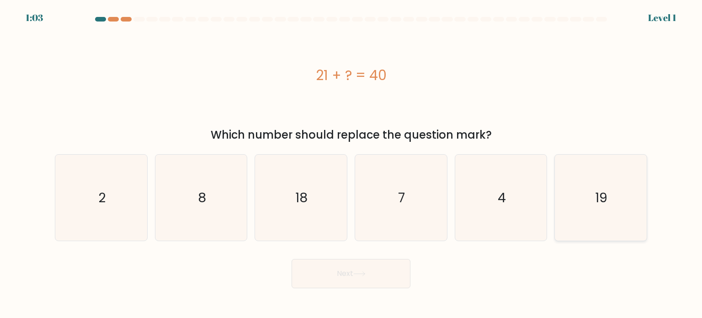
radio input "true"
click at [351, 272] on button "Next" at bounding box center [351, 273] width 119 height 29
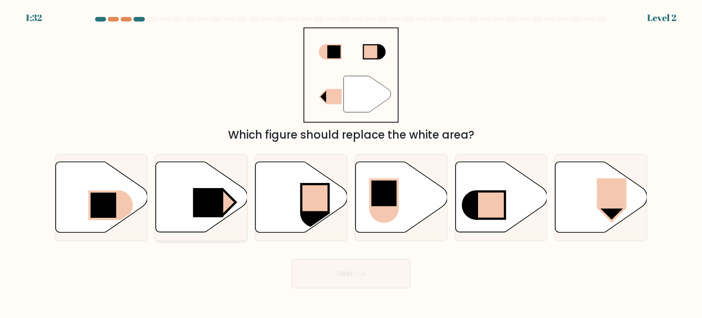
click at [205, 205] on rect at bounding box center [208, 202] width 30 height 29
click at [351, 164] on input "b." at bounding box center [351, 161] width 0 height 5
radio input "true"
click at [329, 264] on button "Next" at bounding box center [351, 273] width 119 height 29
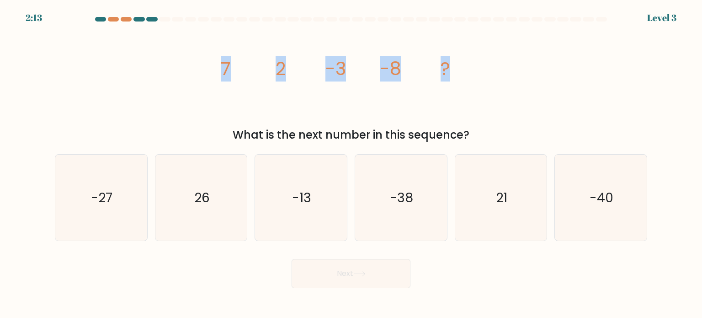
drag, startPoint x: 223, startPoint y: 65, endPoint x: 494, endPoint y: 65, distance: 271.4
click at [494, 65] on div "image/svg+xml 7 2 -3 -8 ? What is the next number in this sequence?" at bounding box center [350, 85] width 603 height 116
copy g "7 2 -3 -8 ?"
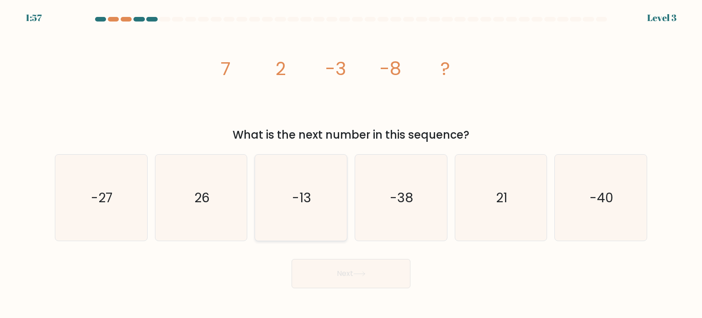
click at [303, 213] on icon "-13" at bounding box center [301, 197] width 86 height 86
click at [351, 164] on input "c. -13" at bounding box center [351, 161] width 0 height 5
radio input "true"
click at [362, 277] on button "Next" at bounding box center [351, 273] width 119 height 29
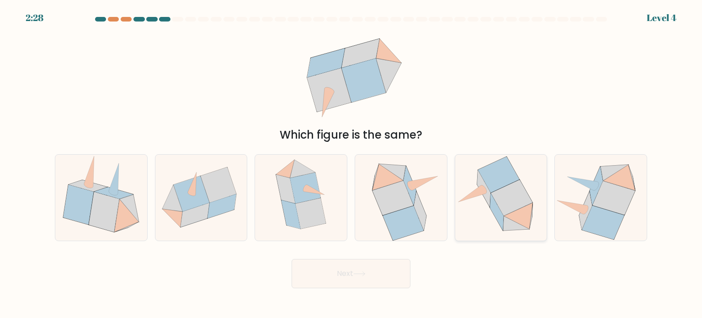
click at [514, 207] on icon at bounding box center [512, 198] width 42 height 36
click at [351, 164] on input "e." at bounding box center [351, 161] width 0 height 5
radio input "true"
click at [366, 281] on button "Next" at bounding box center [351, 273] width 119 height 29
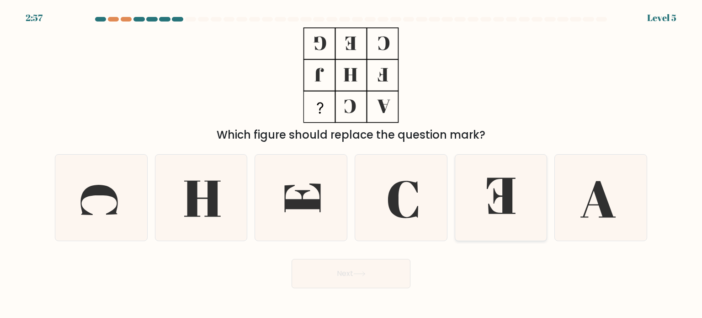
click at [490, 190] on icon at bounding box center [501, 197] width 86 height 86
click at [351, 164] on input "e." at bounding box center [351, 161] width 0 height 5
radio input "true"
click at [361, 272] on icon at bounding box center [359, 273] width 12 height 5
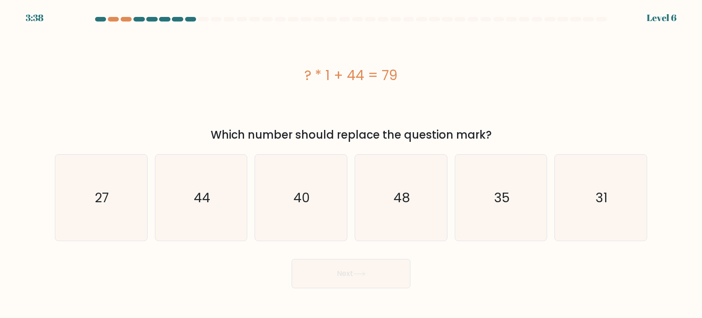
drag, startPoint x: 304, startPoint y: 76, endPoint x: 431, endPoint y: 74, distance: 127.1
click at [431, 74] on div "? * 1 + 44 = 79" at bounding box center [351, 75] width 592 height 21
copy div "? * 1 + 44 = 79"
click at [515, 206] on icon "35" at bounding box center [501, 197] width 86 height 86
click at [351, 164] on input "e. 35" at bounding box center [351, 161] width 0 height 5
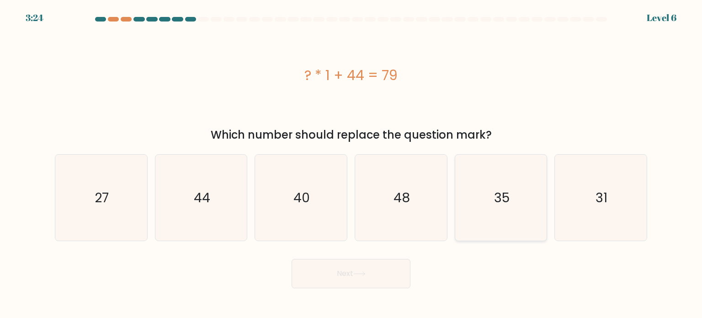
radio input "true"
click at [331, 270] on button "Next" at bounding box center [351, 273] width 119 height 29
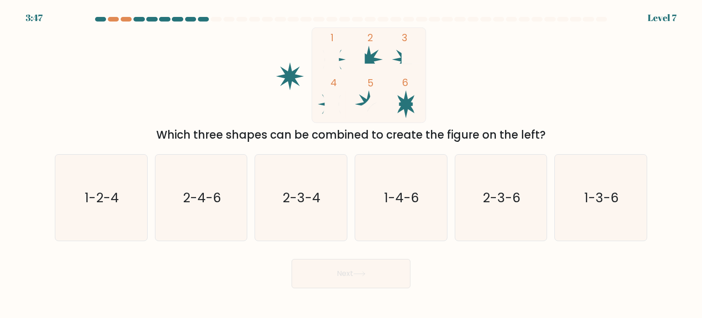
click at [403, 95] on rect at bounding box center [369, 74] width 114 height 95
click at [338, 47] on icon at bounding box center [332, 60] width 28 height 28
click at [412, 100] on rect at bounding box center [369, 74] width 114 height 95
click at [428, 201] on icon "1-4-6" at bounding box center [401, 197] width 86 height 86
click at [351, 164] on input "d. 1-4-6" at bounding box center [351, 161] width 0 height 5
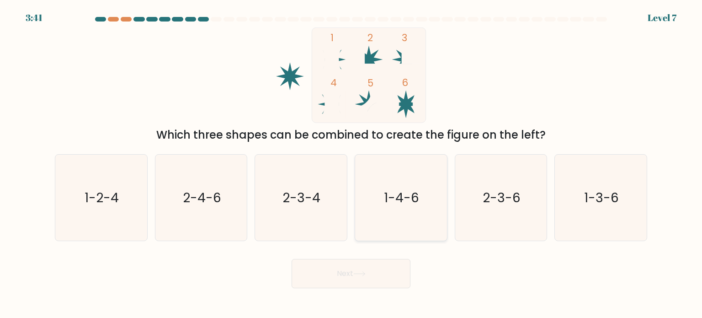
radio input "true"
click at [366, 281] on button "Next" at bounding box center [351, 273] width 119 height 29
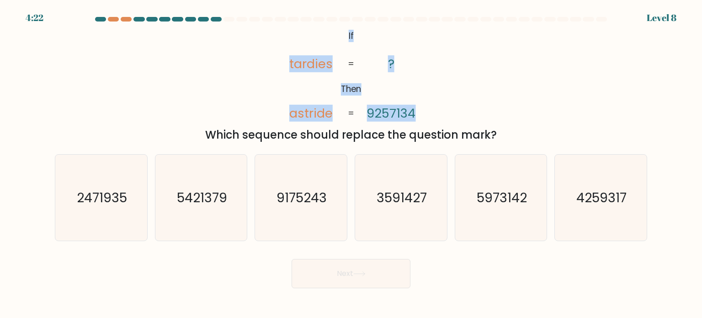
drag, startPoint x: 338, startPoint y: 34, endPoint x: 442, endPoint y: 108, distance: 127.5
click at [442, 108] on div "@import url('https://fonts.googleapis.com/css?family=Abril+Fatface:400,100,100i…" at bounding box center [350, 85] width 603 height 116
copy icon "If Then tardies astride ? 9257134"
click at [453, 108] on div "@import url('https://fonts.googleapis.com/css?family=Abril+Fatface:400,100,100i…" at bounding box center [350, 85] width 603 height 116
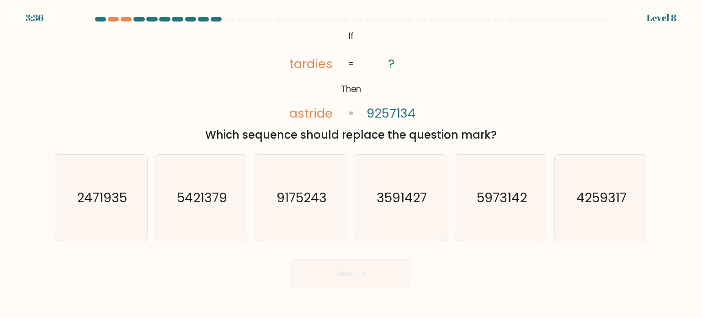
drag, startPoint x: 499, startPoint y: 138, endPoint x: 323, endPoint y: 24, distance: 209.8
click at [323, 24] on form "If ?" at bounding box center [351, 152] width 702 height 271
copy form "@import url('https://fonts.googleapis.com/css?family=Abril+Fatface:400,100,100i…"
click at [477, 70] on div "@import url('https://fonts.googleapis.com/css?family=Abril+Fatface:400,100,100i…" at bounding box center [350, 85] width 603 height 116
click at [388, 210] on icon "3591427" at bounding box center [401, 197] width 86 height 86
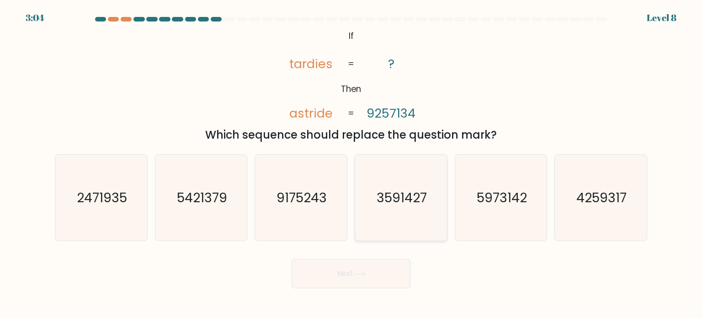
click at [351, 164] on input "d. 3591427" at bounding box center [351, 161] width 0 height 5
radio input "true"
click at [368, 280] on button "Next" at bounding box center [351, 273] width 119 height 29
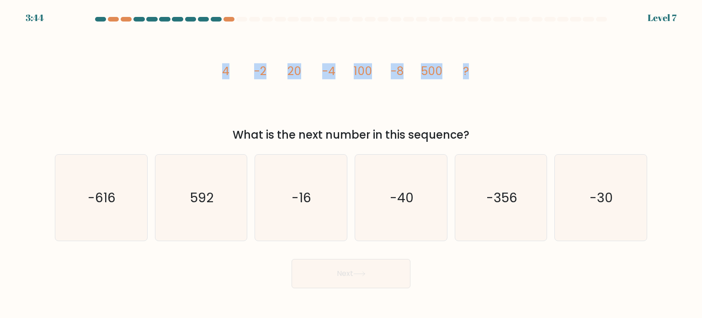
drag, startPoint x: 218, startPoint y: 73, endPoint x: 471, endPoint y: 74, distance: 253.2
click at [471, 74] on icon "image/svg+xml 4 -2 20 -4 100 -8 500 ?" at bounding box center [351, 75] width 274 height 96
copy g "4 -2 20 -4 100 -8 500 ?"
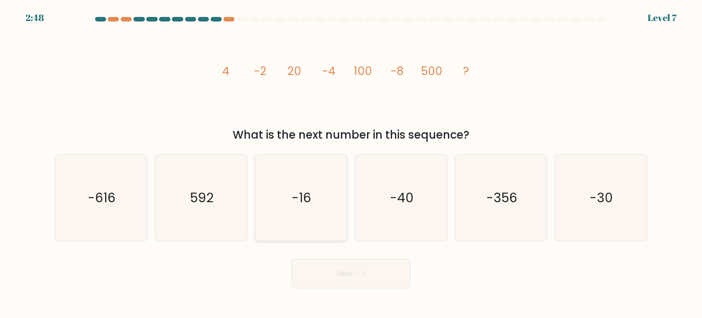
click at [308, 208] on icon "-16" at bounding box center [301, 197] width 86 height 86
click at [351, 164] on input "c. -16" at bounding box center [351, 161] width 0 height 5
radio input "true"
click at [341, 274] on button "Next" at bounding box center [351, 273] width 119 height 29
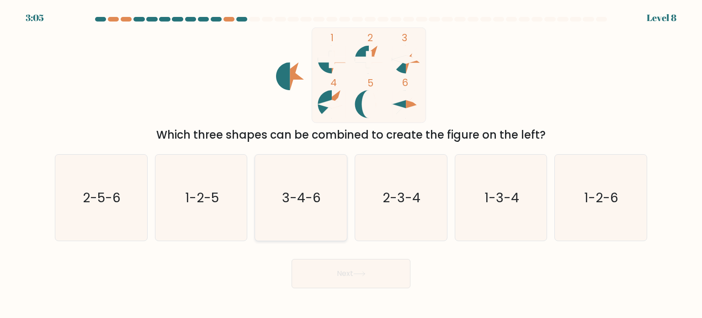
click at [313, 178] on icon "3-4-6" at bounding box center [301, 197] width 86 height 86
click at [351, 164] on input "c. 3-4-6" at bounding box center [351, 161] width 0 height 5
radio input "true"
click at [297, 201] on text "3-4-6" at bounding box center [301, 197] width 39 height 18
click at [351, 164] on input "c. 3-4-6" at bounding box center [351, 161] width 0 height 5
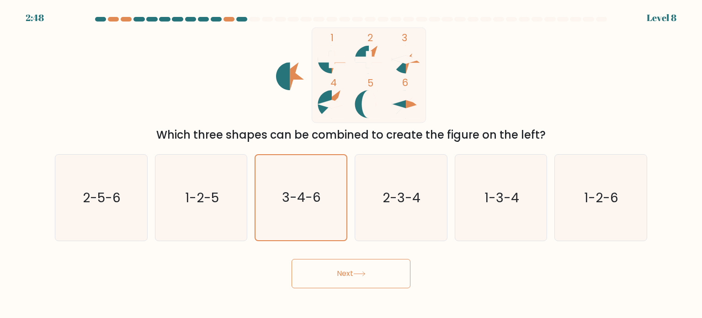
click at [377, 272] on button "Next" at bounding box center [351, 273] width 119 height 29
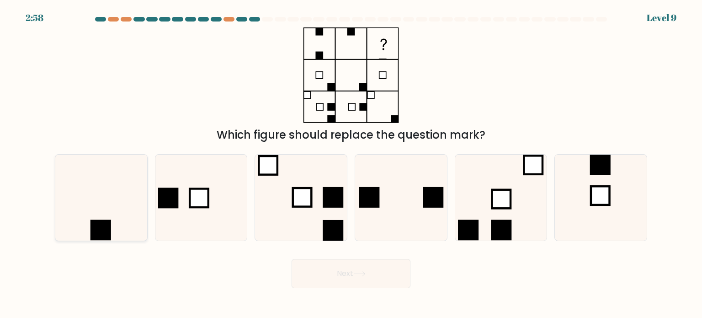
click at [120, 213] on icon at bounding box center [101, 197] width 86 height 86
click at [351, 164] on input "a." at bounding box center [351, 161] width 0 height 5
radio input "true"
click at [356, 274] on icon at bounding box center [359, 273] width 12 height 5
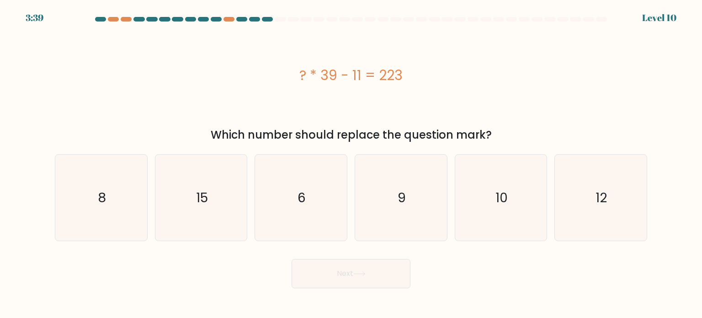
drag, startPoint x: 299, startPoint y: 78, endPoint x: 426, endPoint y: 70, distance: 126.8
click at [426, 70] on div "? * 39 - 11 = 223" at bounding box center [351, 75] width 592 height 21
copy div "? * 39 - 11 = 223"
click at [257, 204] on div "6" at bounding box center [301, 197] width 93 height 87
click at [351, 164] on input "c. 6" at bounding box center [351, 161] width 0 height 5
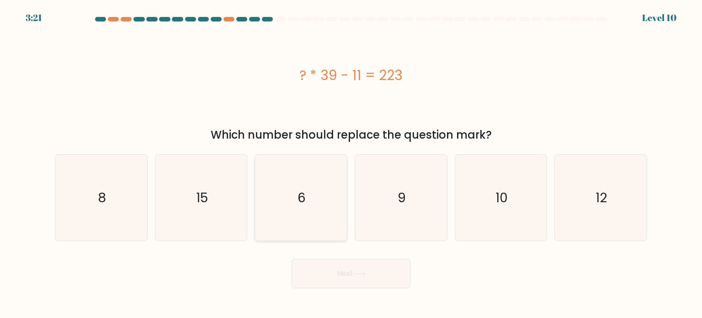
radio input "true"
click at [329, 274] on button "Next" at bounding box center [351, 273] width 119 height 29
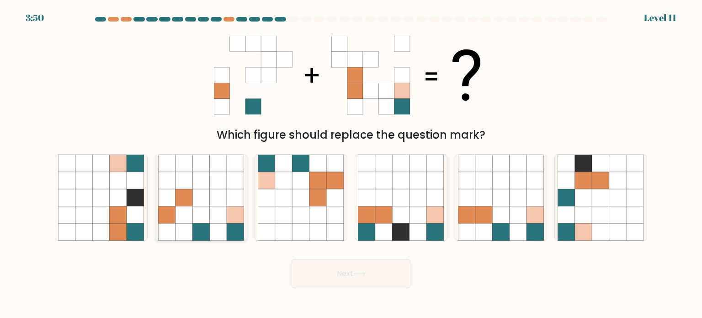
click at [167, 210] on icon at bounding box center [166, 214] width 17 height 17
click at [351, 164] on input "b." at bounding box center [351, 161] width 0 height 5
radio input "true"
click at [373, 274] on button "Next" at bounding box center [351, 273] width 119 height 29
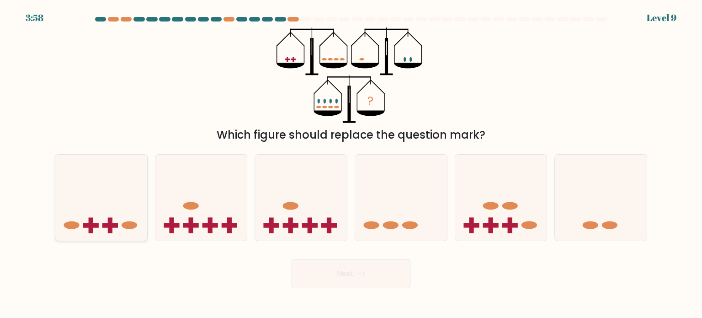
click at [122, 193] on icon at bounding box center [101, 197] width 92 height 76
click at [351, 164] on input "a." at bounding box center [351, 161] width 0 height 5
radio input "true"
click at [356, 270] on button "Next" at bounding box center [351, 273] width 119 height 29
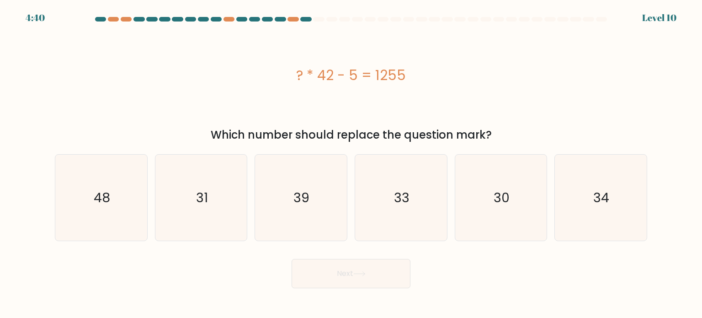
drag, startPoint x: 297, startPoint y: 78, endPoint x: 411, endPoint y: 77, distance: 113.3
click at [411, 77] on div "? * 42 - 5 = 1255" at bounding box center [351, 75] width 592 height 21
click at [509, 138] on div "Which number should replace the question mark?" at bounding box center [350, 135] width 581 height 16
drag, startPoint x: 487, startPoint y: 135, endPoint x: 214, endPoint y: 133, distance: 272.4
click at [215, 134] on div "Which number should replace the question mark?" at bounding box center [350, 135] width 581 height 16
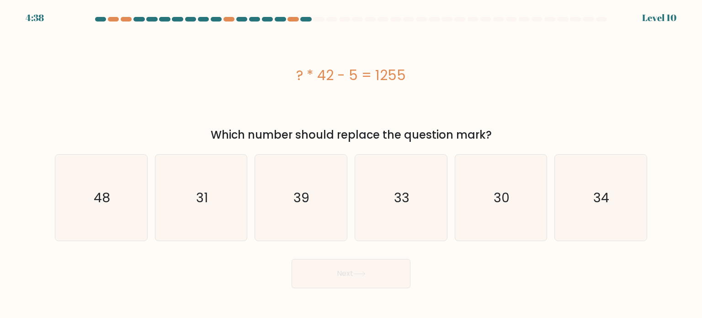
copy div "Which number should replace the question mark?"
click at [415, 82] on div "? * 42 - 5 = 1255" at bounding box center [351, 75] width 592 height 21
drag, startPoint x: 411, startPoint y: 73, endPoint x: 296, endPoint y: 80, distance: 115.4
click at [296, 80] on div "? * 42 - 5 = 1255" at bounding box center [351, 75] width 592 height 21
copy div "? * 42 - 5 = 1255"
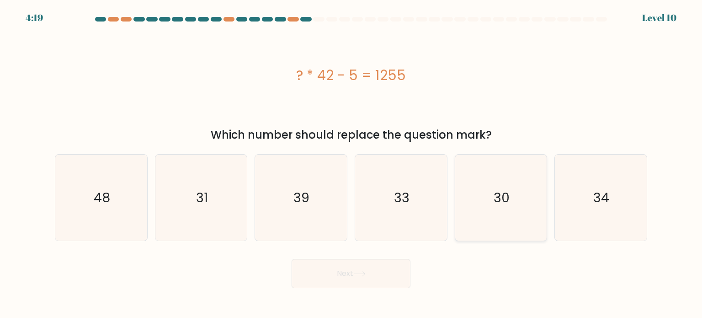
click at [504, 203] on text "30" at bounding box center [502, 197] width 16 height 18
click at [351, 164] on input "e. 30" at bounding box center [351, 161] width 0 height 5
radio input "true"
click at [372, 271] on button "Next" at bounding box center [351, 273] width 119 height 29
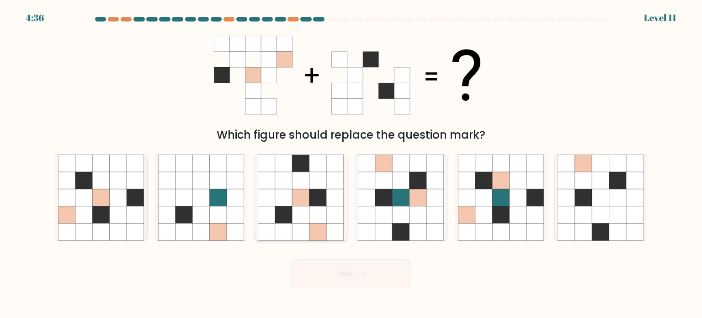
click at [290, 172] on icon at bounding box center [283, 179] width 17 height 17
click at [351, 164] on input "c." at bounding box center [351, 161] width 0 height 5
radio input "true"
click at [364, 276] on icon at bounding box center [359, 273] width 12 height 5
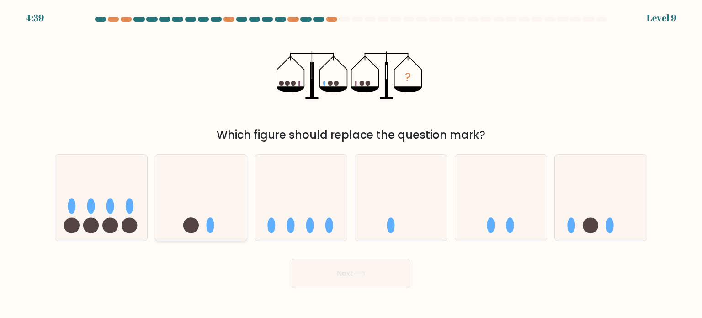
click at [212, 202] on icon at bounding box center [201, 197] width 92 height 76
click at [351, 164] on input "b." at bounding box center [351, 161] width 0 height 5
radio input "true"
click at [362, 279] on button "Next" at bounding box center [351, 273] width 119 height 29
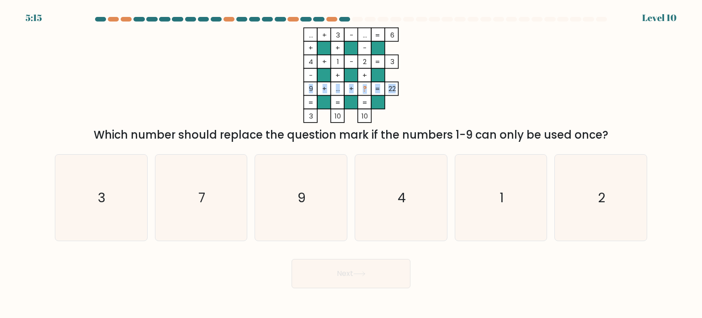
drag, startPoint x: 395, startPoint y: 89, endPoint x: 308, endPoint y: 90, distance: 86.8
click at [308, 90] on icon "... + 3 - ... 6 + + - 4 + 1 - 2 3 - + + 9 + ... + ? = 22 = = = = 3 10 10 =" at bounding box center [351, 75] width 274 height 96
copy icon "9 + ... + ? = 22"
click at [448, 107] on icon "... + 3 - ... 6 + + - 4 + 1 - 2 3 - + + 9 + ... + ? = 22 = = = = 3 10 10 =" at bounding box center [351, 75] width 274 height 96
click at [394, 207] on icon "4" at bounding box center [401, 197] width 86 height 86
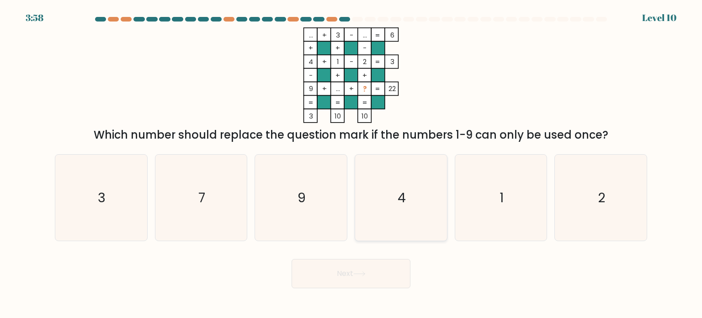
click at [351, 164] on input "d. 4" at bounding box center [351, 161] width 0 height 5
radio input "true"
click at [499, 206] on icon "1" at bounding box center [501, 197] width 86 height 86
click at [351, 164] on input "e. 1" at bounding box center [351, 161] width 0 height 5
radio input "true"
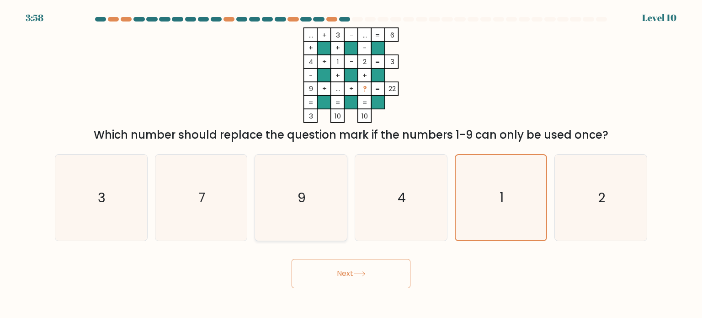
click at [292, 206] on icon "9" at bounding box center [301, 197] width 86 height 86
click at [351, 164] on input "c. 9" at bounding box center [351, 161] width 0 height 5
radio input "true"
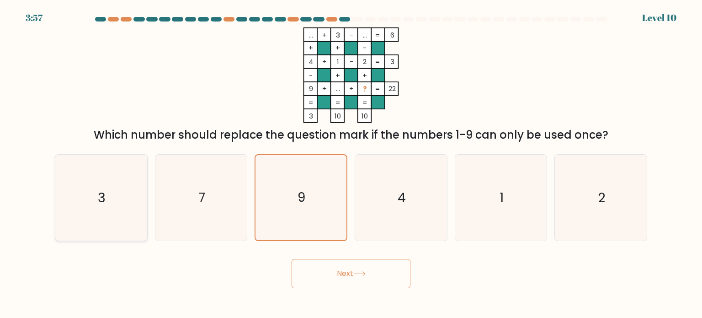
click at [146, 190] on div "3" at bounding box center [101, 197] width 93 height 87
click at [351, 164] on input "a. 3" at bounding box center [351, 161] width 0 height 5
radio input "true"
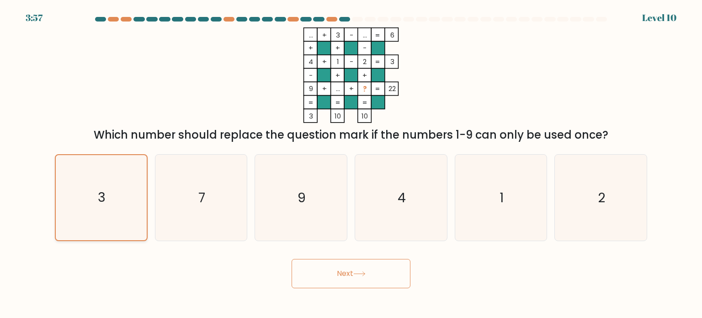
drag, startPoint x: 95, startPoint y: 188, endPoint x: 101, endPoint y: 186, distance: 6.5
click at [100, 186] on icon "3" at bounding box center [100, 197] width 85 height 85
click at [351, 164] on input "a. 3" at bounding box center [351, 161] width 0 height 5
click at [191, 182] on icon "7" at bounding box center [201, 197] width 86 height 86
click at [351, 164] on input "b. 7" at bounding box center [351, 161] width 0 height 5
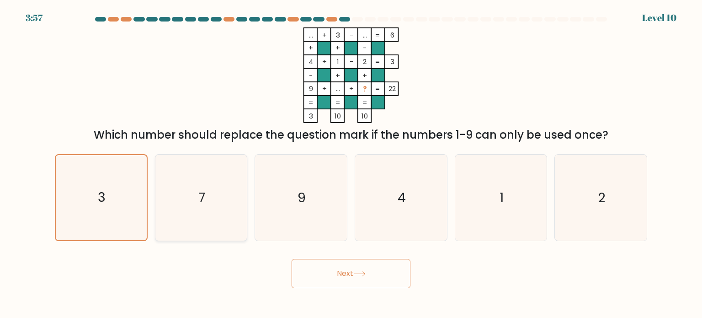
radio input "true"
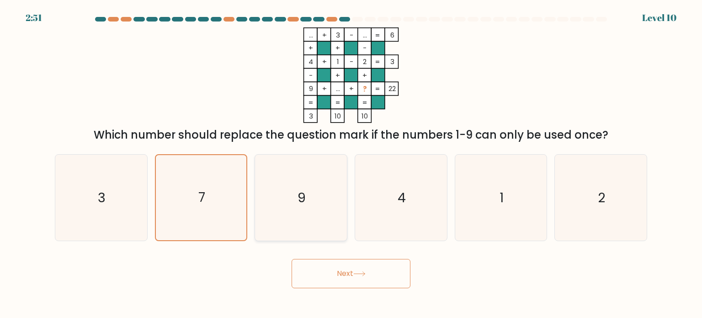
click at [310, 189] on icon "9" at bounding box center [301, 197] width 86 height 86
click at [351, 164] on input "c. 9" at bounding box center [351, 161] width 0 height 5
radio input "true"
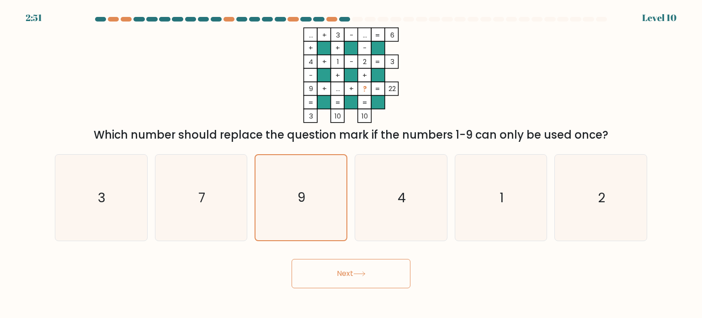
click at [360, 281] on button "Next" at bounding box center [351, 273] width 119 height 29
click at [347, 263] on button "Next" at bounding box center [351, 273] width 119 height 29
drag, startPoint x: 348, startPoint y: 263, endPoint x: 346, endPoint y: 271, distance: 7.4
click at [348, 266] on button "Next" at bounding box center [351, 273] width 119 height 29
click at [346, 271] on button "Next" at bounding box center [351, 273] width 119 height 29
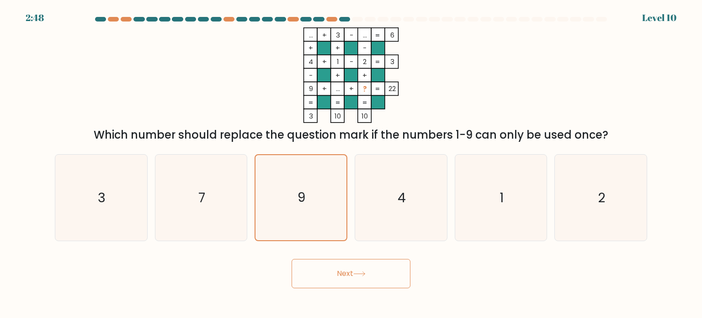
click at [345, 275] on button "Next" at bounding box center [351, 273] width 119 height 29
click at [345, 276] on button "Next" at bounding box center [351, 273] width 119 height 29
click at [342, 272] on button "Next" at bounding box center [351, 273] width 119 height 29
click at [300, 188] on text "9" at bounding box center [302, 197] width 8 height 18
click at [351, 164] on input "c. 9" at bounding box center [351, 161] width 0 height 5
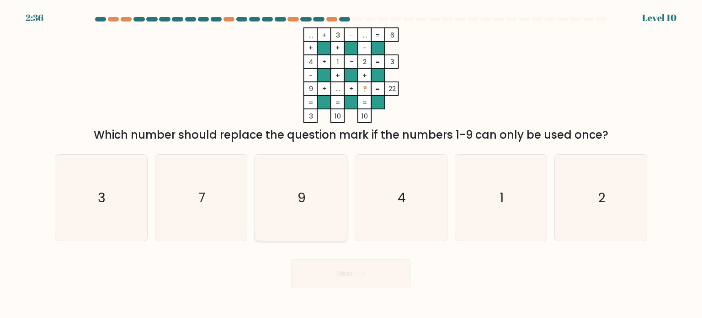
radio input "true"
click at [351, 277] on button "Next" at bounding box center [351, 273] width 119 height 29
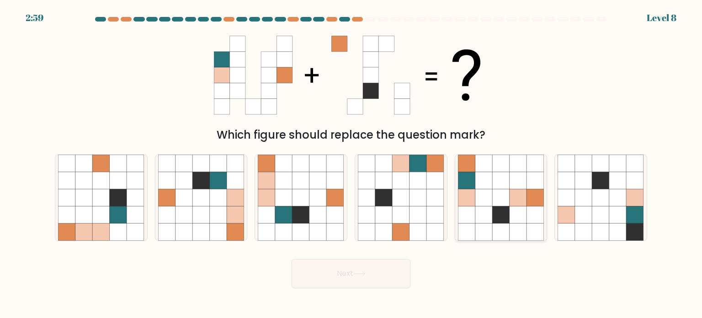
click at [469, 202] on icon at bounding box center [466, 197] width 17 height 17
click at [351, 164] on input "e." at bounding box center [351, 161] width 0 height 5
radio input "true"
click at [361, 266] on button "Next" at bounding box center [351, 273] width 119 height 29
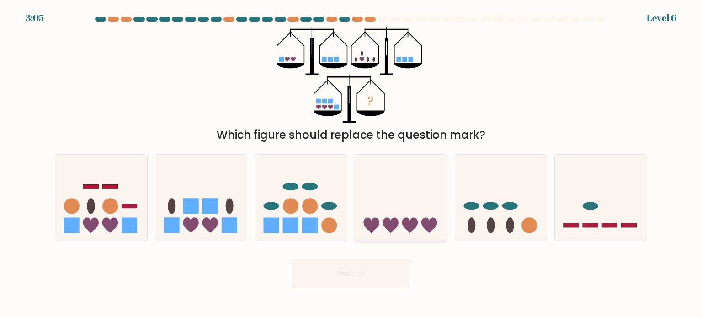
click at [413, 201] on icon at bounding box center [401, 197] width 92 height 76
click at [351, 164] on input "d." at bounding box center [351, 161] width 0 height 5
radio input "true"
click at [70, 206] on circle at bounding box center [72, 206] width 16 height 16
click at [351, 164] on input "a." at bounding box center [351, 161] width 0 height 5
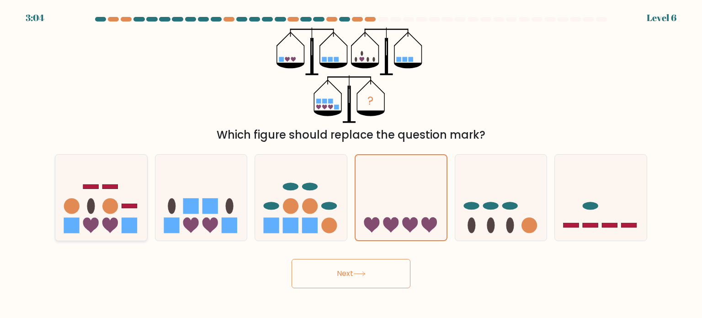
radio input "true"
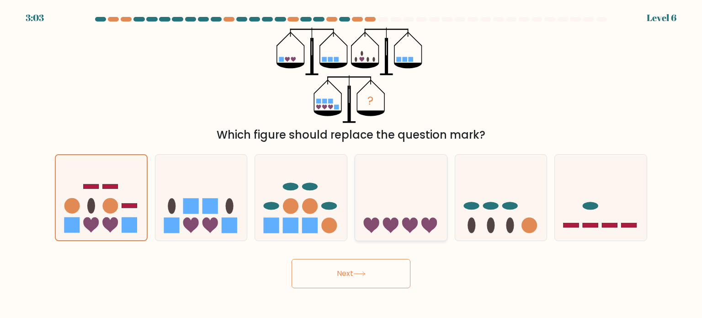
click at [393, 237] on div at bounding box center [401, 197] width 93 height 87
click at [351, 164] on input "d." at bounding box center [351, 161] width 0 height 5
radio input "true"
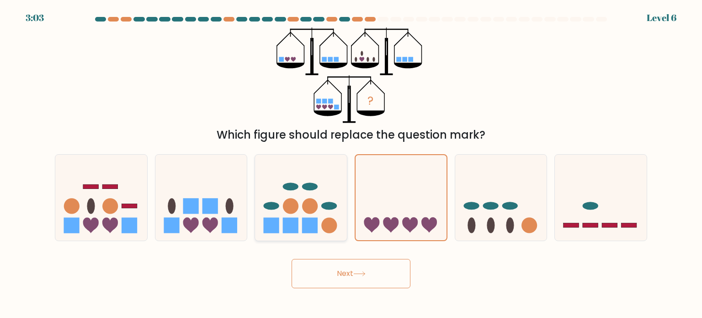
click at [325, 228] on circle at bounding box center [330, 225] width 16 height 16
click at [351, 164] on input "c." at bounding box center [351, 161] width 0 height 5
radio input "true"
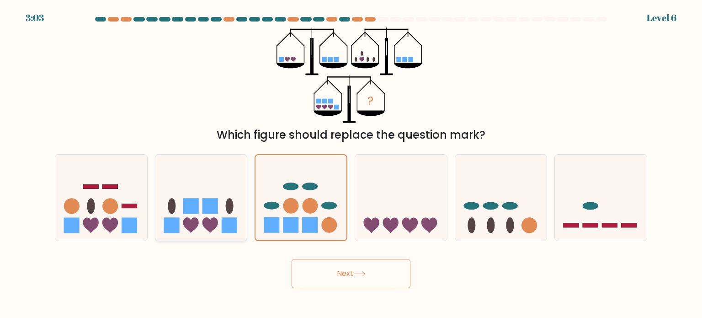
drag, startPoint x: 398, startPoint y: 223, endPoint x: 208, endPoint y: 223, distance: 190.1
click at [389, 223] on icon at bounding box center [401, 197] width 92 height 76
click at [351, 164] on input "d." at bounding box center [351, 161] width 0 height 5
radio input "true"
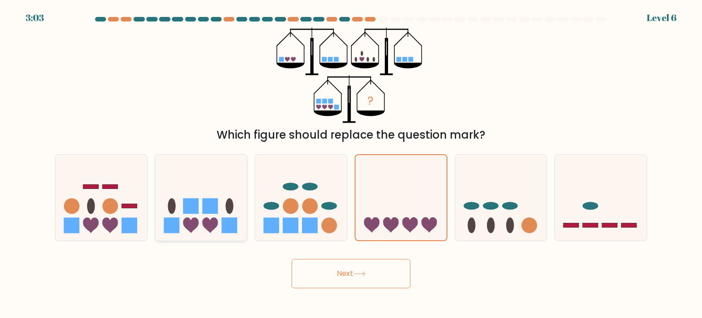
click at [153, 223] on div "b." at bounding box center [201, 197] width 100 height 87
click at [400, 207] on icon at bounding box center [401, 196] width 91 height 75
click at [351, 164] on input "d." at bounding box center [351, 161] width 0 height 5
drag, startPoint x: 257, startPoint y: 207, endPoint x: 454, endPoint y: 223, distance: 198.0
click at [260, 208] on icon at bounding box center [301, 197] width 92 height 76
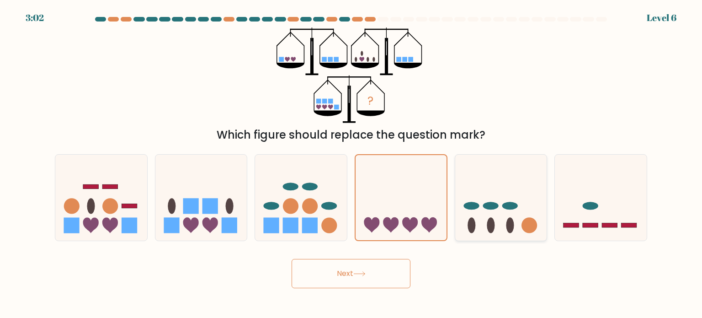
click at [351, 164] on input "c." at bounding box center [351, 161] width 0 height 5
radio input "true"
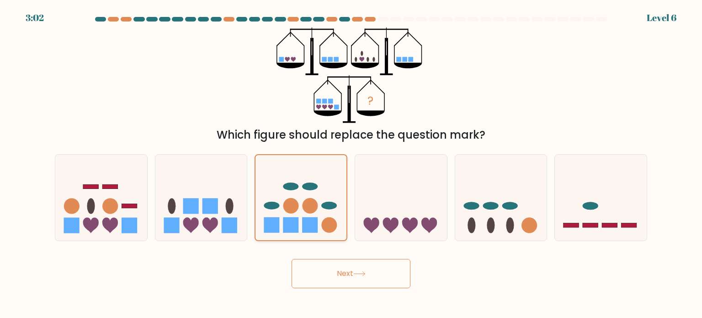
drag, startPoint x: 454, startPoint y: 223, endPoint x: 298, endPoint y: 209, distance: 156.9
click at [410, 223] on div "a. b. c." at bounding box center [351, 194] width 600 height 94
drag, startPoint x: 298, startPoint y: 209, endPoint x: 345, endPoint y: 209, distance: 47.5
click at [309, 209] on icon at bounding box center [300, 196] width 91 height 75
click at [351, 164] on input "c." at bounding box center [351, 161] width 0 height 5
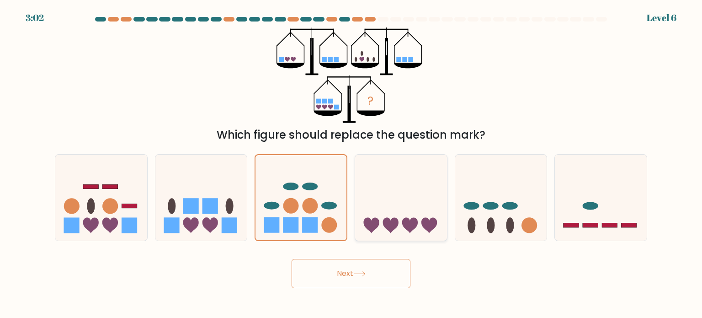
click at [393, 206] on icon at bounding box center [401, 197] width 92 height 76
click at [351, 164] on input "d." at bounding box center [351, 161] width 0 height 5
radio input "true"
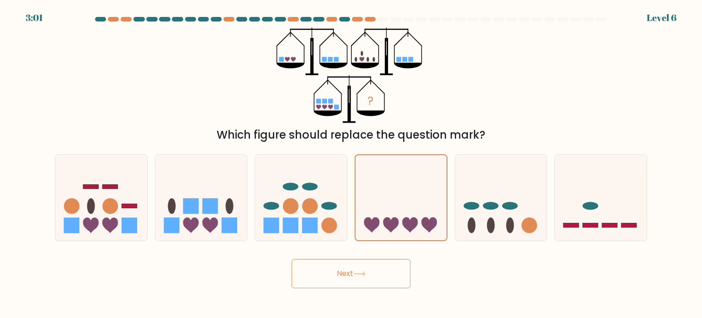
drag, startPoint x: 449, startPoint y: 308, endPoint x: 413, endPoint y: 301, distance: 37.1
click at [449, 308] on body "3:01 Level 6" at bounding box center [351, 159] width 702 height 318
click at [393, 294] on body "3:01 Level 6" at bounding box center [351, 159] width 702 height 318
click at [369, 276] on button "Next" at bounding box center [351, 273] width 119 height 29
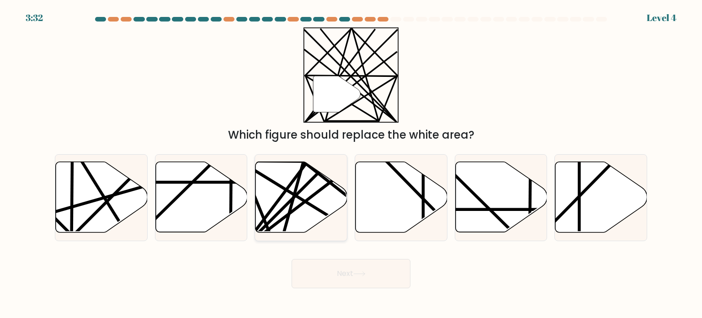
click at [278, 187] on icon at bounding box center [301, 197] width 92 height 70
click at [351, 164] on input "c." at bounding box center [351, 161] width 0 height 5
radio input "true"
click at [345, 274] on button "Next" at bounding box center [351, 273] width 119 height 29
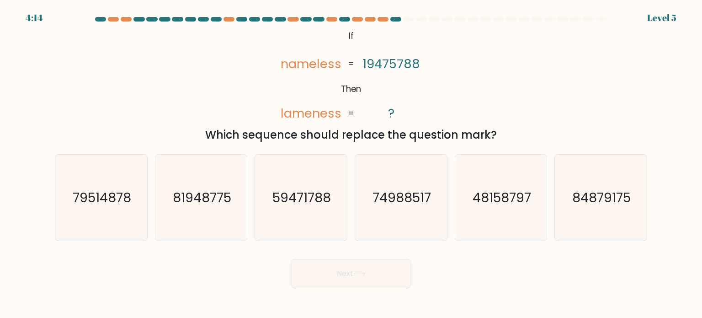
drag, startPoint x: 347, startPoint y: 38, endPoint x: 517, endPoint y: 120, distance: 188.8
click at [520, 131] on div "@import url('[URL][DOMAIN_NAME]); If Then nameless lameness 19475788 ? = = Whic…" at bounding box center [350, 85] width 603 height 116
copy div "If Then nameless lameness 19475788 ? = = Which sequence should replace the ques…"
click at [300, 211] on icon "59471788" at bounding box center [301, 197] width 86 height 86
click at [351, 164] on input "c. 59471788" at bounding box center [351, 161] width 0 height 5
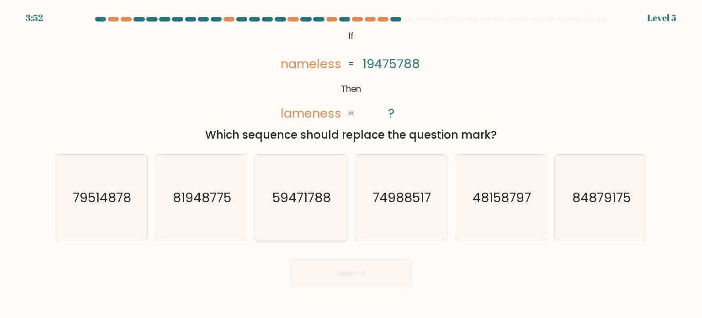
radio input "true"
click at [356, 275] on icon at bounding box center [359, 273] width 12 height 5
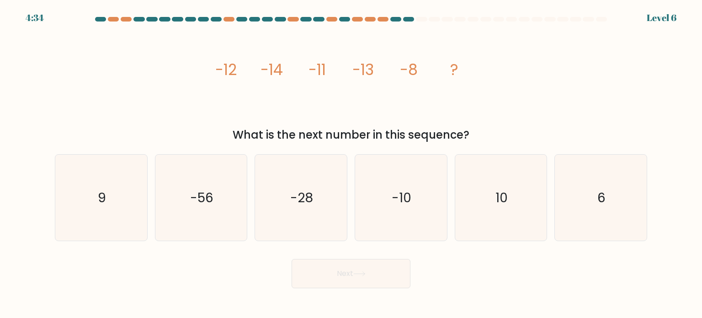
drag, startPoint x: 211, startPoint y: 71, endPoint x: 462, endPoint y: 69, distance: 251.8
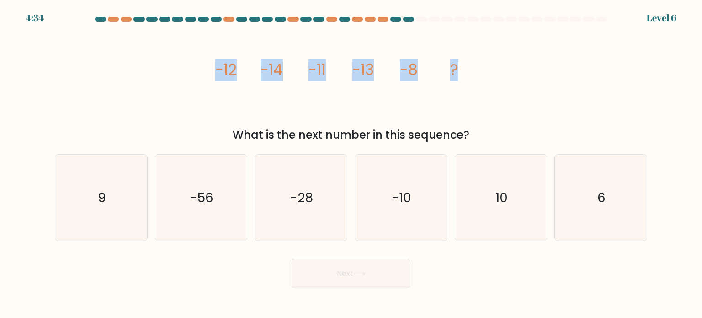
click at [462, 69] on div "image/svg+xml -12 -14 -11 -13 -8 ? What is the next number in this sequence?" at bounding box center [350, 85] width 603 height 116
copy g "-12 -14 -11 -13 -8 ?"
drag, startPoint x: 472, startPoint y: 137, endPoint x: 254, endPoint y: 118, distance: 219.2
click at [232, 138] on div "What is the next number in this sequence?" at bounding box center [350, 135] width 581 height 16
copy div "What is the next number in this sequence?"
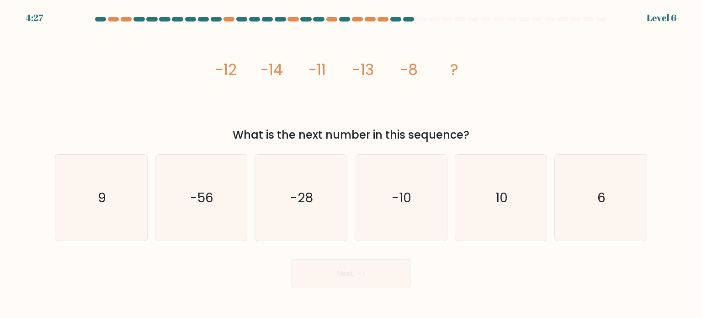
click at [488, 113] on div "image/svg+xml -12 -14 -11 -13 -8 ? What is the next number in this sequence?" at bounding box center [350, 85] width 603 height 116
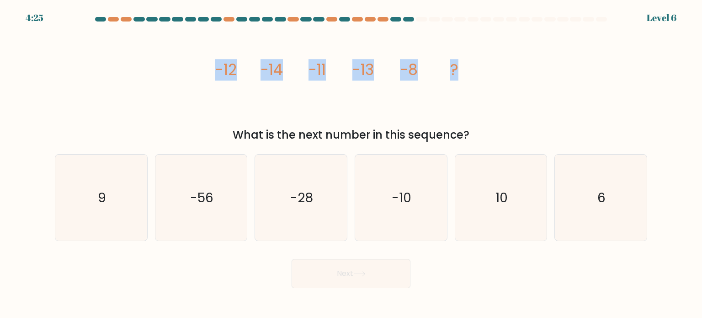
drag, startPoint x: 465, startPoint y: 69, endPoint x: 214, endPoint y: 77, distance: 251.0
click at [215, 77] on icon "image/svg+xml -12 -14 -11 -13 -8 ?" at bounding box center [351, 75] width 274 height 96
copy g "-12 -14 -11 -13 -8 ?"
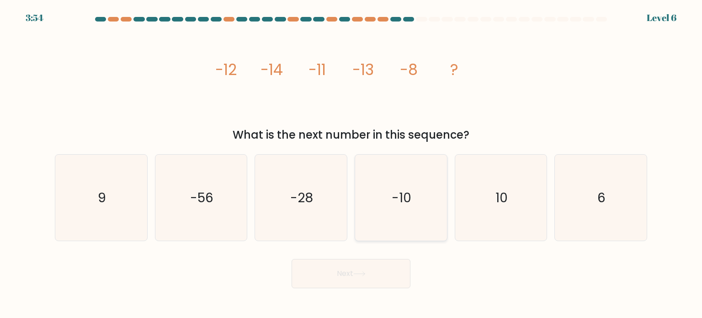
click at [393, 206] on icon "-10" at bounding box center [401, 197] width 86 height 86
click at [351, 164] on input "d. -10" at bounding box center [351, 161] width 0 height 5
radio input "true"
click at [366, 266] on button "Next" at bounding box center [351, 273] width 119 height 29
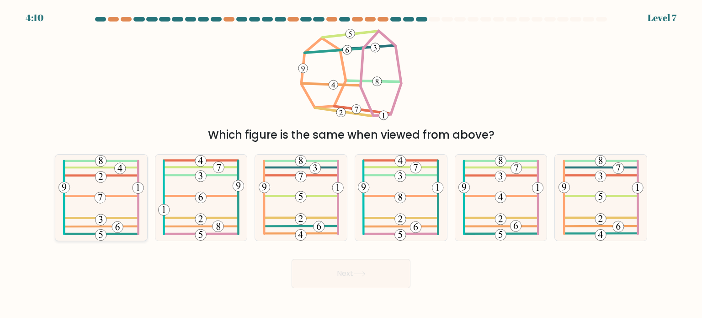
click at [118, 202] on icon at bounding box center [100, 197] width 85 height 86
click at [351, 164] on input "a." at bounding box center [351, 161] width 0 height 5
radio input "true"
click at [364, 272] on icon at bounding box center [359, 273] width 12 height 5
click at [382, 290] on body "4:05 Level 7" at bounding box center [351, 159] width 702 height 318
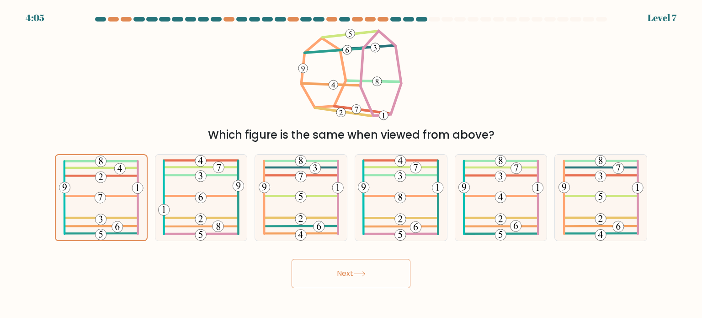
click at [353, 274] on button "Next" at bounding box center [351, 273] width 119 height 29
click at [99, 186] on icon at bounding box center [100, 197] width 85 height 86
click at [351, 164] on input "a." at bounding box center [351, 161] width 0 height 5
radio input "true"
click at [347, 271] on button "Next" at bounding box center [351, 273] width 119 height 29
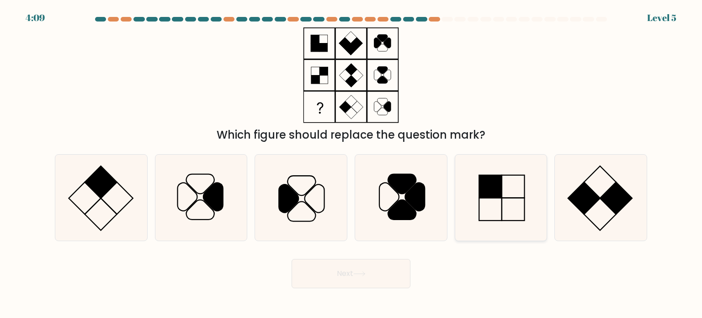
click at [493, 193] on rect at bounding box center [490, 186] width 23 height 23
click at [351, 164] on input "e." at bounding box center [351, 161] width 0 height 5
radio input "true"
click at [347, 281] on button "Next" at bounding box center [351, 273] width 119 height 29
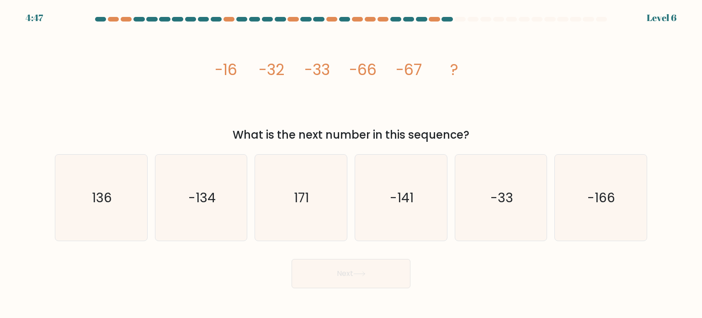
drag, startPoint x: 235, startPoint y: 138, endPoint x: 501, endPoint y: 136, distance: 266.0
click at [501, 136] on div "What is the next number in this sequence?" at bounding box center [350, 135] width 581 height 16
copy div "What is the next number in this sequence?"
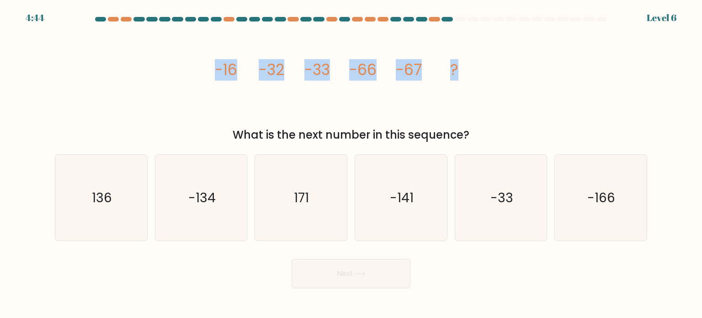
drag, startPoint x: 484, startPoint y: 71, endPoint x: 215, endPoint y: 72, distance: 269.2
click at [215, 72] on icon "image/svg+xml -16 -32 -33 -66 -67 ?" at bounding box center [351, 75] width 274 height 96
copy g "-16 -32 -33 -66 -67 ?"
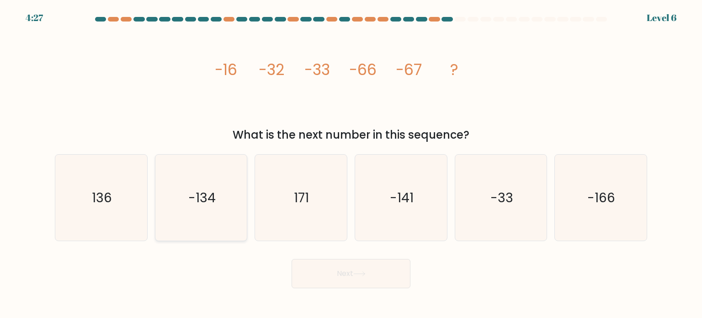
click at [191, 213] on icon "-134" at bounding box center [201, 197] width 86 height 86
click at [351, 164] on input "b. -134" at bounding box center [351, 161] width 0 height 5
radio input "true"
click at [367, 281] on button "Next" at bounding box center [351, 273] width 119 height 29
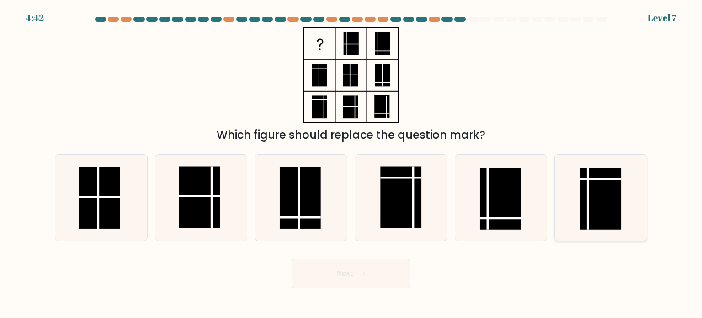
click at [576, 185] on icon at bounding box center [600, 197] width 86 height 86
click at [351, 164] on input "f." at bounding box center [351, 161] width 0 height 5
radio input "true"
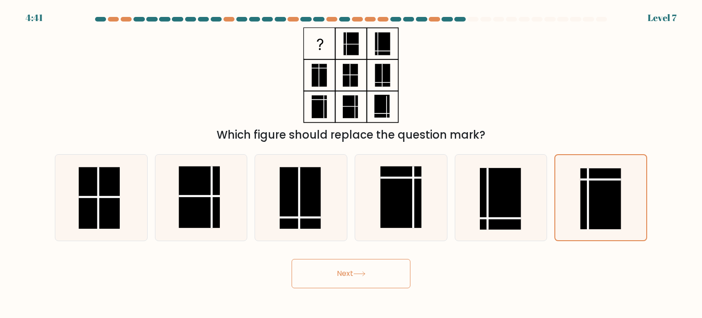
click at [360, 279] on button "Next" at bounding box center [351, 273] width 119 height 29
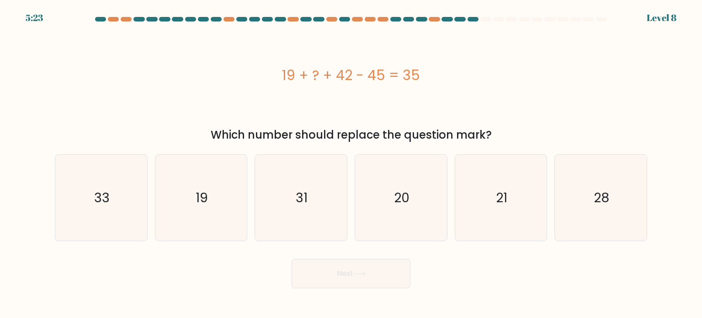
drag, startPoint x: 498, startPoint y: 135, endPoint x: 214, endPoint y: 134, distance: 283.8
click at [214, 134] on div "Which number should replace the question mark?" at bounding box center [350, 135] width 581 height 16
copy div "Which number should replace the question mark?"
click at [451, 73] on div "19 + ? + 42 - 45 = 35" at bounding box center [351, 75] width 592 height 21
drag, startPoint x: 419, startPoint y: 75, endPoint x: 284, endPoint y: 79, distance: 134.9
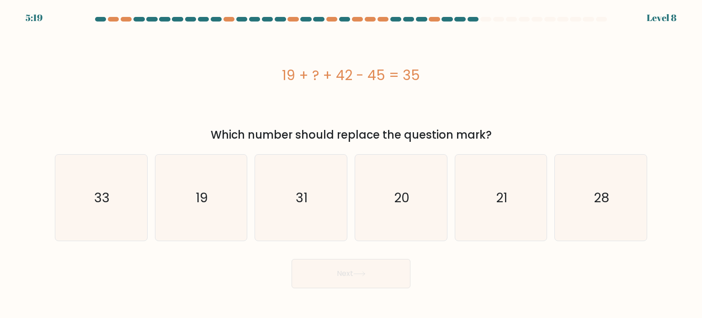
click at [284, 79] on div "19 + ? + 42 - 45 = 35" at bounding box center [351, 75] width 592 height 21
copy div "19 + ? + 42 - 45 = 35"
click at [207, 203] on text "19" at bounding box center [202, 197] width 12 height 18
click at [351, 164] on input "b. 19" at bounding box center [351, 161] width 0 height 5
radio input "true"
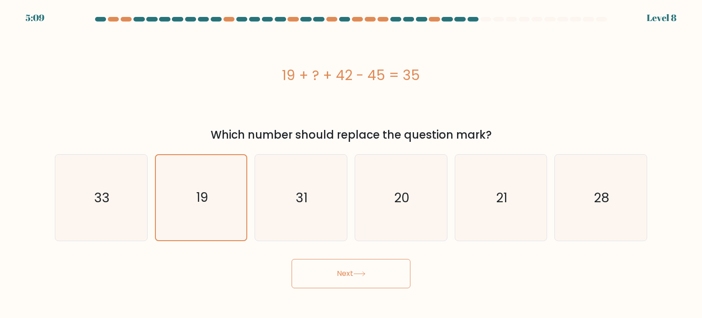
click at [338, 271] on button "Next" at bounding box center [351, 273] width 119 height 29
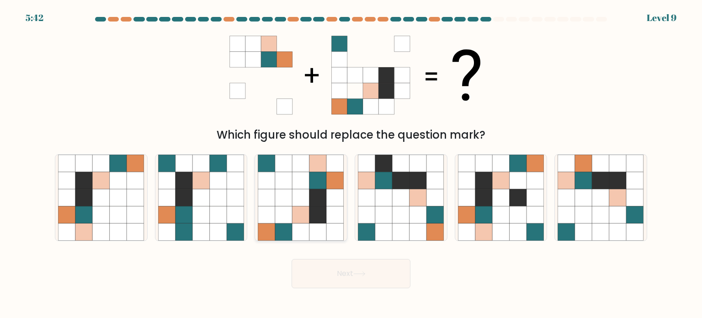
click at [328, 179] on icon at bounding box center [335, 179] width 17 height 17
click at [351, 164] on input "c." at bounding box center [351, 161] width 0 height 5
radio input "true"
click at [345, 276] on button "Next" at bounding box center [351, 273] width 119 height 29
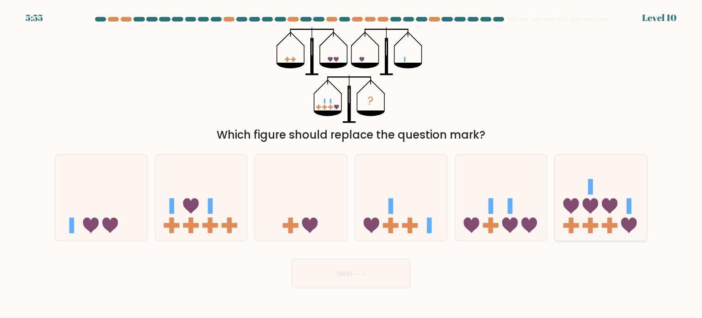
click at [595, 197] on icon at bounding box center [601, 197] width 92 height 76
click at [351, 164] on input "f." at bounding box center [351, 161] width 0 height 5
radio input "true"
click at [364, 283] on button "Next" at bounding box center [351, 273] width 119 height 29
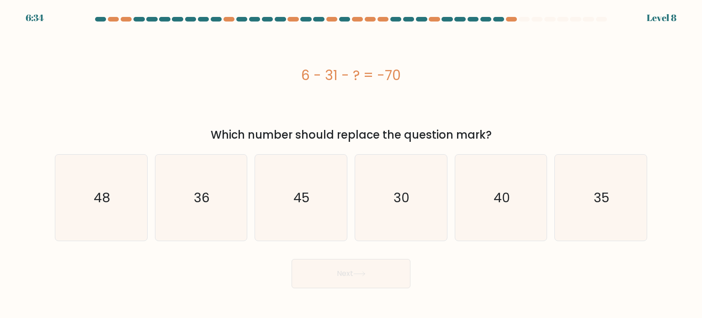
drag, startPoint x: 487, startPoint y: 136, endPoint x: 207, endPoint y: 134, distance: 280.6
click at [207, 135] on div "Which number should replace the question mark?" at bounding box center [350, 135] width 581 height 16
copy div "Which number should replace the question mark?"
click at [441, 76] on div "6 - 31 - ? = -70" at bounding box center [351, 75] width 592 height 21
drag, startPoint x: 400, startPoint y: 73, endPoint x: 339, endPoint y: 64, distance: 62.3
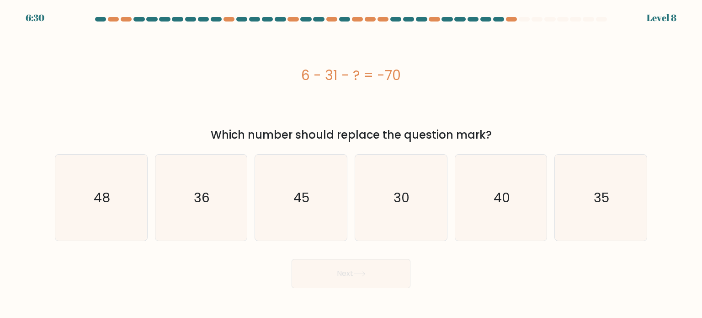
click at [305, 79] on div "6 - 31 - ? = -70" at bounding box center [351, 75] width 592 height 21
copy div "6 - 31 - ? = -70"
click at [292, 196] on icon "45" at bounding box center [301, 197] width 86 height 86
click at [351, 164] on input "c. 45" at bounding box center [351, 161] width 0 height 5
radio input "true"
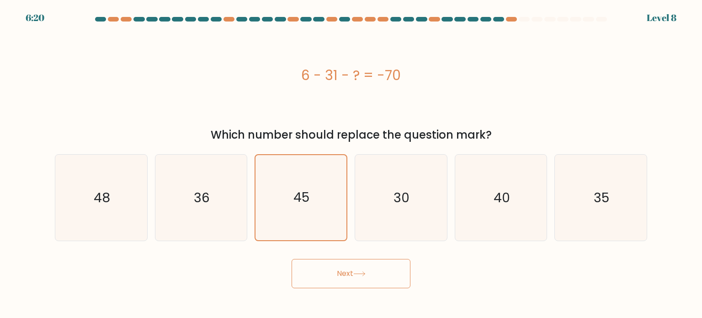
click at [352, 273] on button "Next" at bounding box center [351, 273] width 119 height 29
click at [301, 212] on icon "45" at bounding box center [301, 197] width 86 height 86
click at [351, 164] on input "c. 45" at bounding box center [351, 161] width 0 height 5
radio input "true"
click at [351, 278] on button "Next" at bounding box center [351, 273] width 119 height 29
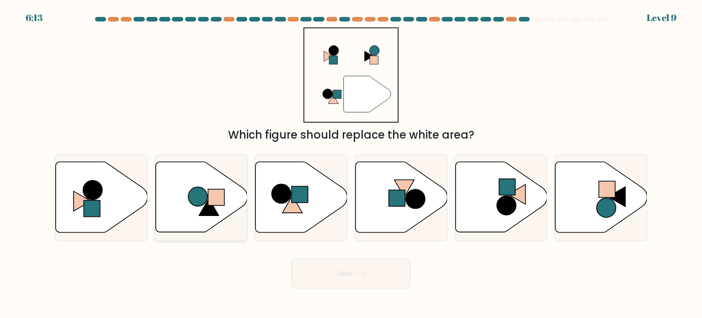
click at [193, 208] on icon at bounding box center [201, 197] width 92 height 70
click at [351, 164] on input "b." at bounding box center [351, 161] width 0 height 5
radio input "true"
click at [371, 279] on button "Next" at bounding box center [351, 273] width 119 height 29
click at [197, 195] on circle at bounding box center [197, 196] width 19 height 19
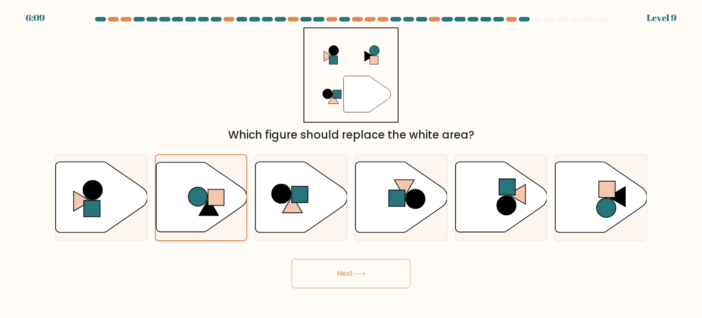
click at [351, 164] on input "b." at bounding box center [351, 161] width 0 height 5
click at [358, 273] on icon at bounding box center [359, 273] width 12 height 5
click at [210, 189] on rect at bounding box center [216, 197] width 16 height 16
click at [351, 164] on input "b." at bounding box center [351, 161] width 0 height 5
click at [210, 189] on rect at bounding box center [216, 197] width 16 height 16
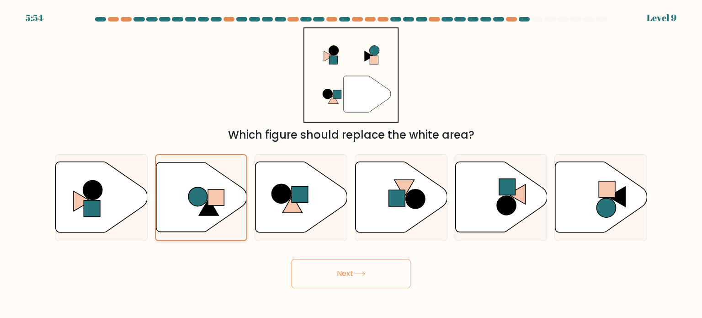
click at [351, 164] on input "b." at bounding box center [351, 161] width 0 height 5
click at [219, 219] on icon at bounding box center [201, 197] width 92 height 70
click at [351, 164] on input "b." at bounding box center [351, 161] width 0 height 5
radio input "true"
click at [334, 269] on button "Next" at bounding box center [351, 273] width 119 height 29
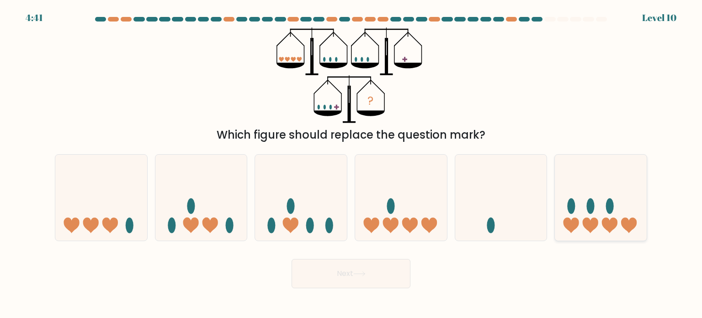
click at [599, 196] on icon at bounding box center [601, 197] width 92 height 76
click at [351, 164] on input "f." at bounding box center [351, 161] width 0 height 5
radio input "true"
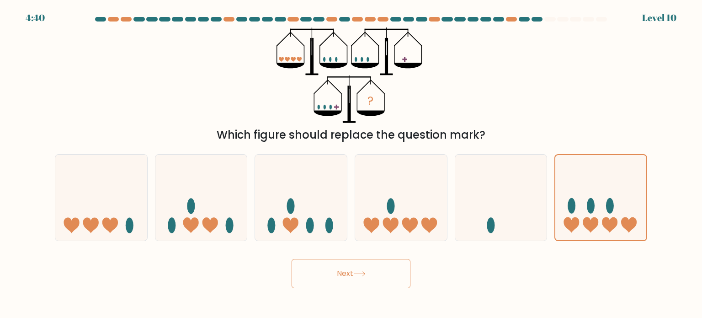
click at [366, 269] on button "Next" at bounding box center [351, 273] width 119 height 29
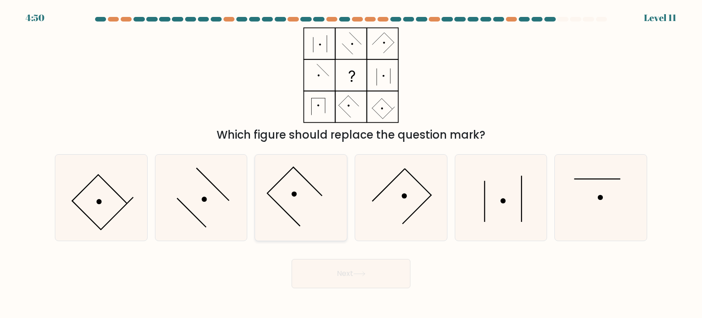
click at [303, 182] on icon at bounding box center [301, 197] width 86 height 86
click at [351, 164] on input "c." at bounding box center [351, 161] width 0 height 5
radio input "true"
click at [360, 285] on button "Next" at bounding box center [351, 273] width 119 height 29
click at [355, 273] on icon at bounding box center [359, 273] width 12 height 5
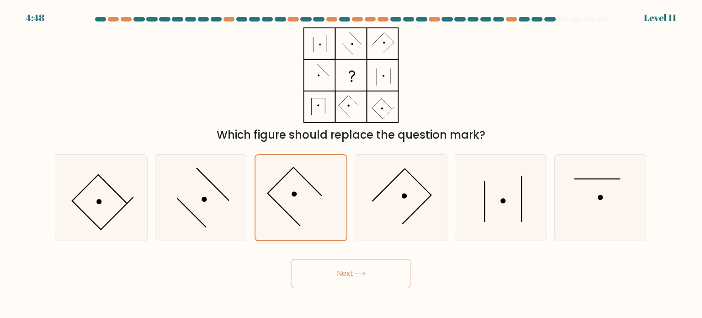
click at [355, 273] on icon at bounding box center [359, 273] width 12 height 5
click at [387, 206] on icon at bounding box center [401, 197] width 86 height 86
click at [351, 164] on input "d." at bounding box center [351, 161] width 0 height 5
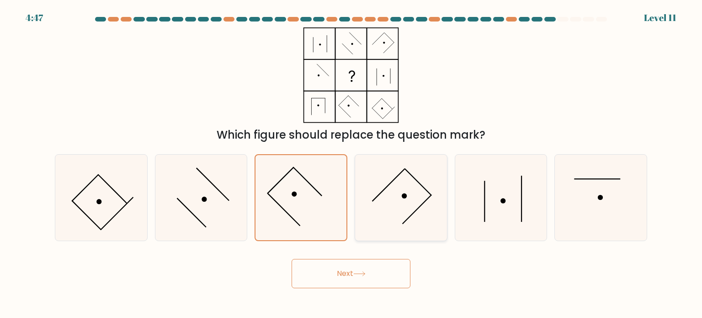
radio input "true"
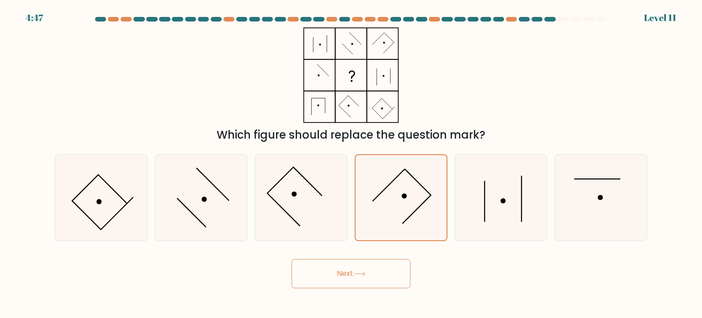
click at [357, 281] on button "Next" at bounding box center [351, 273] width 119 height 29
click at [357, 279] on button "Next" at bounding box center [351, 273] width 119 height 29
click at [353, 276] on button "Next" at bounding box center [351, 273] width 119 height 29
drag, startPoint x: 351, startPoint y: 274, endPoint x: 322, endPoint y: 215, distance: 65.4
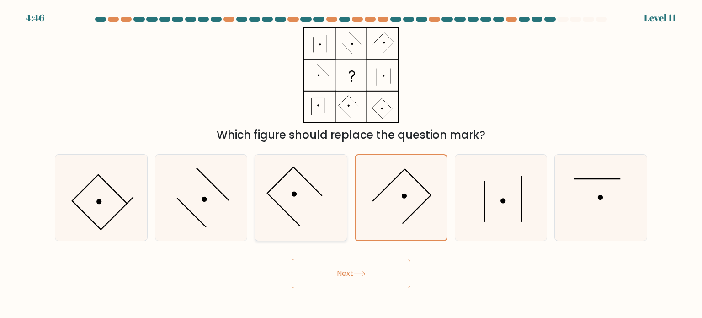
click at [346, 270] on button "Next" at bounding box center [351, 273] width 119 height 29
drag, startPoint x: 321, startPoint y: 213, endPoint x: 313, endPoint y: 205, distance: 11.0
click at [320, 213] on icon at bounding box center [301, 197] width 86 height 86
click at [351, 164] on input "c." at bounding box center [351, 161] width 0 height 5
radio input "true"
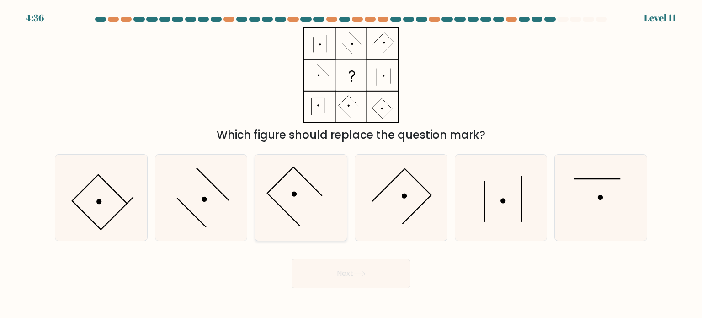
click at [307, 195] on icon at bounding box center [301, 197] width 86 height 86
click at [351, 164] on input "c." at bounding box center [351, 161] width 0 height 5
radio input "true"
click at [336, 276] on button "Next" at bounding box center [351, 273] width 119 height 29
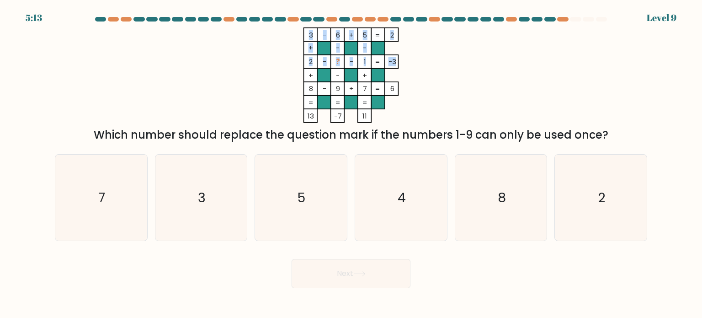
drag, startPoint x: 307, startPoint y: 62, endPoint x: 394, endPoint y: 62, distance: 86.8
click at [394, 62] on icon "3 - 6 + 5 2 + - - 2 - ? - 1 -3 + - + 8 - 9 + 7 = 6 = = = = 13 -7 11 =" at bounding box center [351, 75] width 274 height 96
click at [395, 62] on tspan "-3" at bounding box center [392, 62] width 8 height 10
drag, startPoint x: 395, startPoint y: 62, endPoint x: 313, endPoint y: 60, distance: 82.3
click at [313, 60] on icon "3 - 6 + 5 2 + - - 2 - ? - 1 -3 + - + 8 - 9 + 7 = 6 = = = = 13 -7 11 =" at bounding box center [351, 75] width 274 height 96
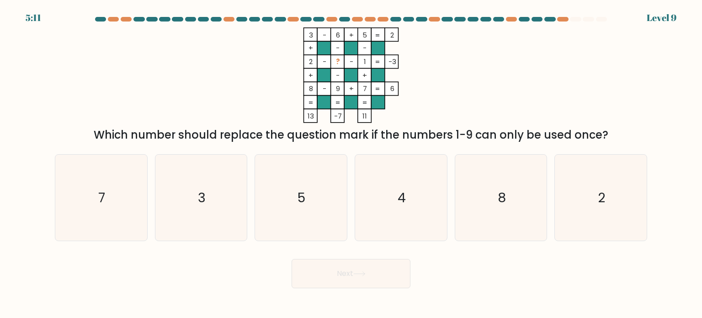
click at [311, 60] on tspan "2" at bounding box center [311, 62] width 4 height 10
drag, startPoint x: 309, startPoint y: 60, endPoint x: 396, endPoint y: 60, distance: 86.8
click at [396, 60] on icon "3 - 6 + 5 2 + - - 2 - ? - 1 -3 + - + 8 - 9 + 7 = 6 = = = = 13 -7 11 =" at bounding box center [351, 75] width 274 height 96
copy icon "2 - ? - 1 -3"
click at [388, 205] on icon "4" at bounding box center [401, 197] width 86 height 86
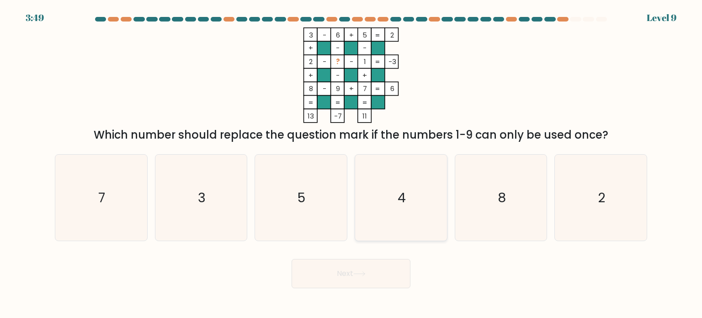
click at [351, 164] on input "d. 4" at bounding box center [351, 161] width 0 height 5
radio input "true"
click at [338, 291] on body "3:49 Level 9" at bounding box center [351, 159] width 702 height 318
click at [344, 280] on button "Next" at bounding box center [351, 273] width 119 height 29
click at [412, 219] on icon "4" at bounding box center [400, 197] width 85 height 85
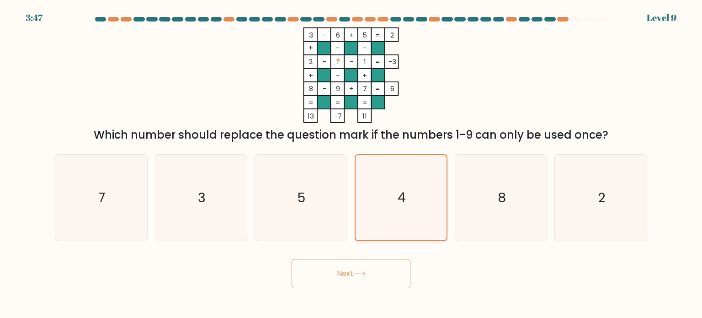
click at [351, 164] on input "d. 4" at bounding box center [351, 161] width 0 height 5
click at [413, 171] on icon "4" at bounding box center [401, 197] width 86 height 86
click at [351, 164] on input "d. 4" at bounding box center [351, 161] width 0 height 5
radio input "true"
click at [358, 279] on button "Next" at bounding box center [351, 273] width 119 height 29
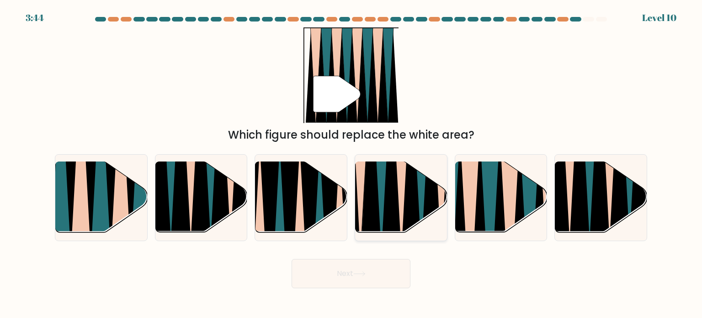
click at [377, 184] on icon at bounding box center [371, 160] width 20 height 183
click at [351, 164] on input "d." at bounding box center [351, 161] width 0 height 5
radio input "true"
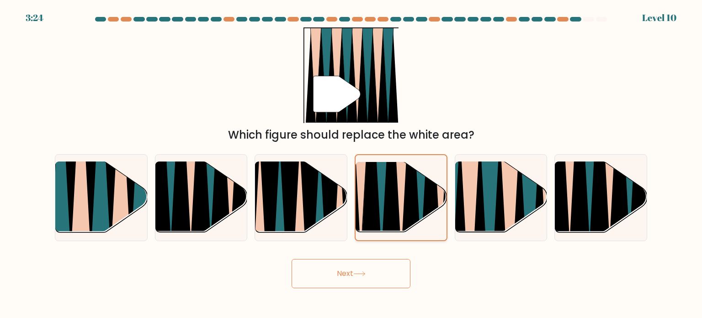
click at [377, 191] on icon at bounding box center [381, 161] width 21 height 182
click at [351, 164] on input "d." at bounding box center [351, 161] width 0 height 5
click at [413, 187] on icon at bounding box center [411, 160] width 20 height 181
click at [351, 164] on input "d." at bounding box center [351, 161] width 0 height 5
click at [358, 276] on icon at bounding box center [359, 273] width 12 height 5
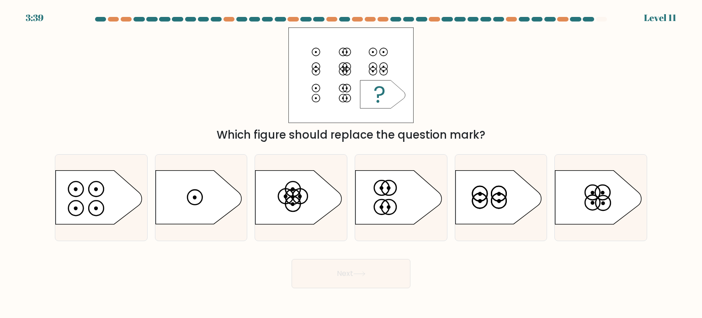
click at [383, 70] on circle at bounding box center [382, 70] width 1 height 1
click at [380, 87] on icon at bounding box center [379, 94] width 10 height 16
click at [308, 200] on icon at bounding box center [298, 196] width 86 height 53
click at [351, 164] on input "c." at bounding box center [351, 161] width 0 height 5
radio input "true"
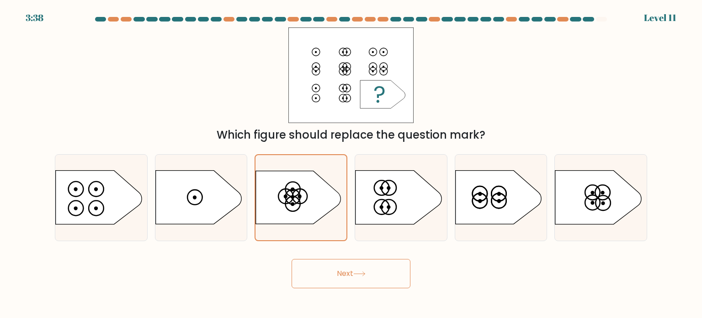
click at [357, 286] on button "Next" at bounding box center [351, 273] width 119 height 29
